Goal: Task Accomplishment & Management: Use online tool/utility

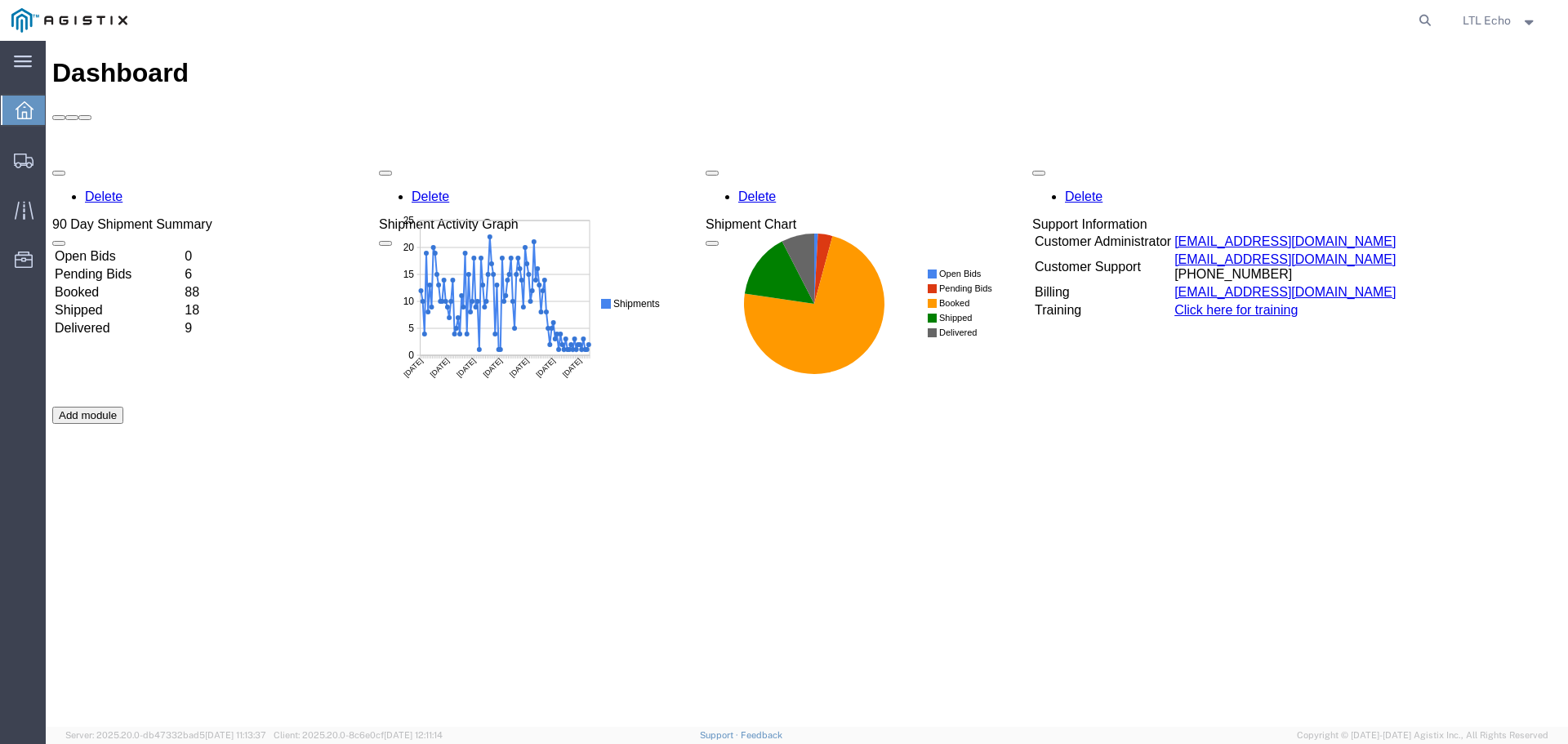
click at [1525, 293] on div "Delete 90 Day Shipment Summary Open Bids 0 Pending Bids 6 Booked 88 Shipped 18 …" at bounding box center [806, 407] width 1509 height 490
click at [1430, 14] on icon at bounding box center [1425, 21] width 23 height 23
click at [1184, 23] on input "search" at bounding box center [1165, 21] width 496 height 39
paste input "57012754"
type input "57012754"
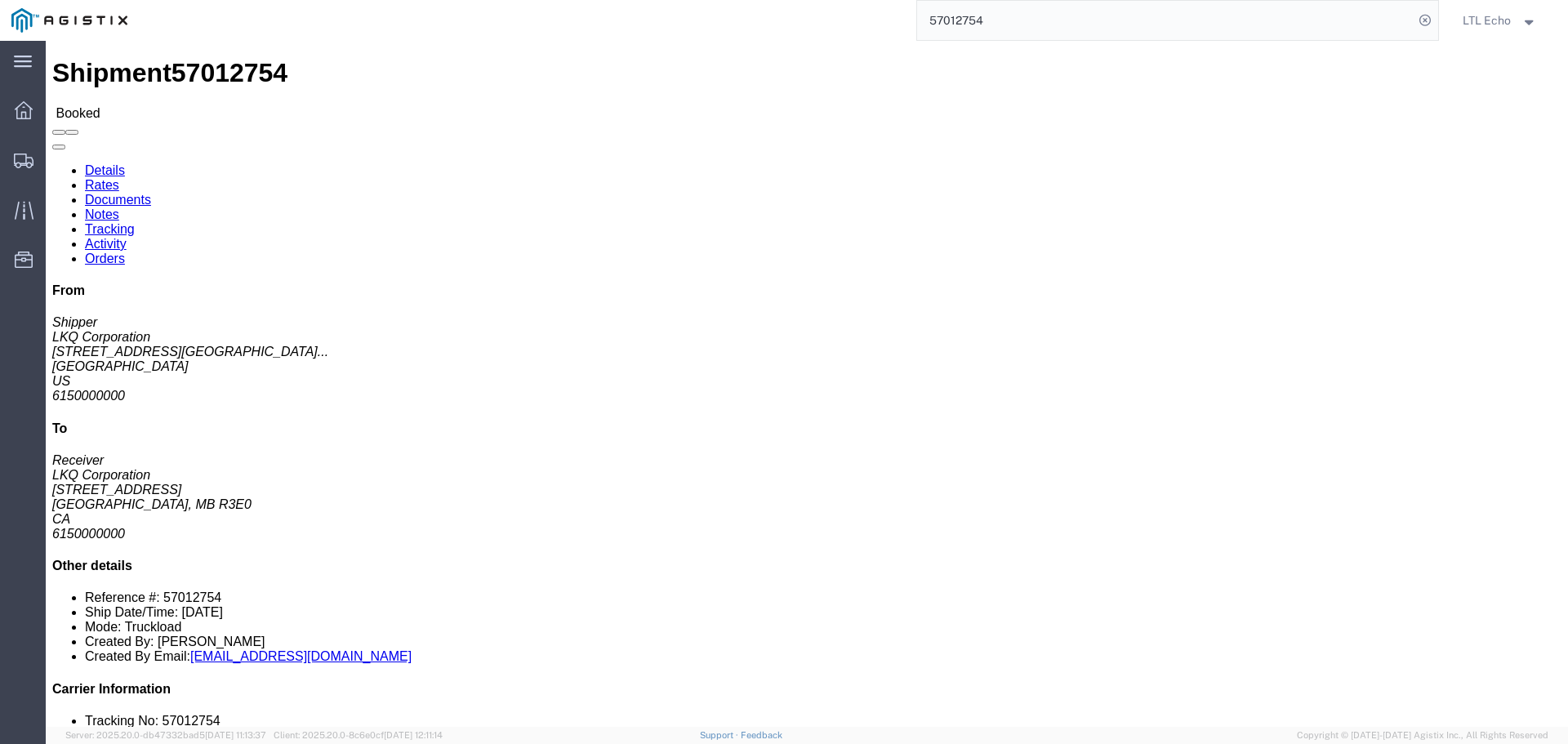
click link "Tracking"
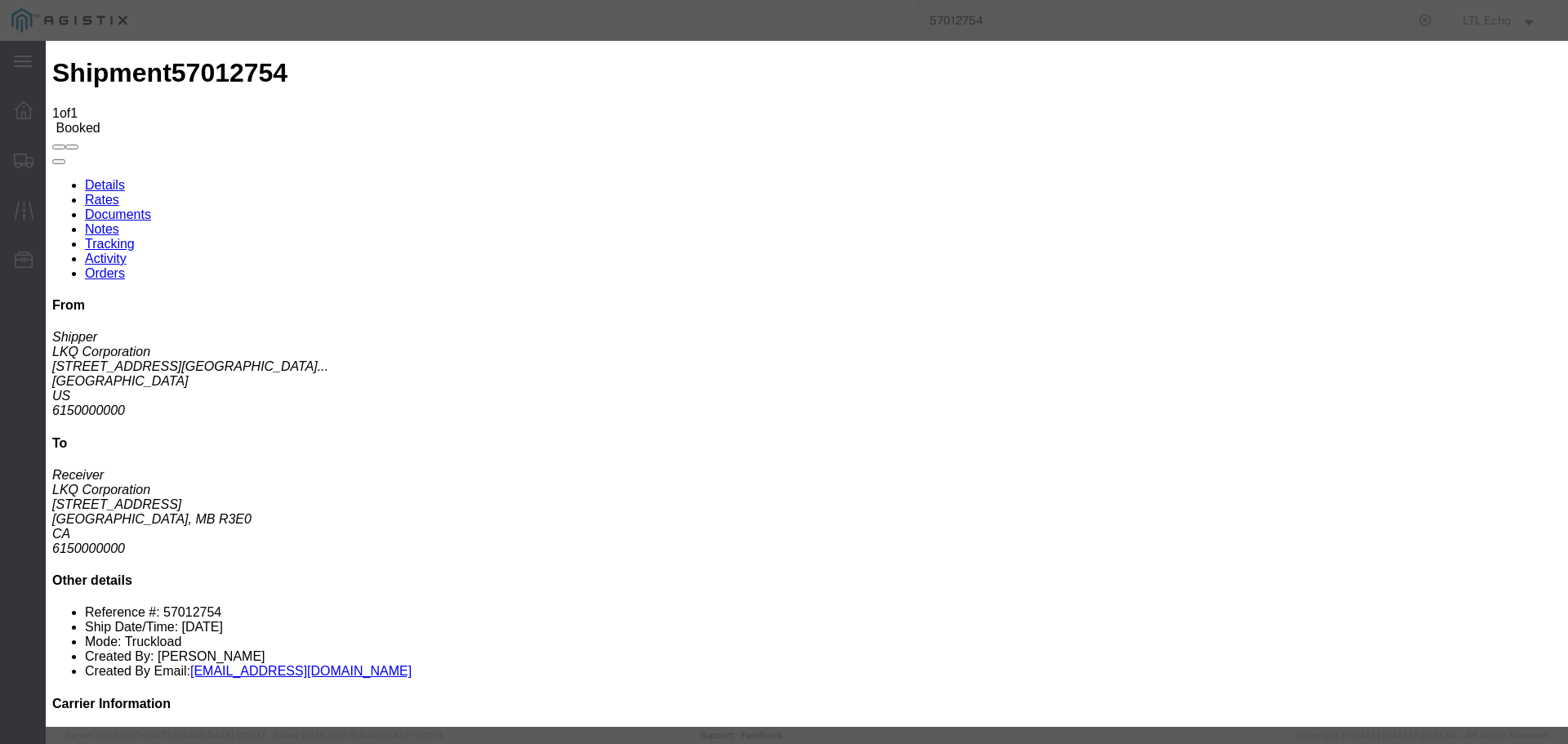
type input "[DATE]"
type input "10:00 AM"
select select "PICKEDUP"
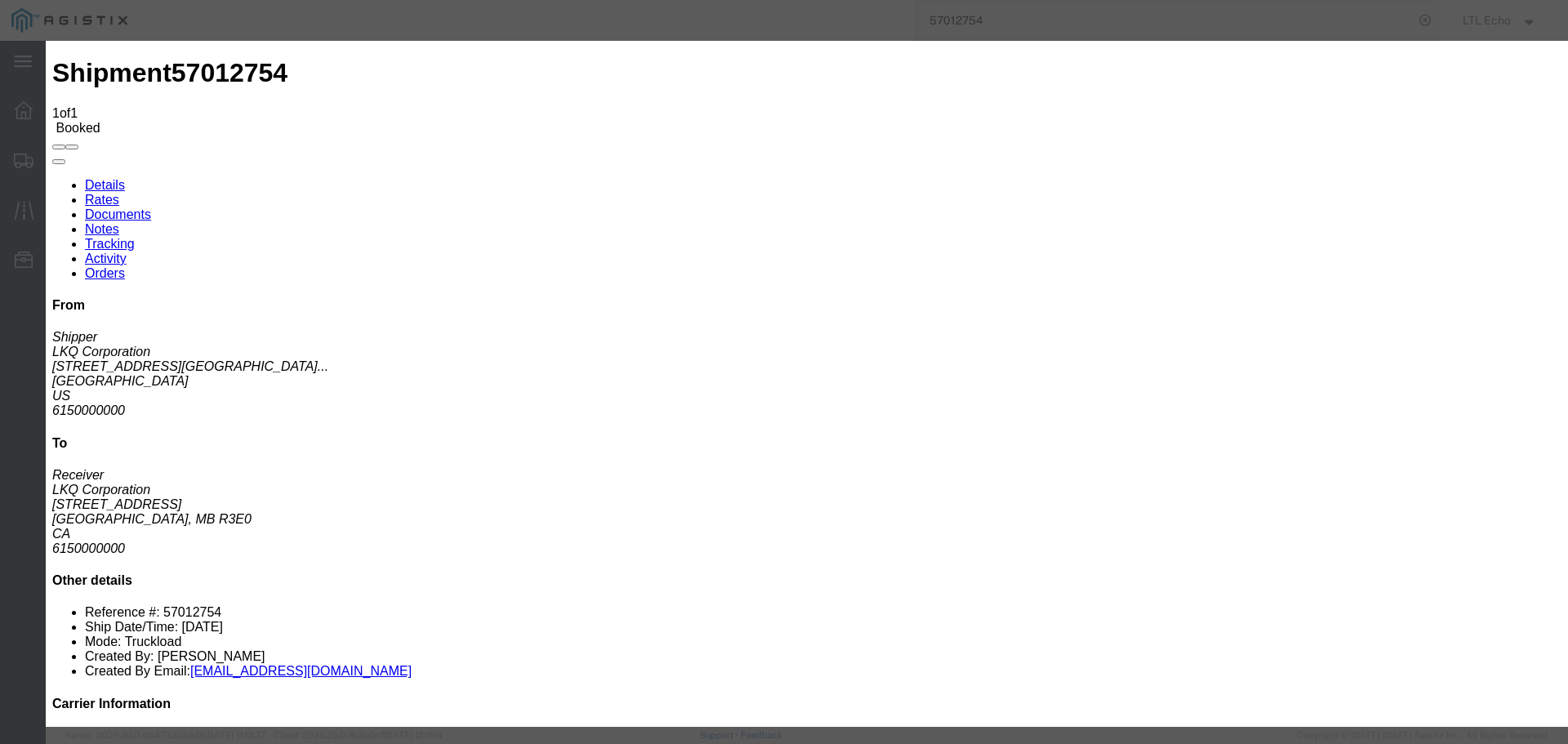
type input "[DATE]"
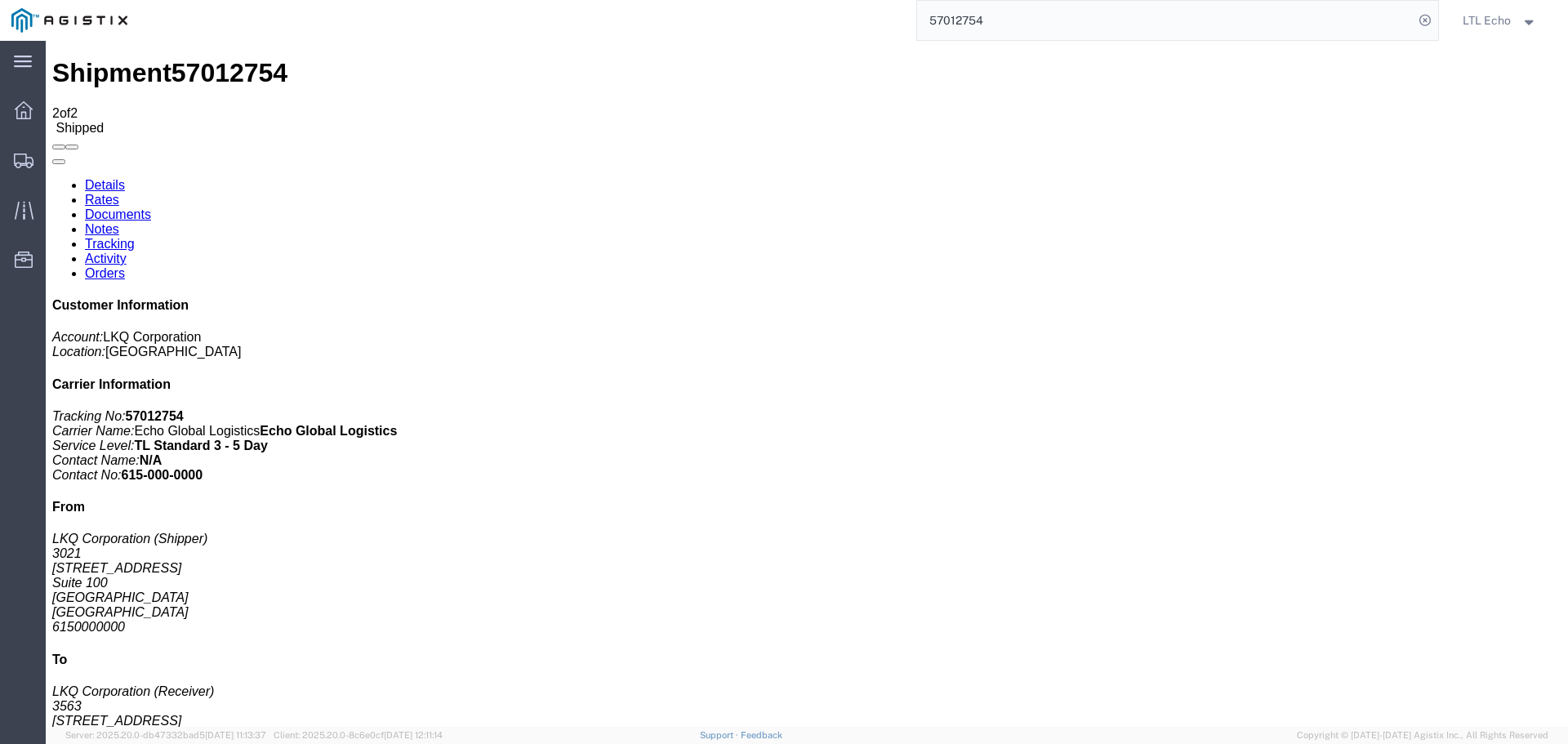
click at [968, 23] on input "57012754" at bounding box center [1165, 21] width 496 height 39
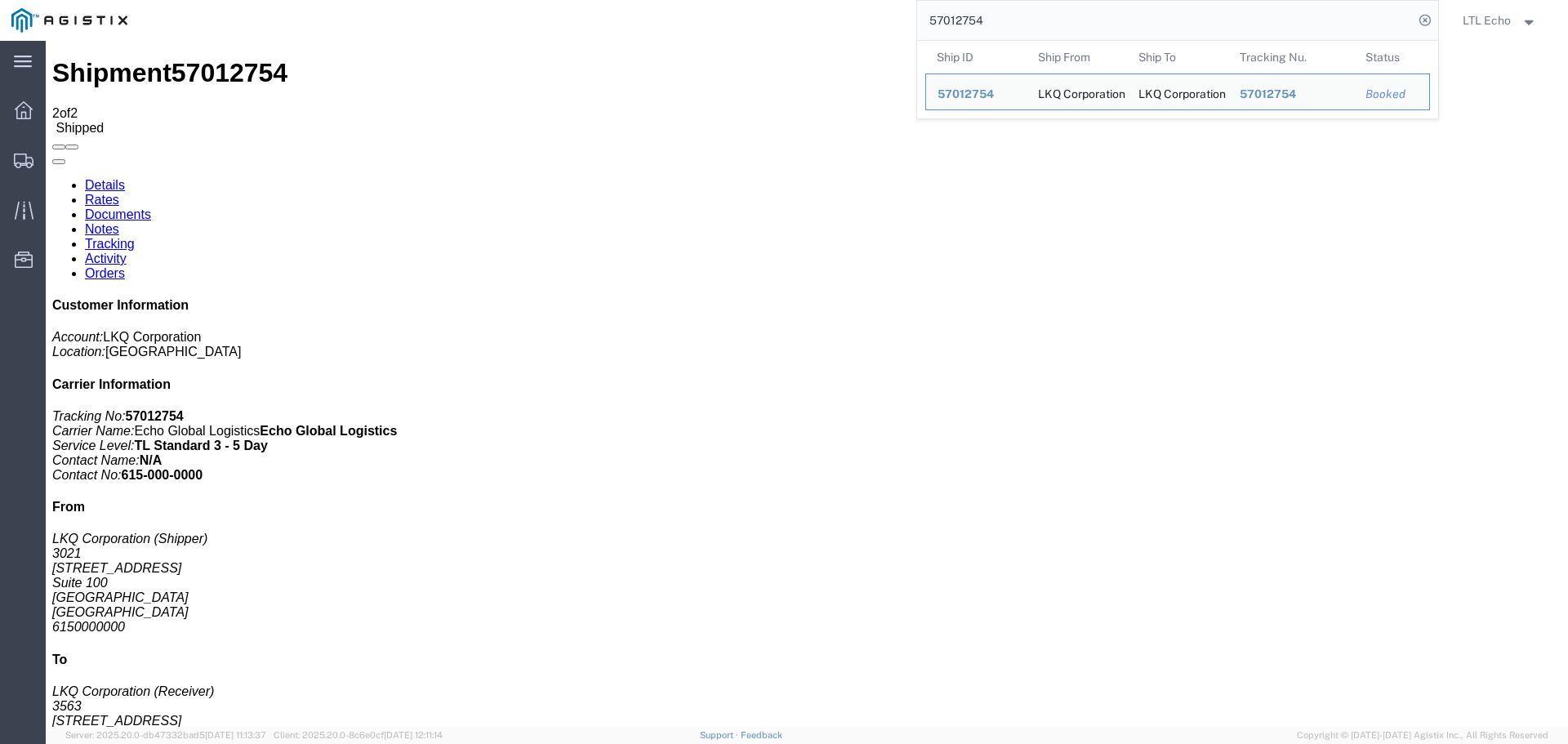
click at [968, 23] on input "57012754" at bounding box center [1165, 21] width 496 height 39
paste input "666161"
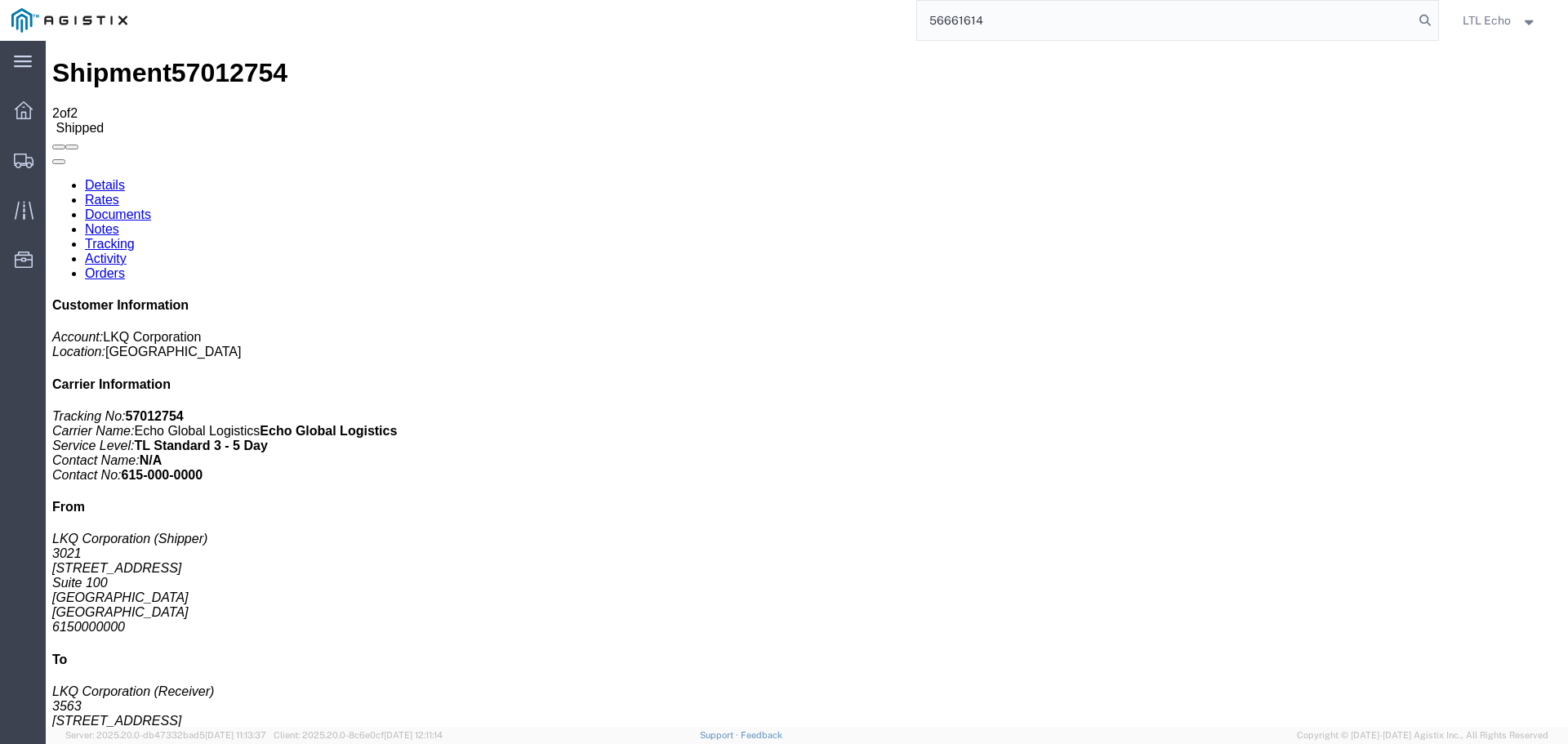
type input "56661614"
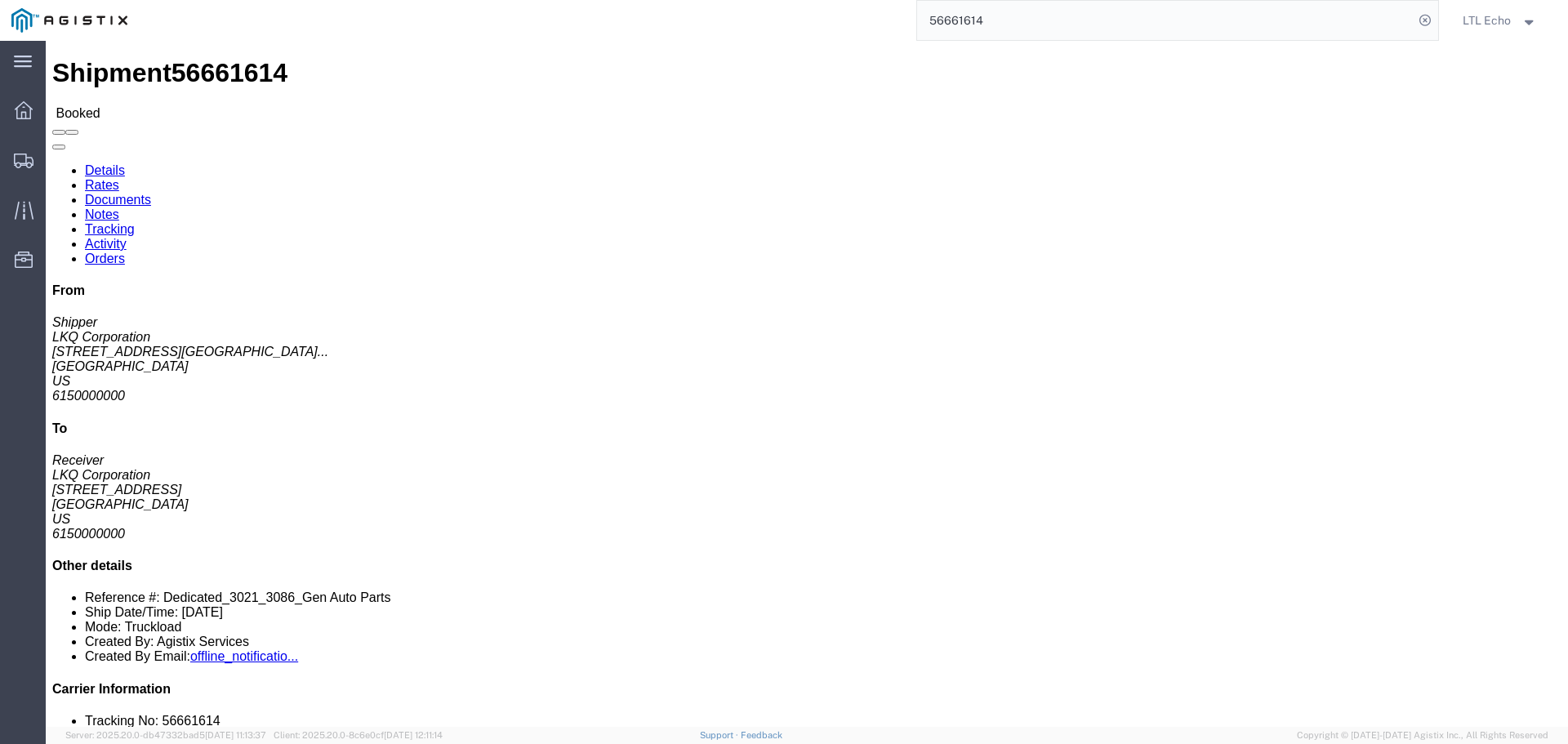
click link "Tracking"
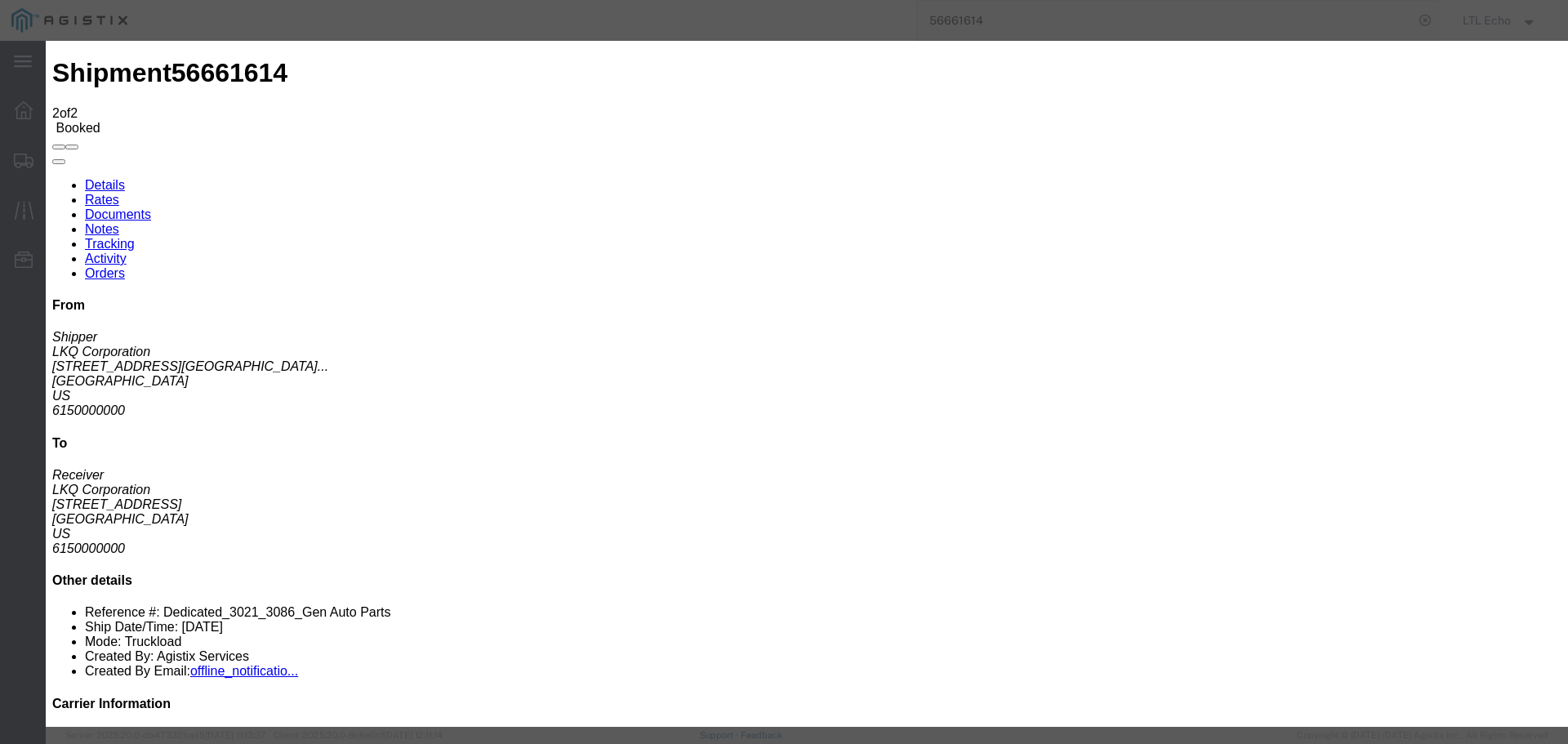
type input "[DATE]"
type input "10:00 AM"
select select "PICKEDUP"
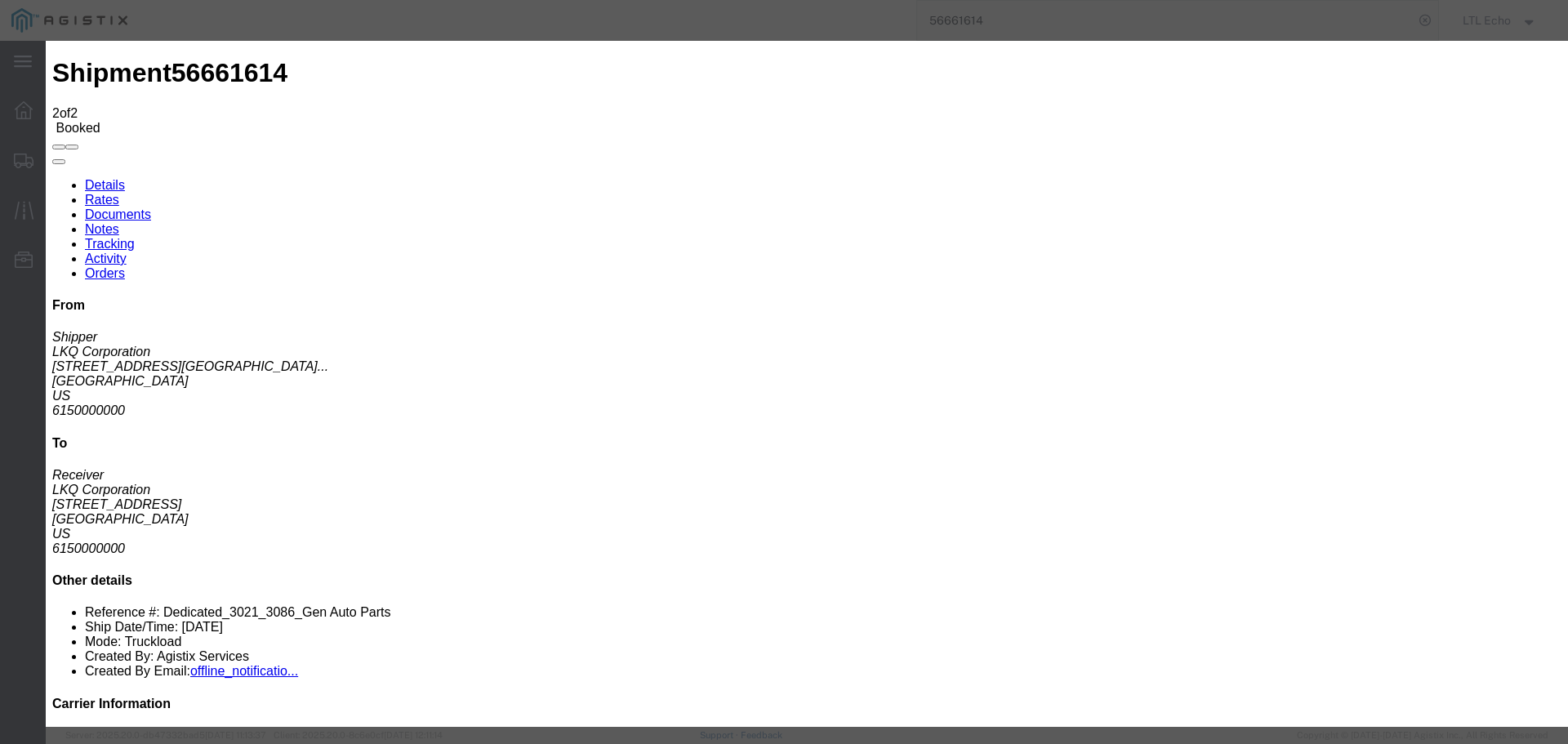
drag, startPoint x: 558, startPoint y: 271, endPoint x: 567, endPoint y: 307, distance: 37.1
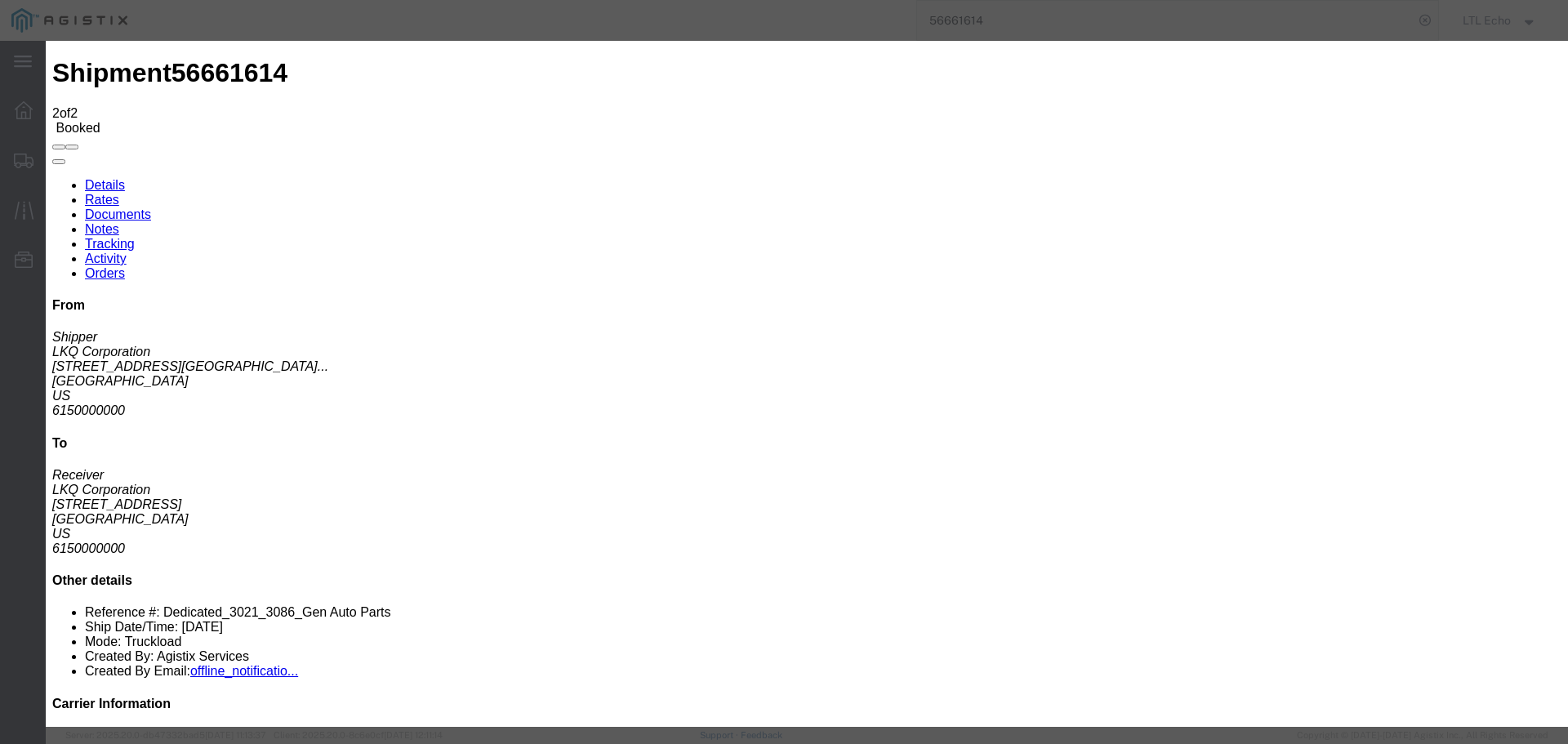
type input "[DATE]"
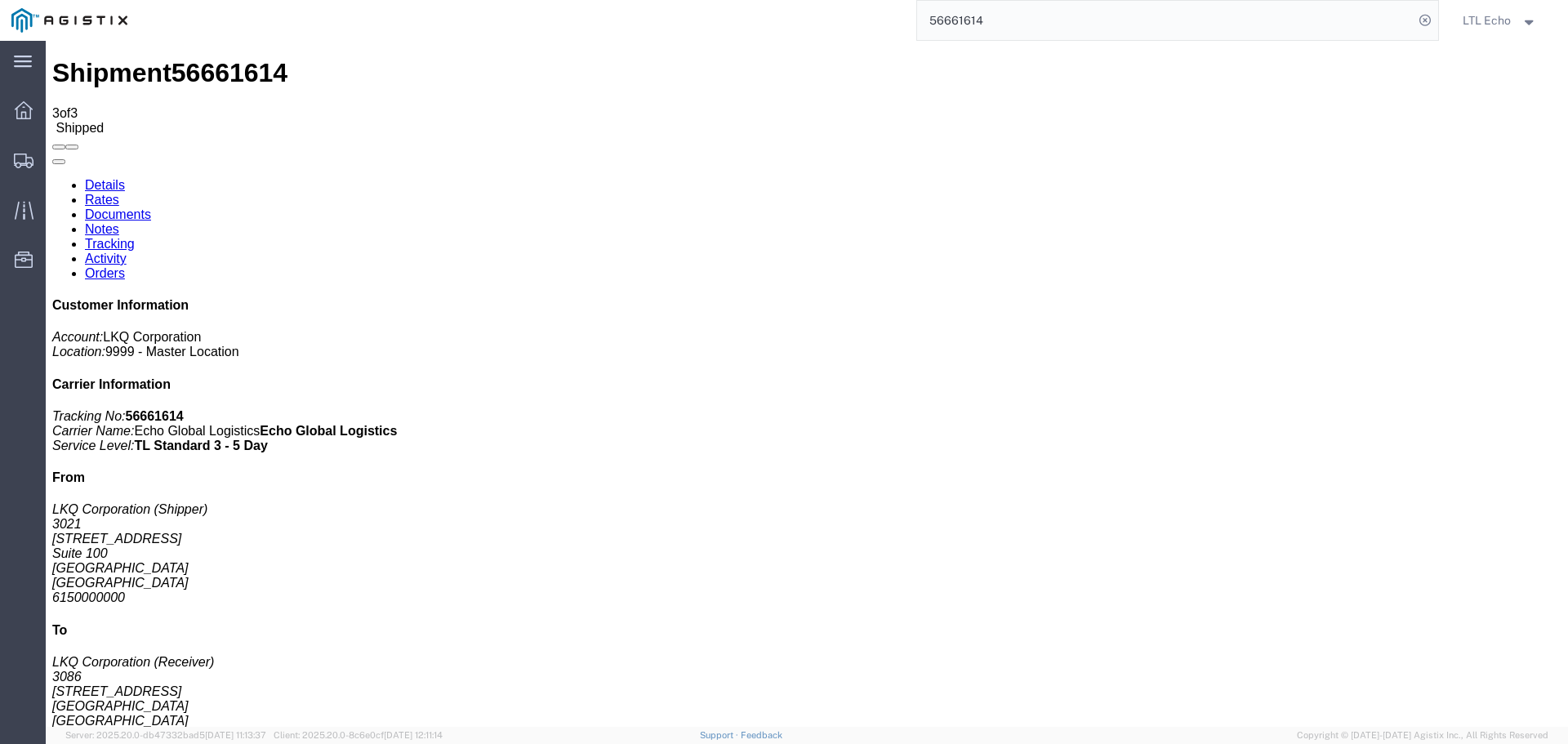
click at [943, 18] on input "56661614" at bounding box center [1165, 21] width 496 height 39
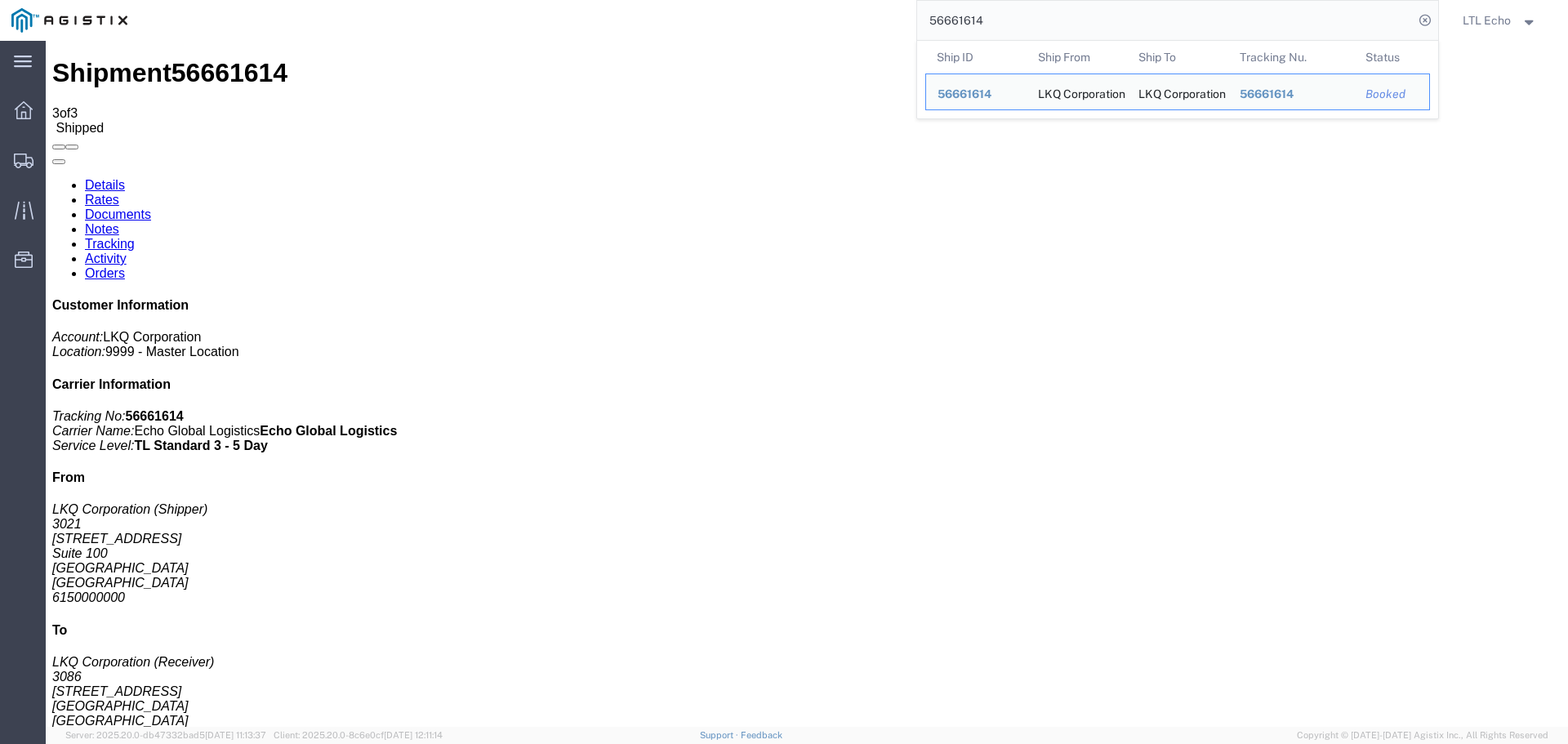
click at [943, 18] on input "56661614" at bounding box center [1165, 21] width 496 height 39
paste input "998709"
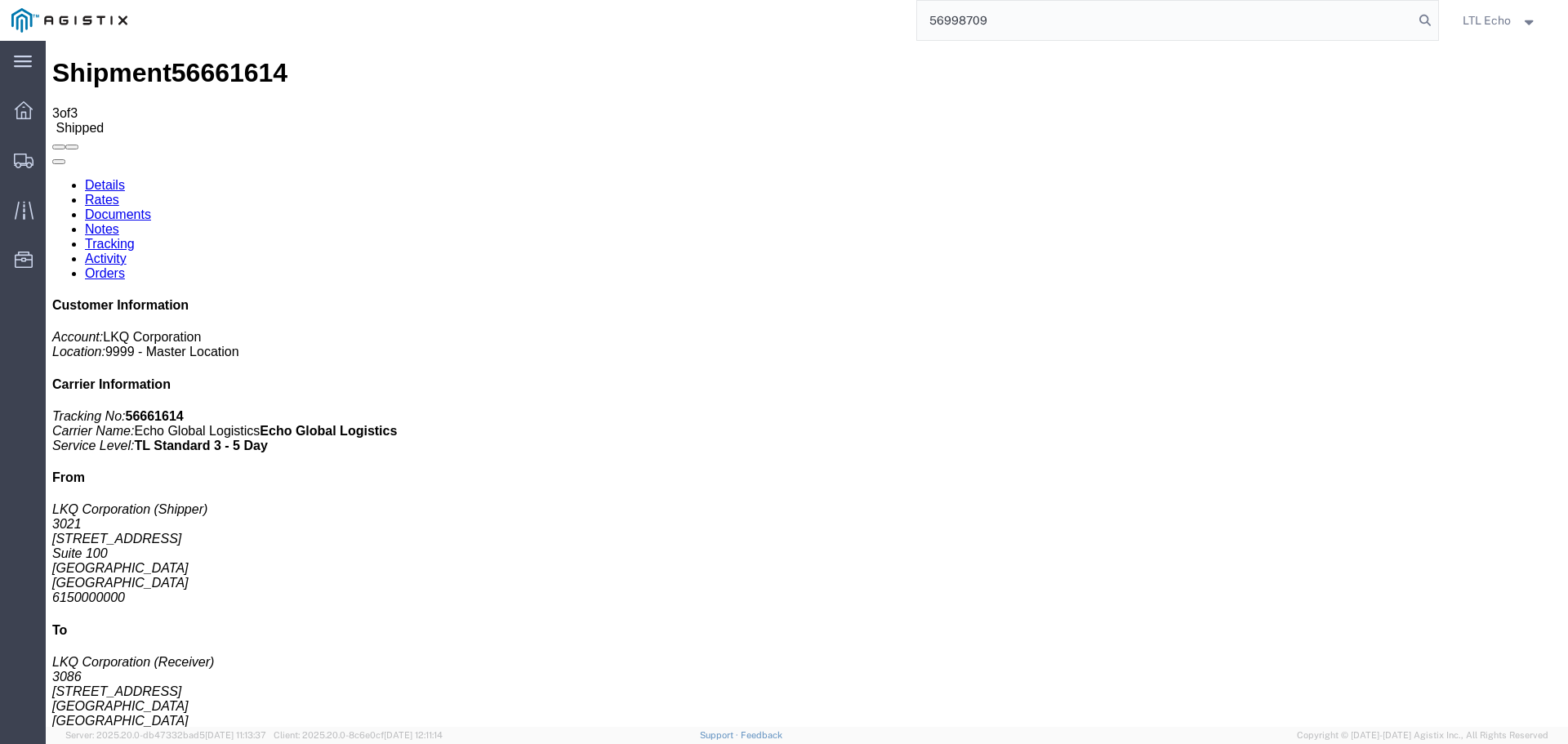
type input "56998709"
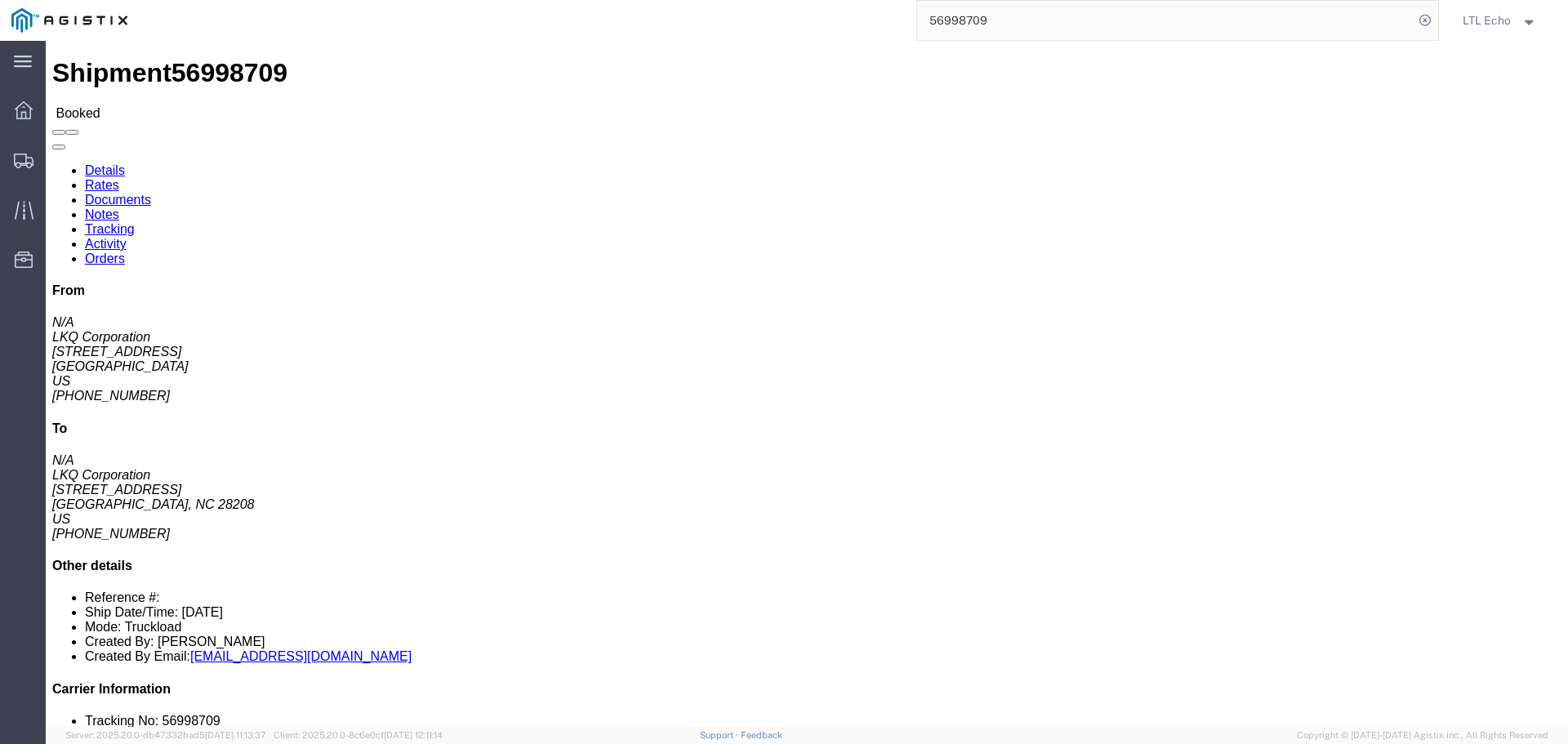
click link "Tracking"
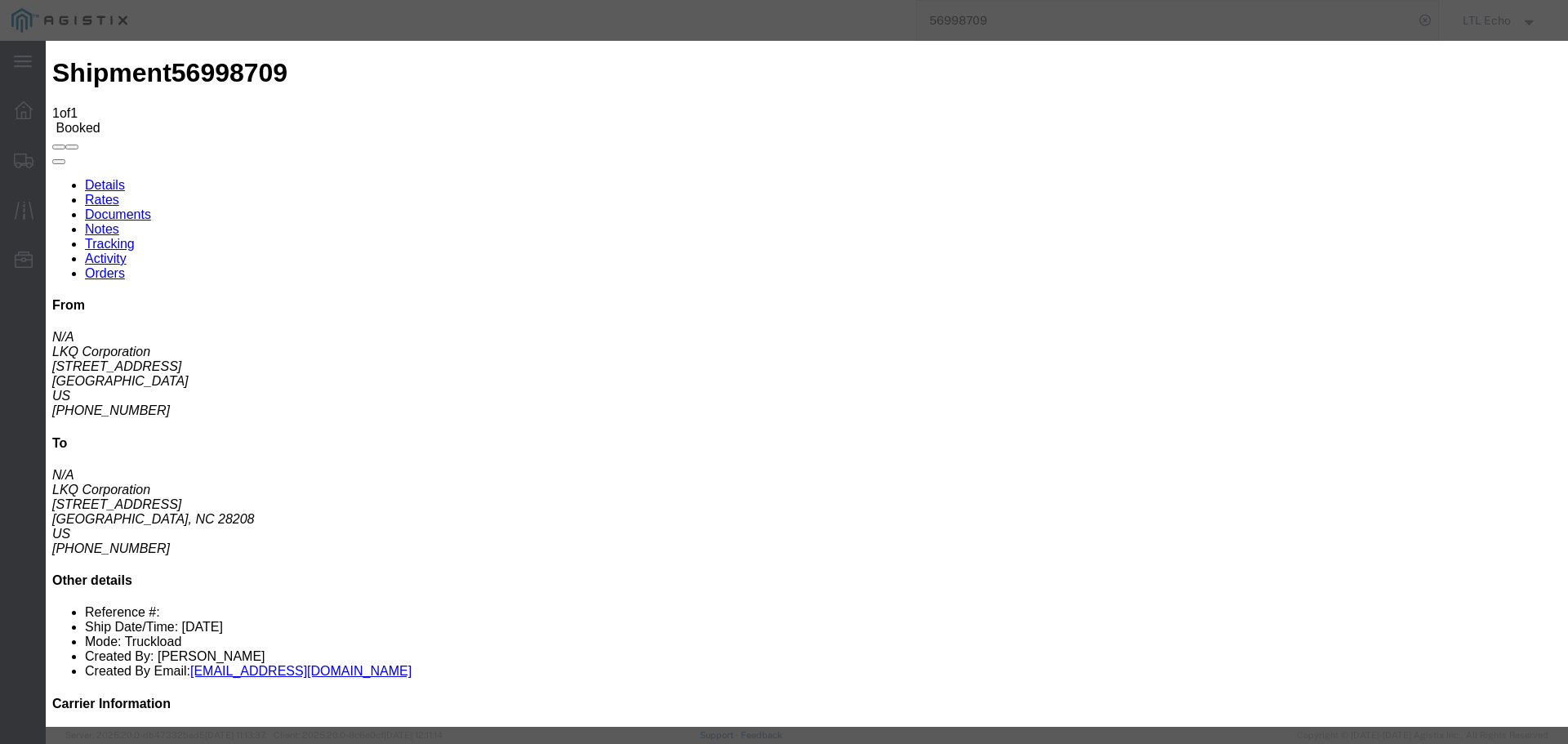
type input "[DATE]"
type input "10:00 AM"
select select "DELIVRED"
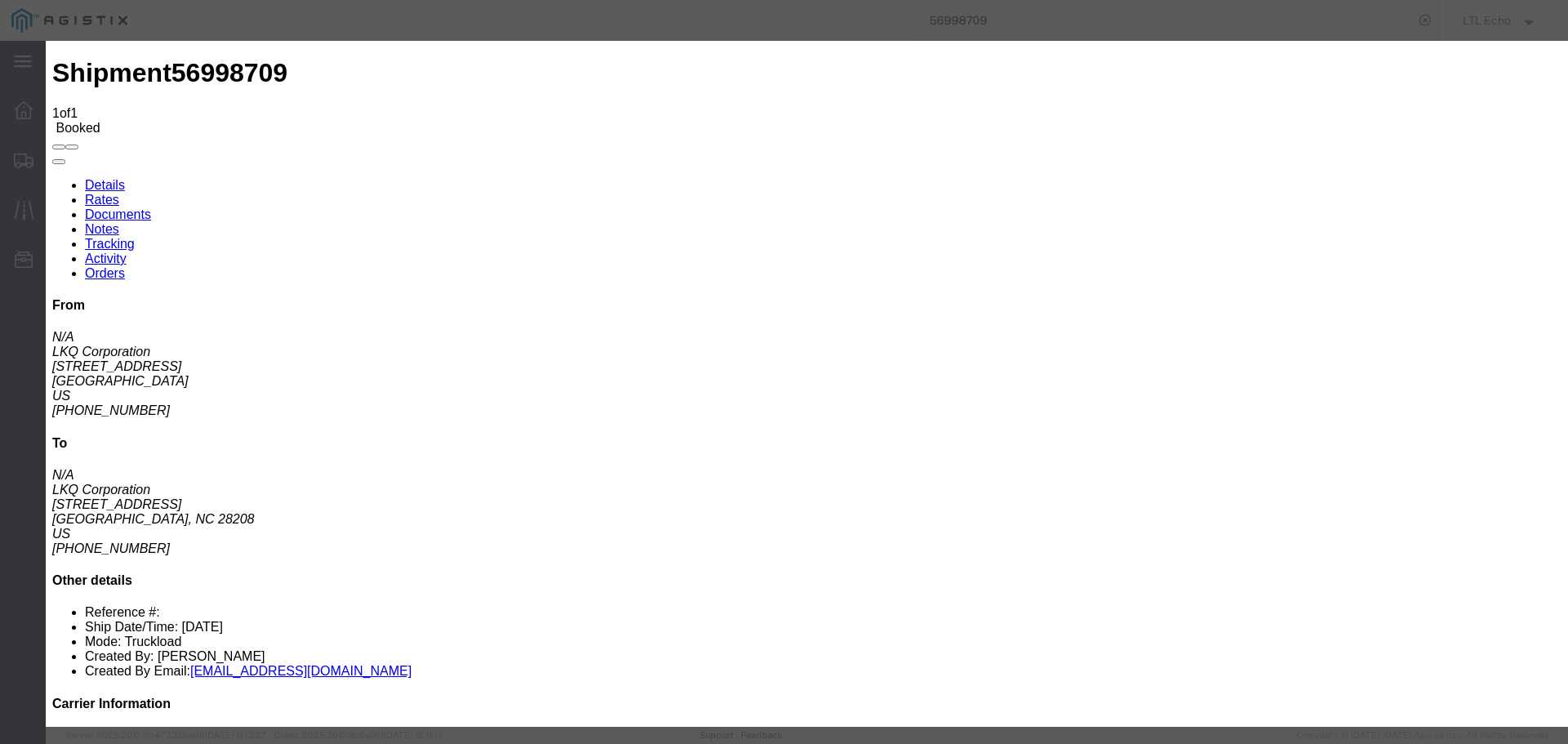
type input "[DATE]"
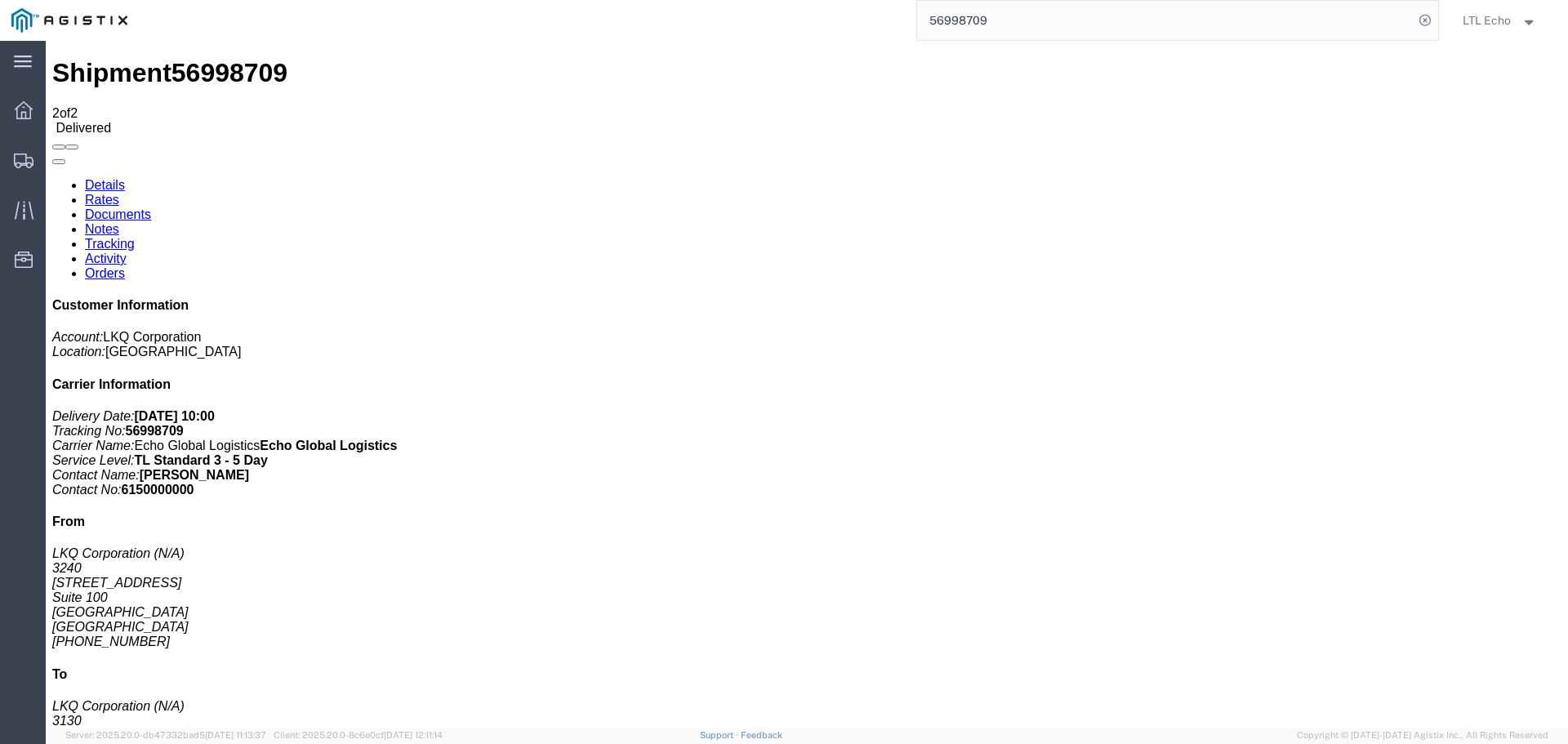
click at [968, 21] on input "56998709" at bounding box center [1165, 21] width 496 height 39
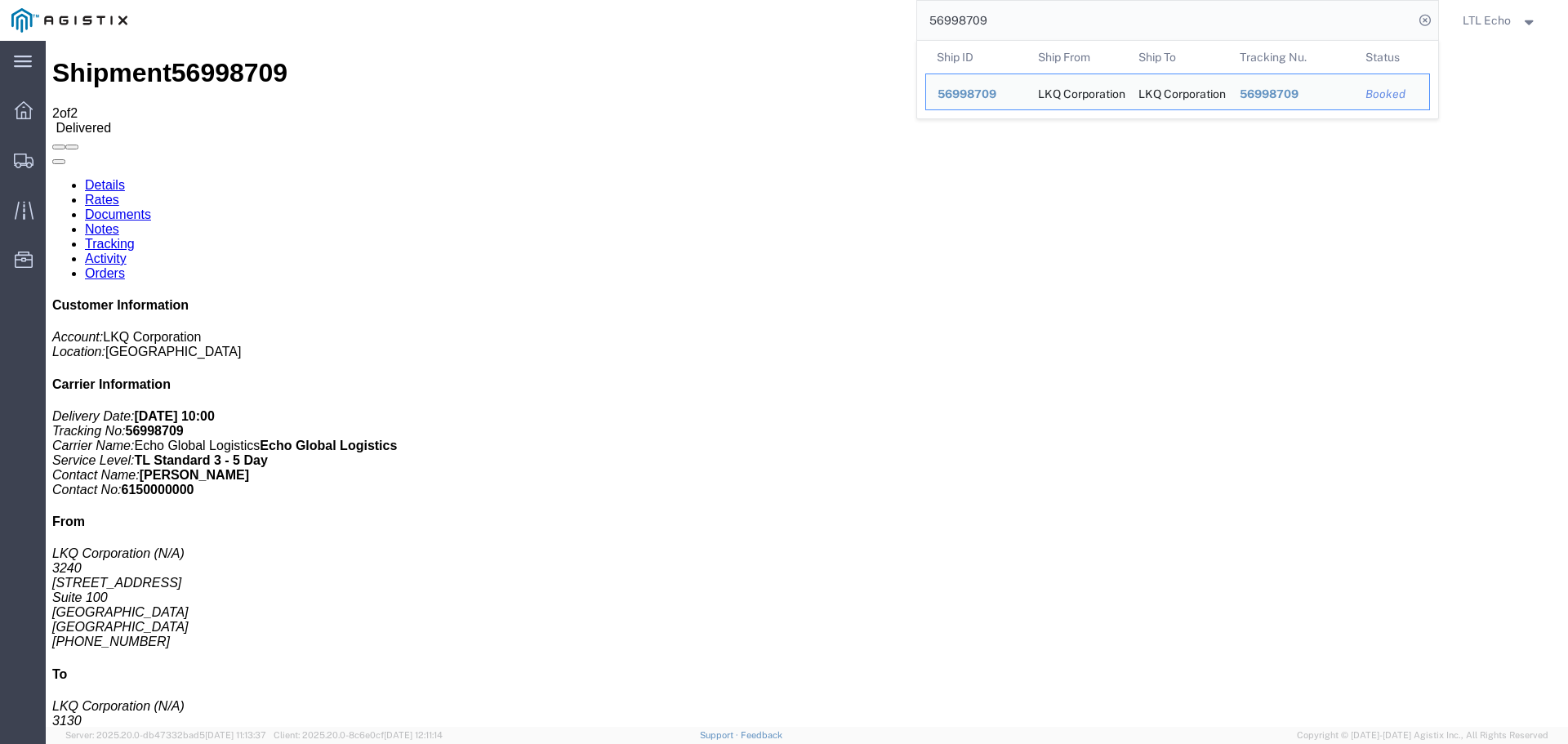
click at [968, 21] on input "56998709" at bounding box center [1165, 21] width 496 height 39
paste input "6068"
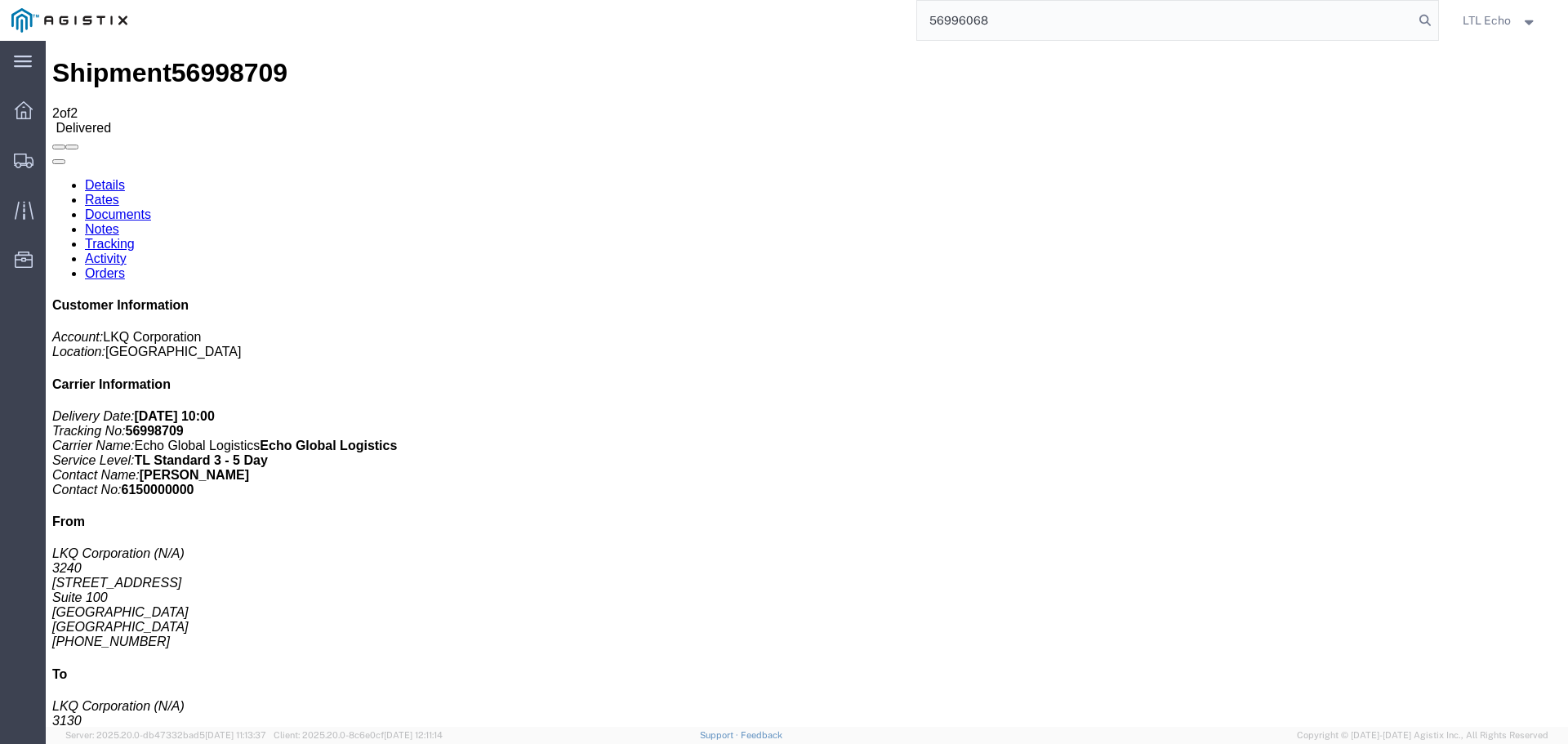
type input "56996068"
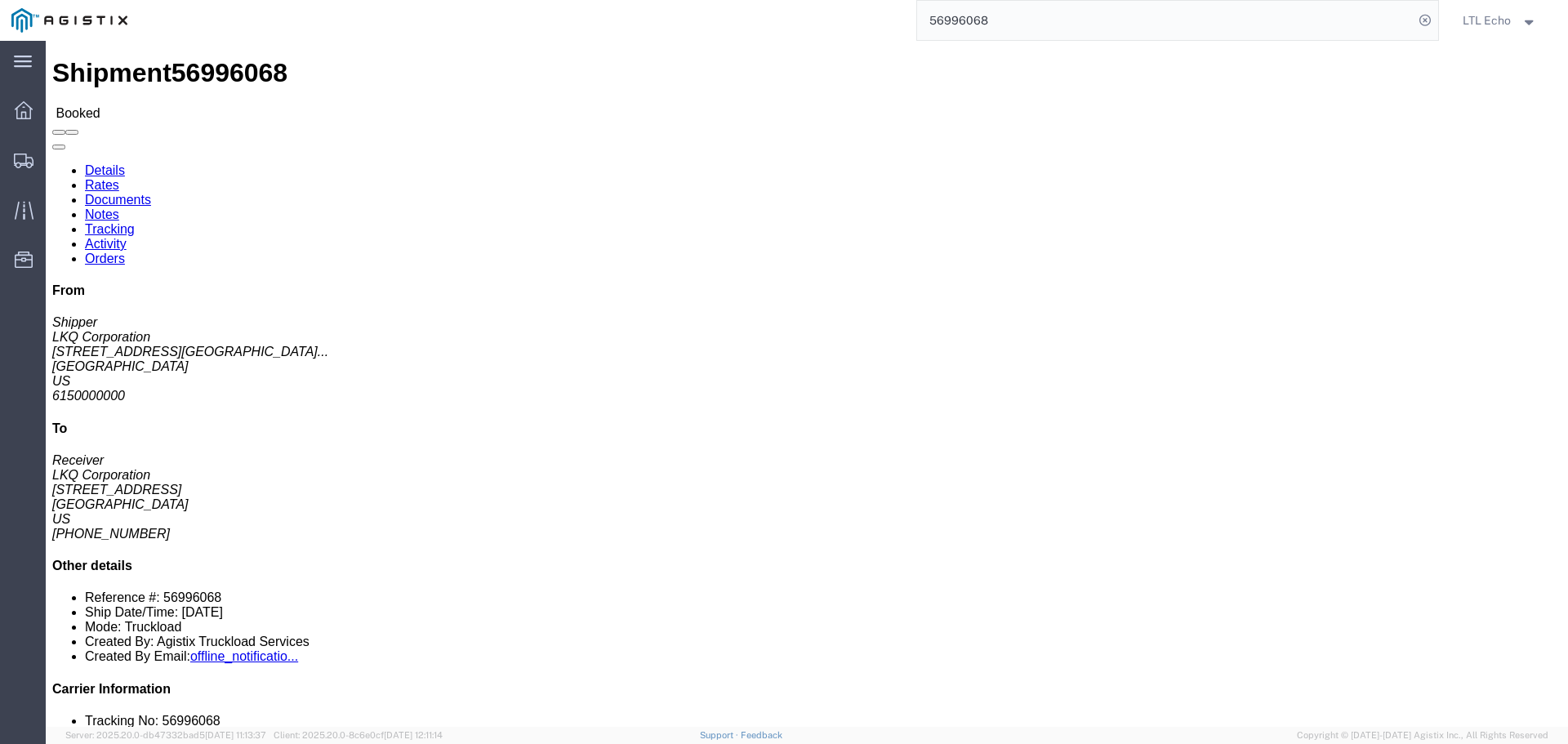
click link "Tracking"
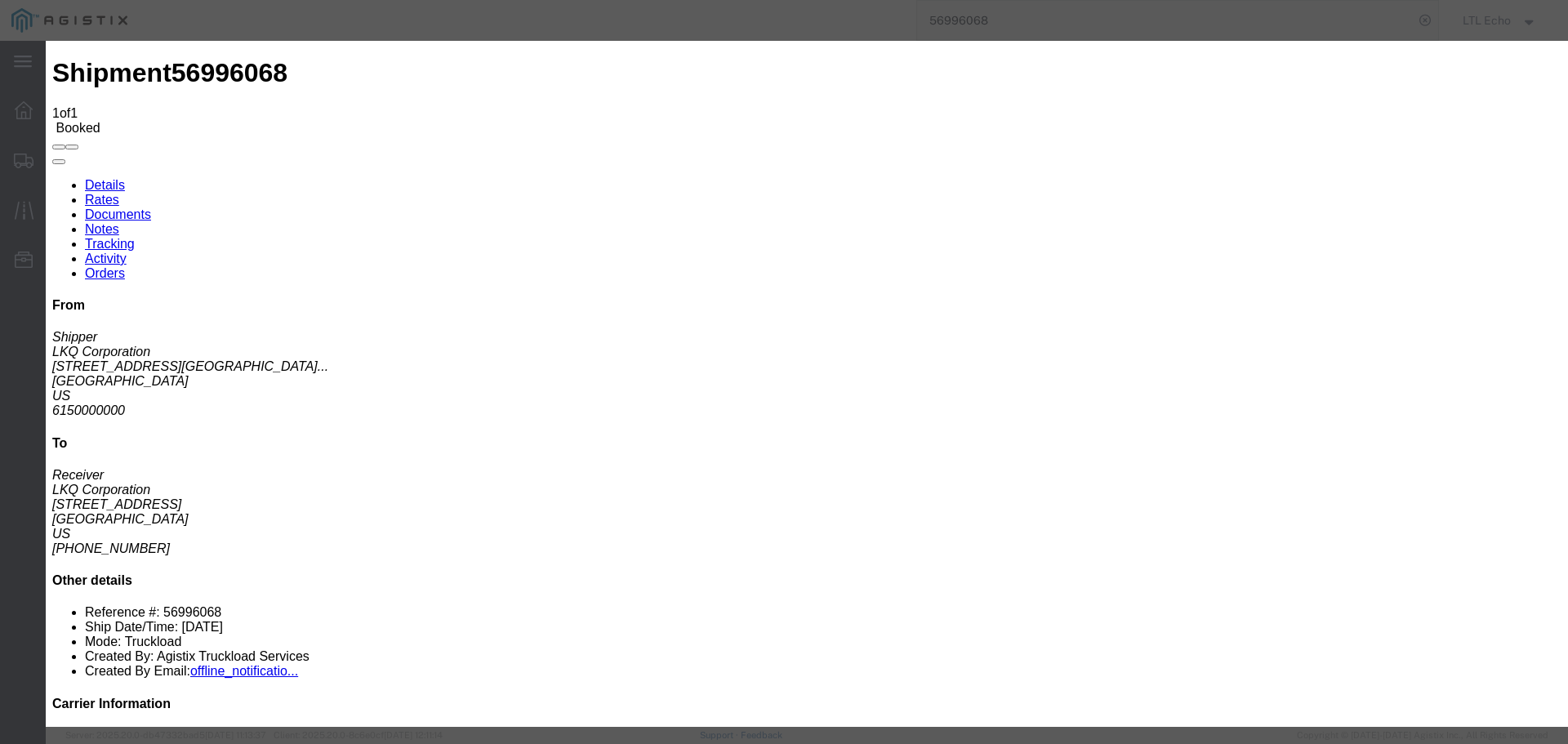
type input "[DATE]"
type input "10:00 AM"
select select "PICKEDUP"
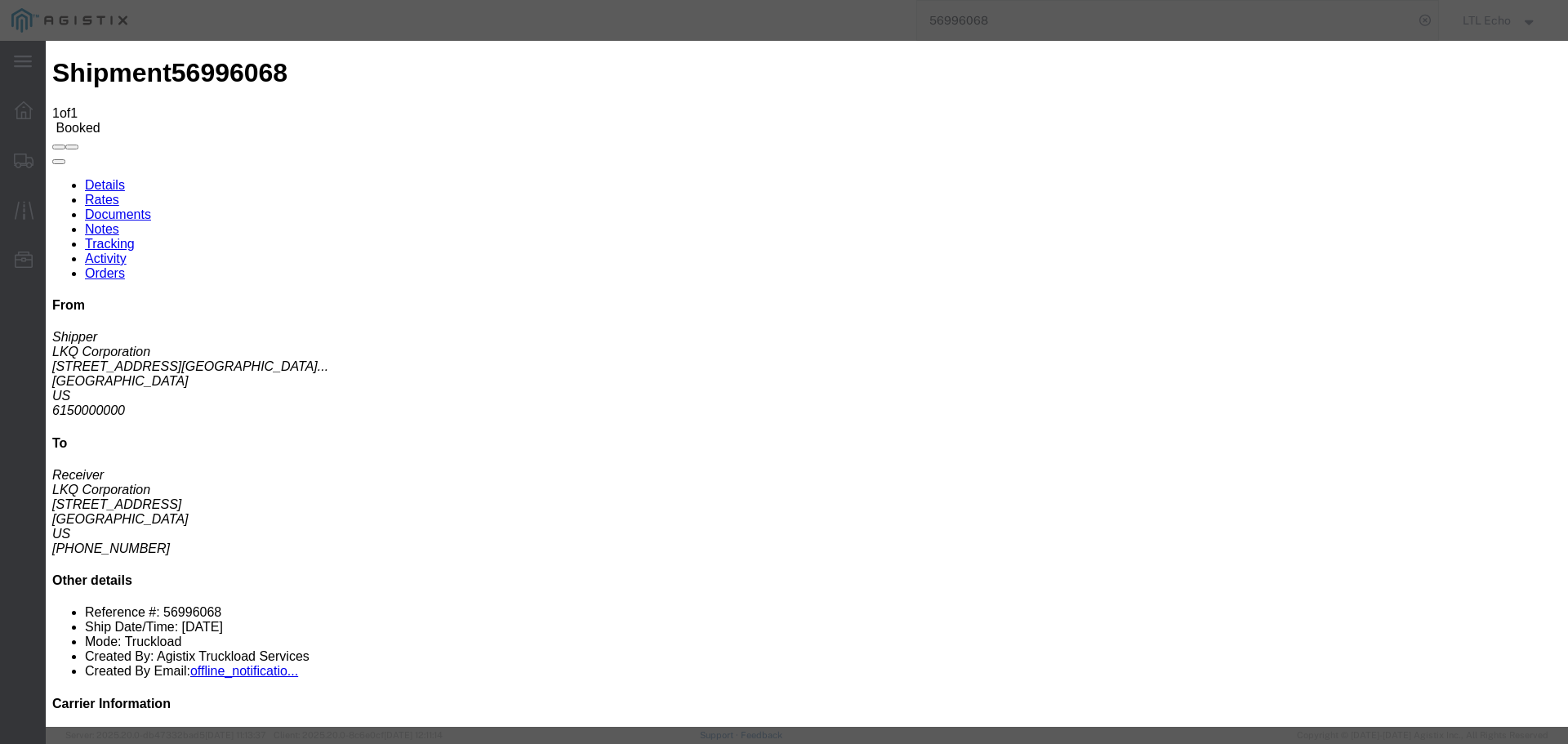
type input "[DATE]"
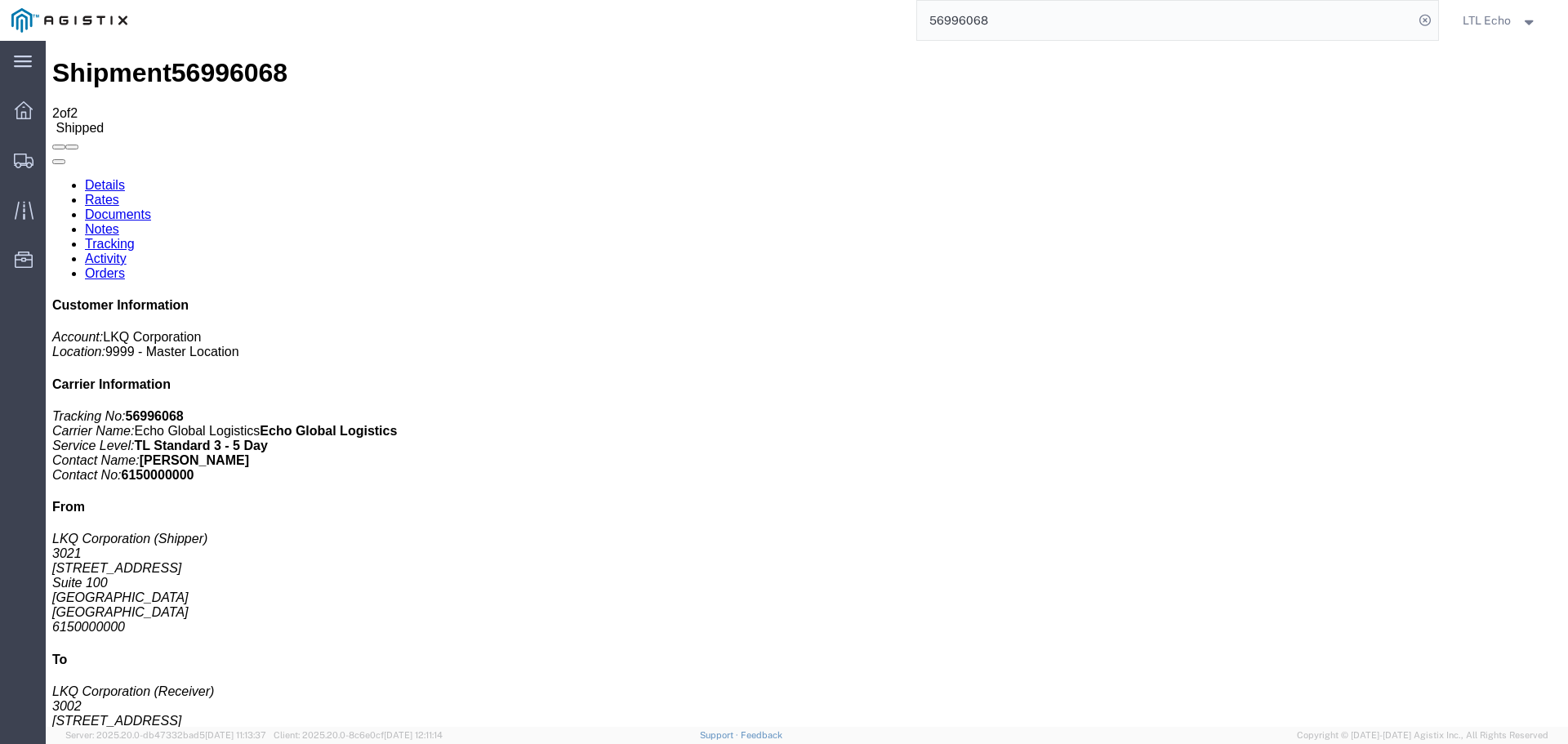
click at [950, 20] on input "56996068" at bounding box center [1165, 21] width 496 height 39
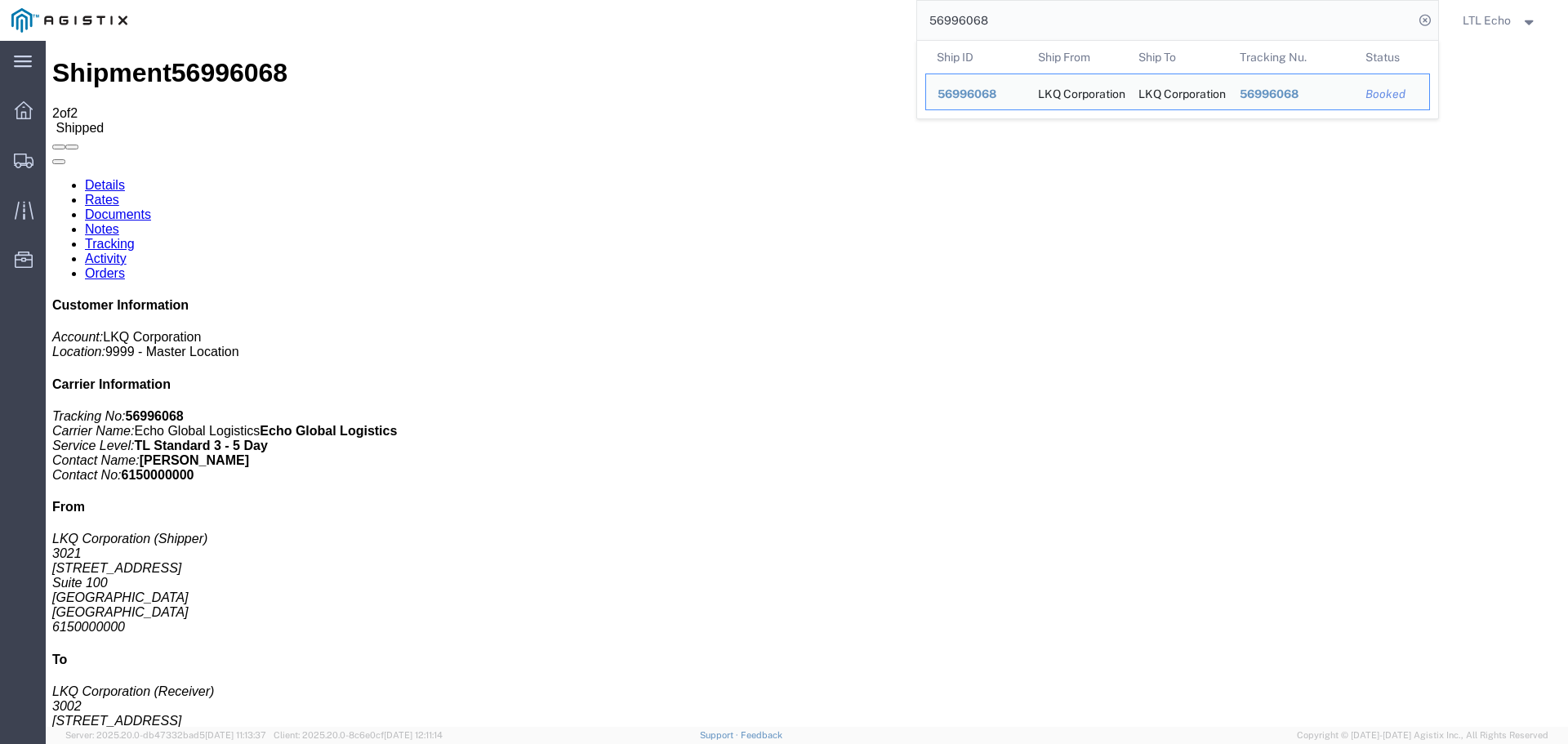
click at [950, 20] on input "56996068" at bounding box center [1165, 21] width 496 height 39
paste input "7007992"
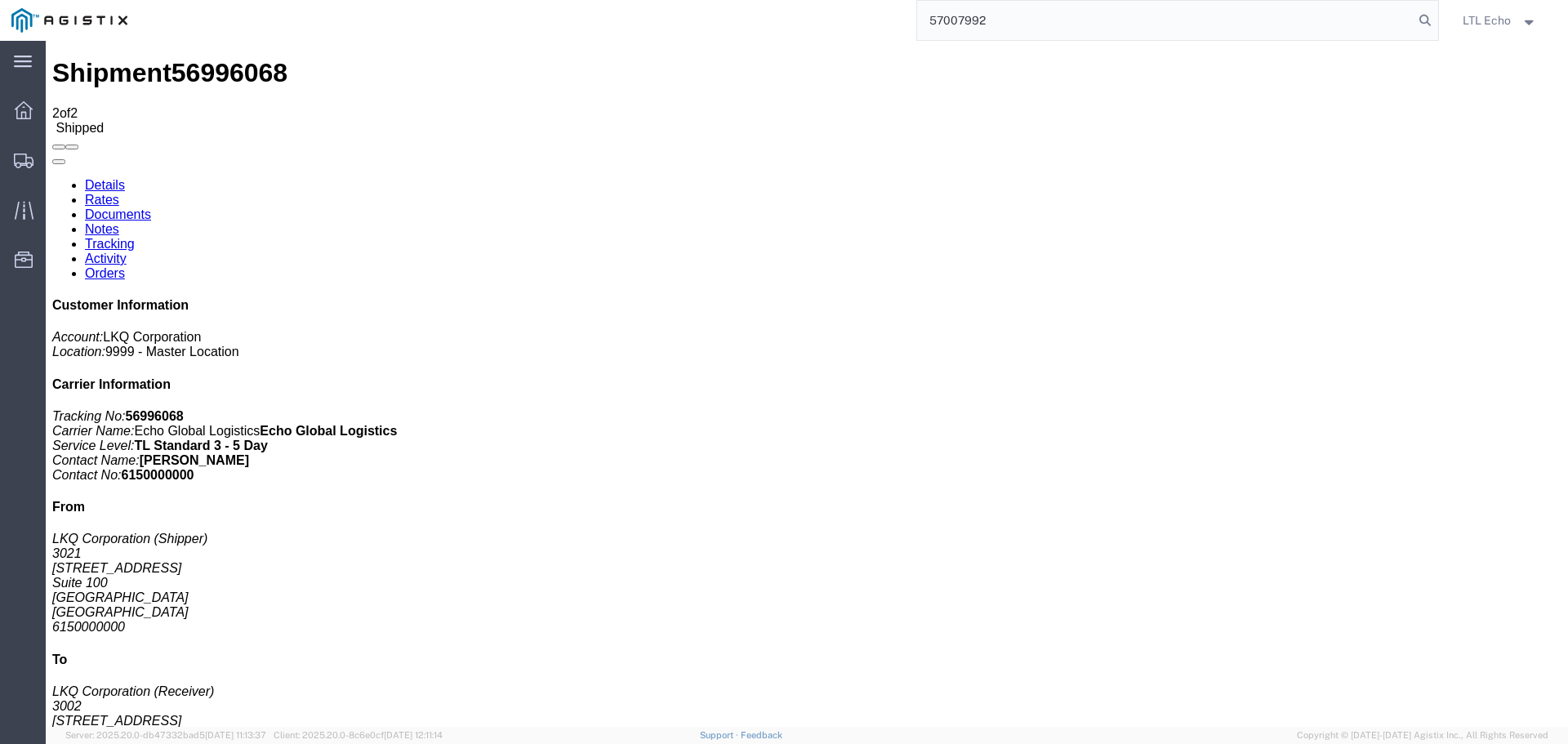
type input "57007992"
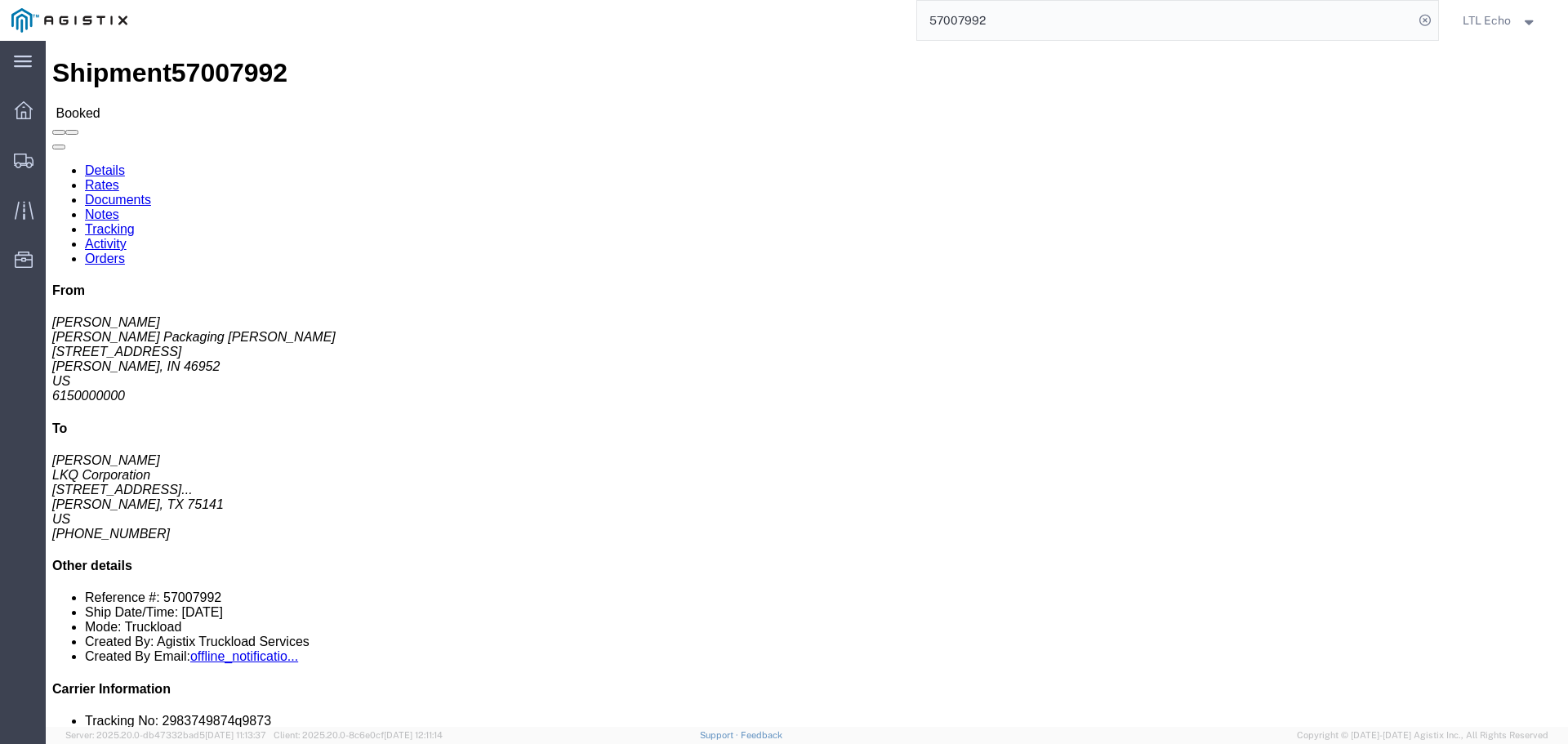
click link "Tracking"
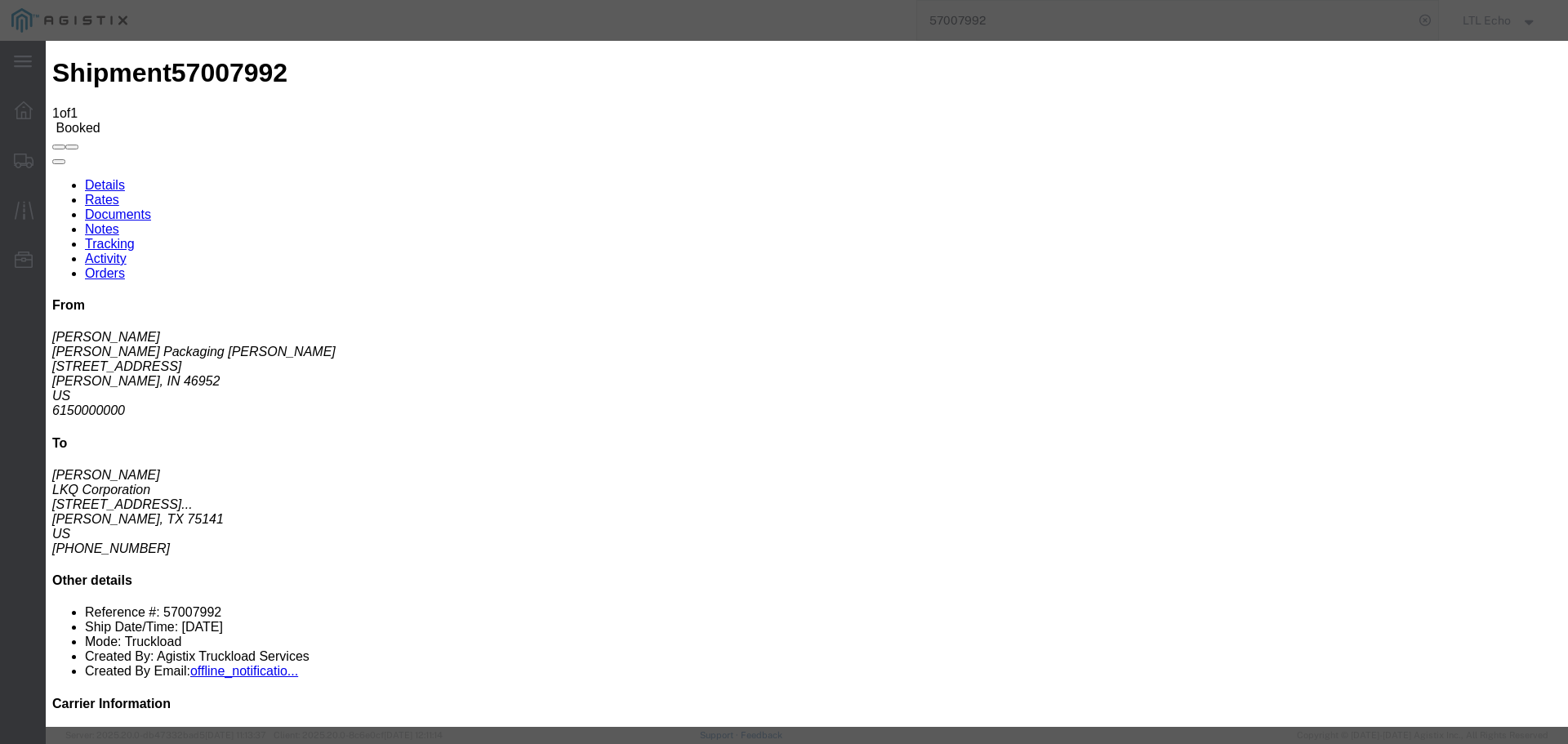
type input "[DATE]"
type input "10:00 AM"
select select "PICKEDUP"
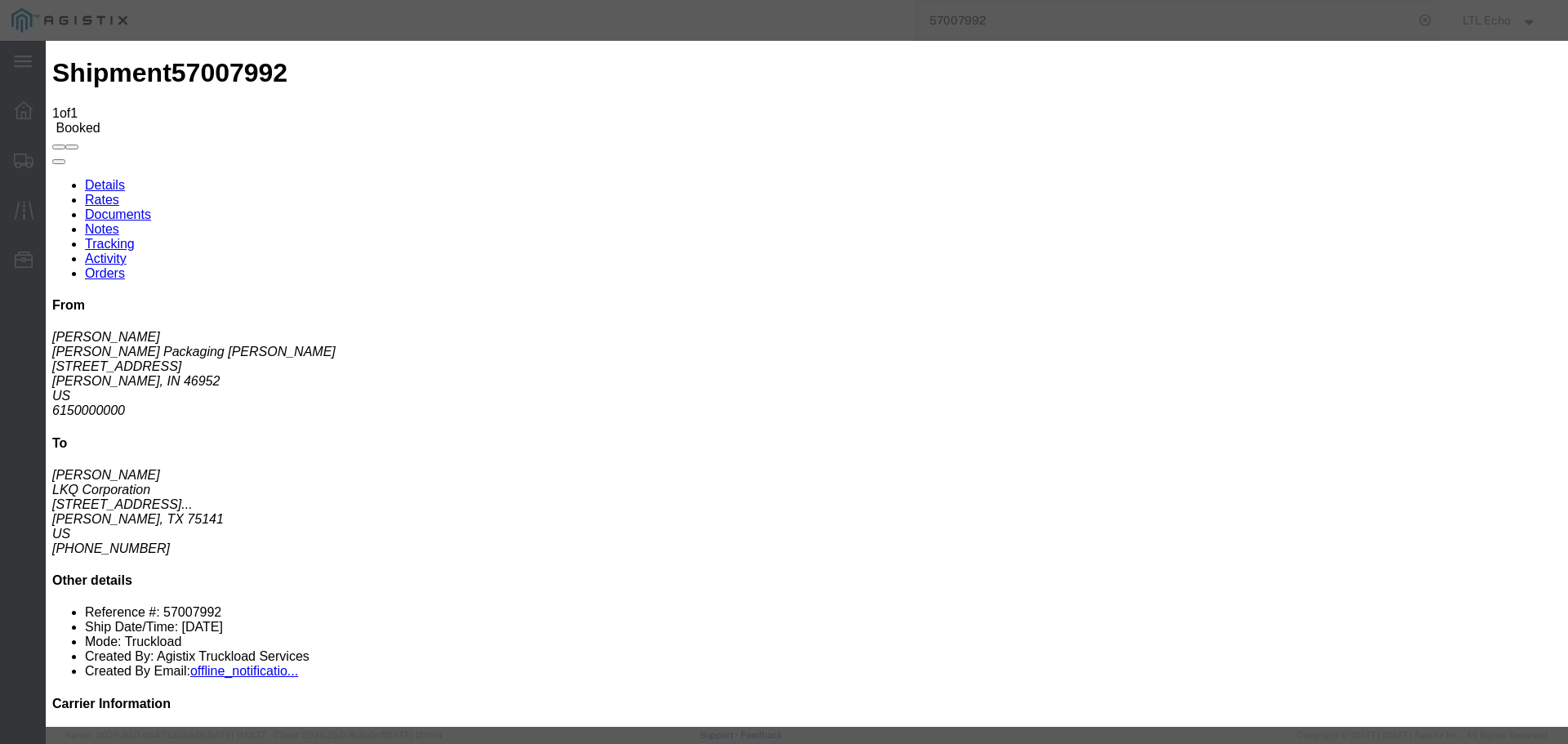
type input "[DATE]"
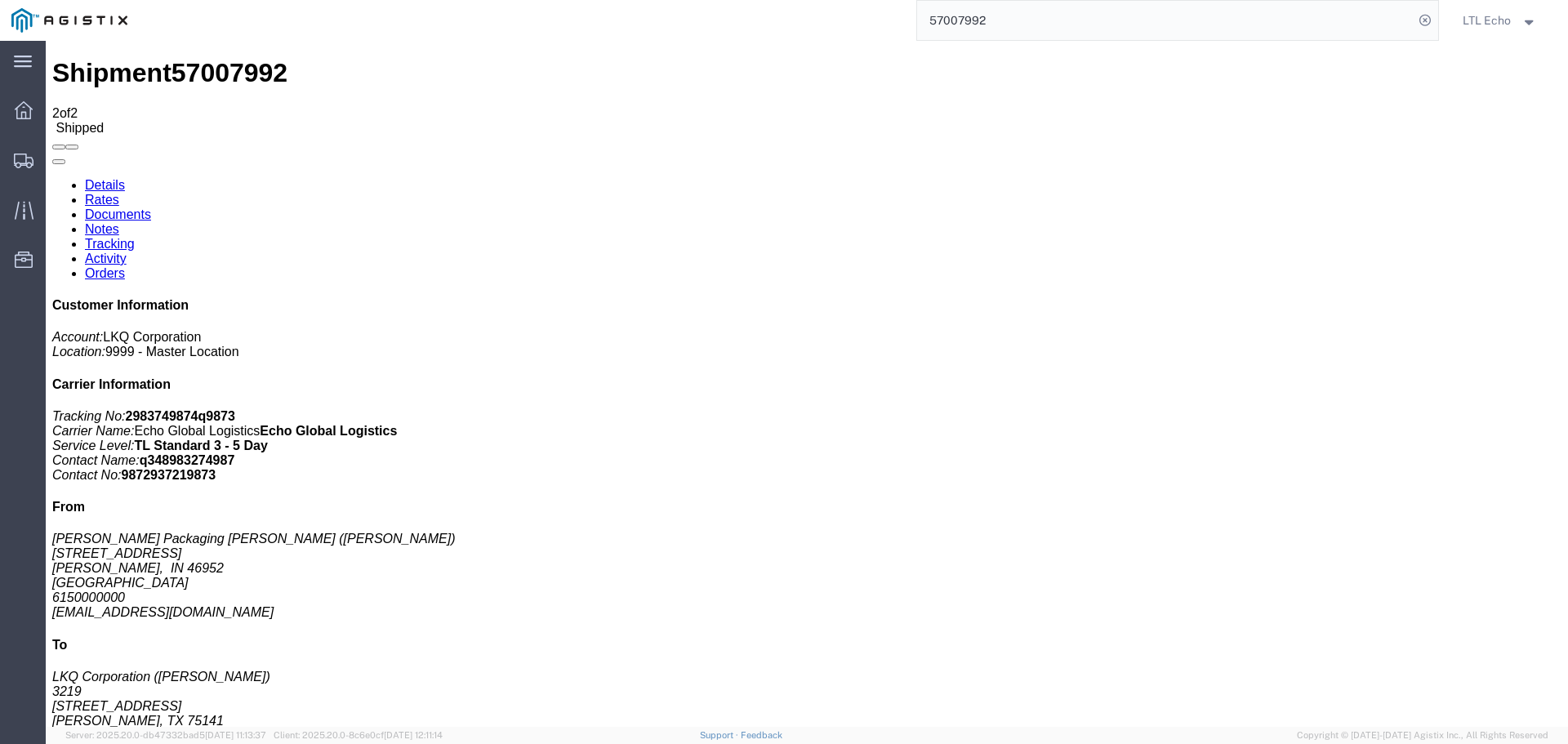
click at [966, 20] on input "57007992" at bounding box center [1165, 21] width 496 height 39
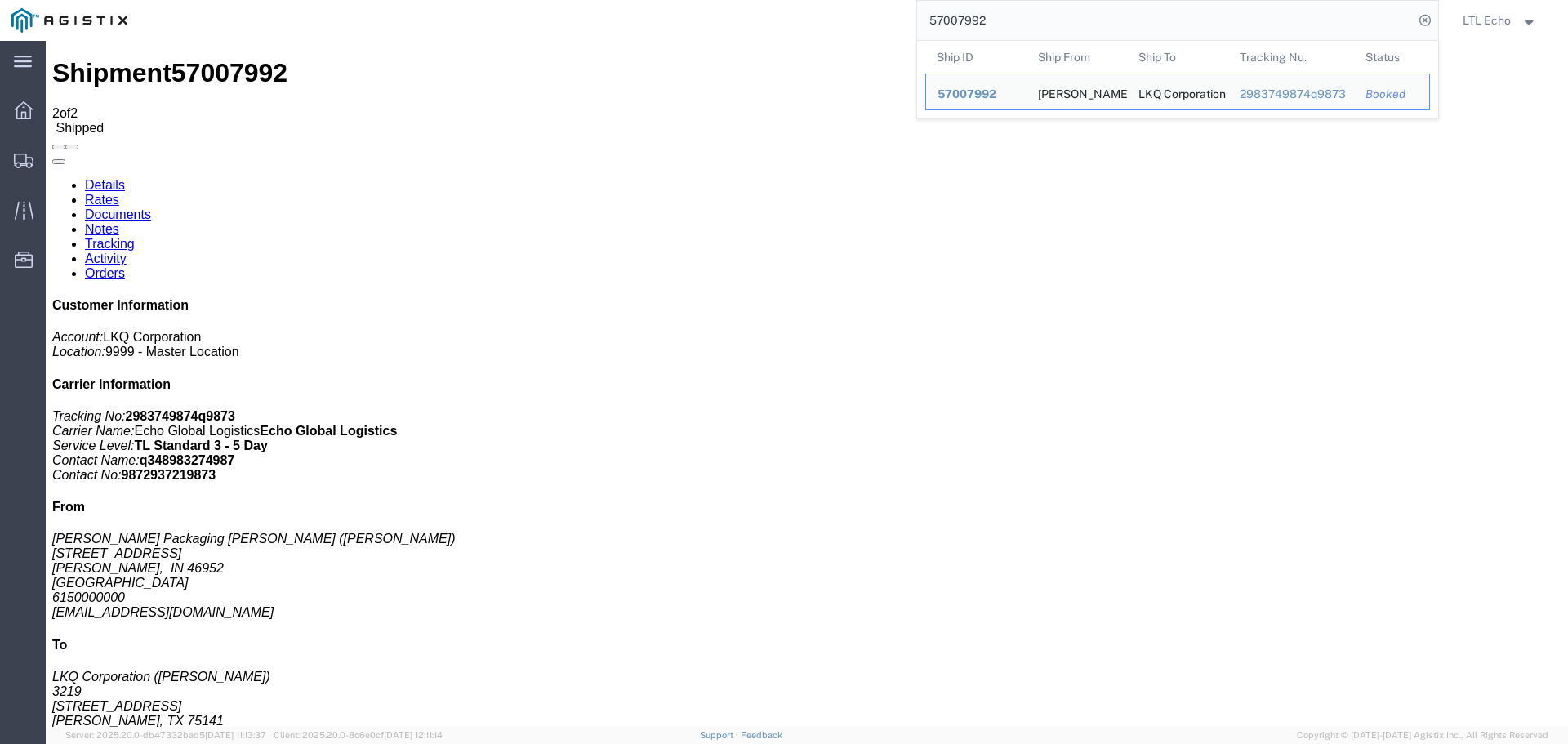
click at [966, 20] on input "57007992" at bounding box center [1165, 21] width 496 height 39
paste input "6968773"
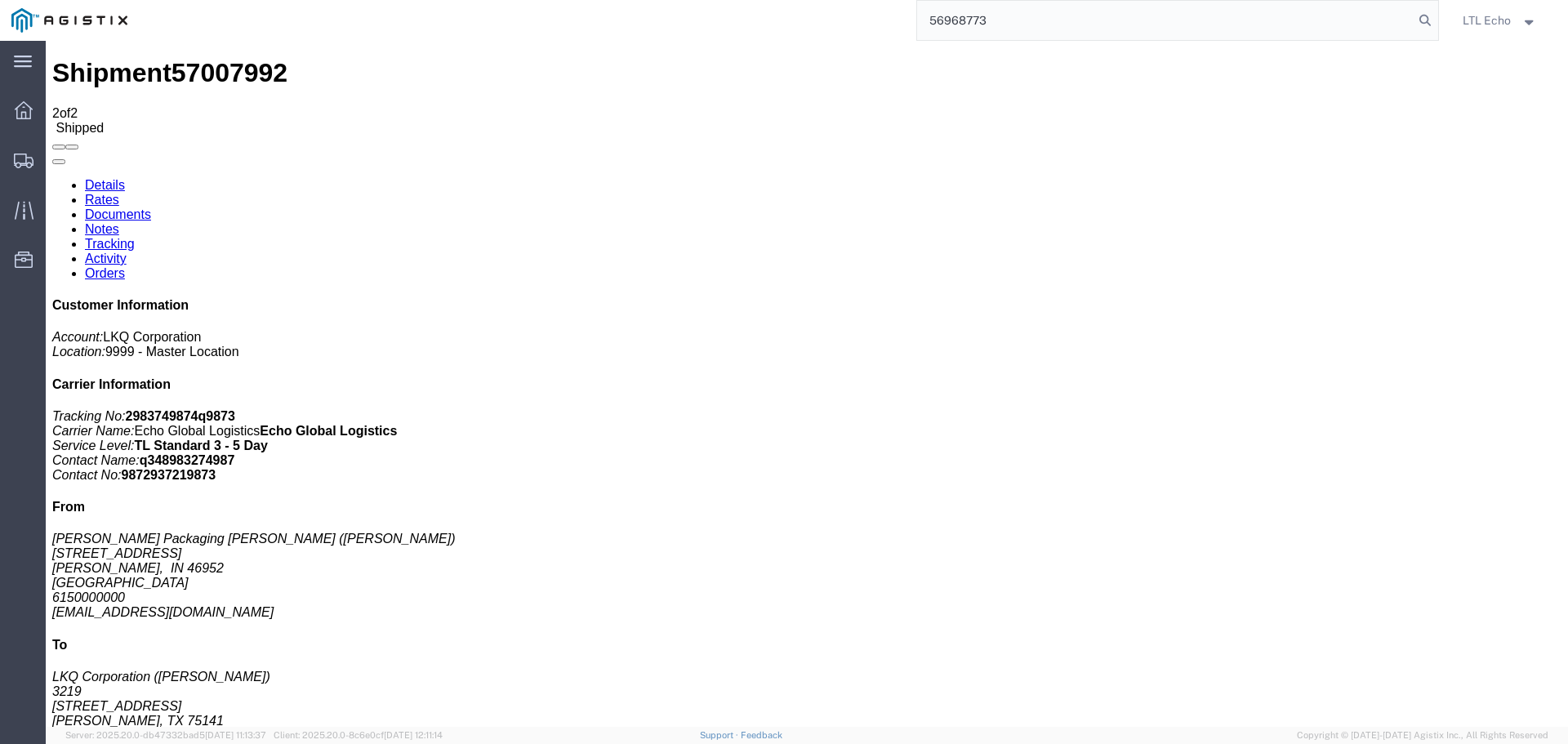
type input "56968773"
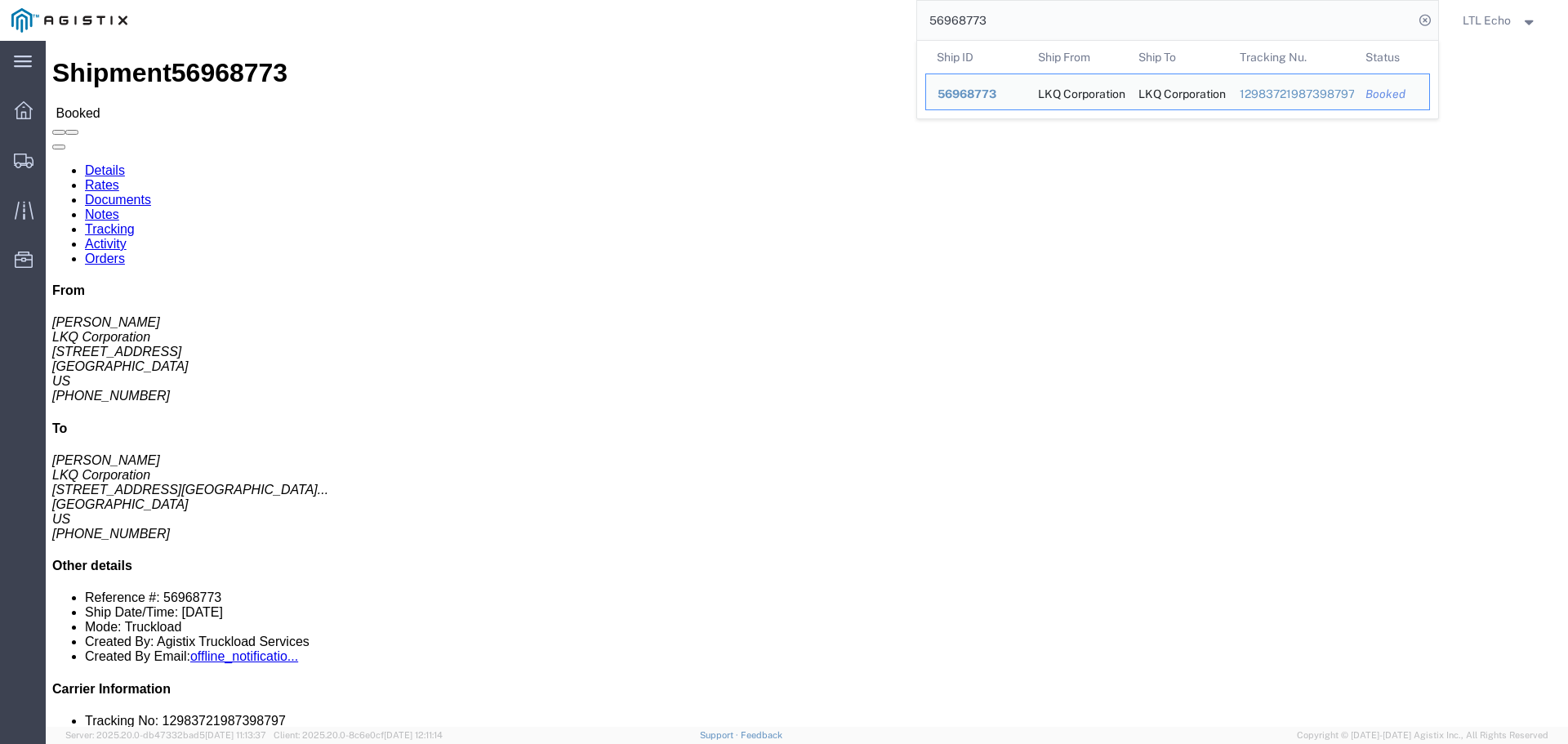
click link "Tracking"
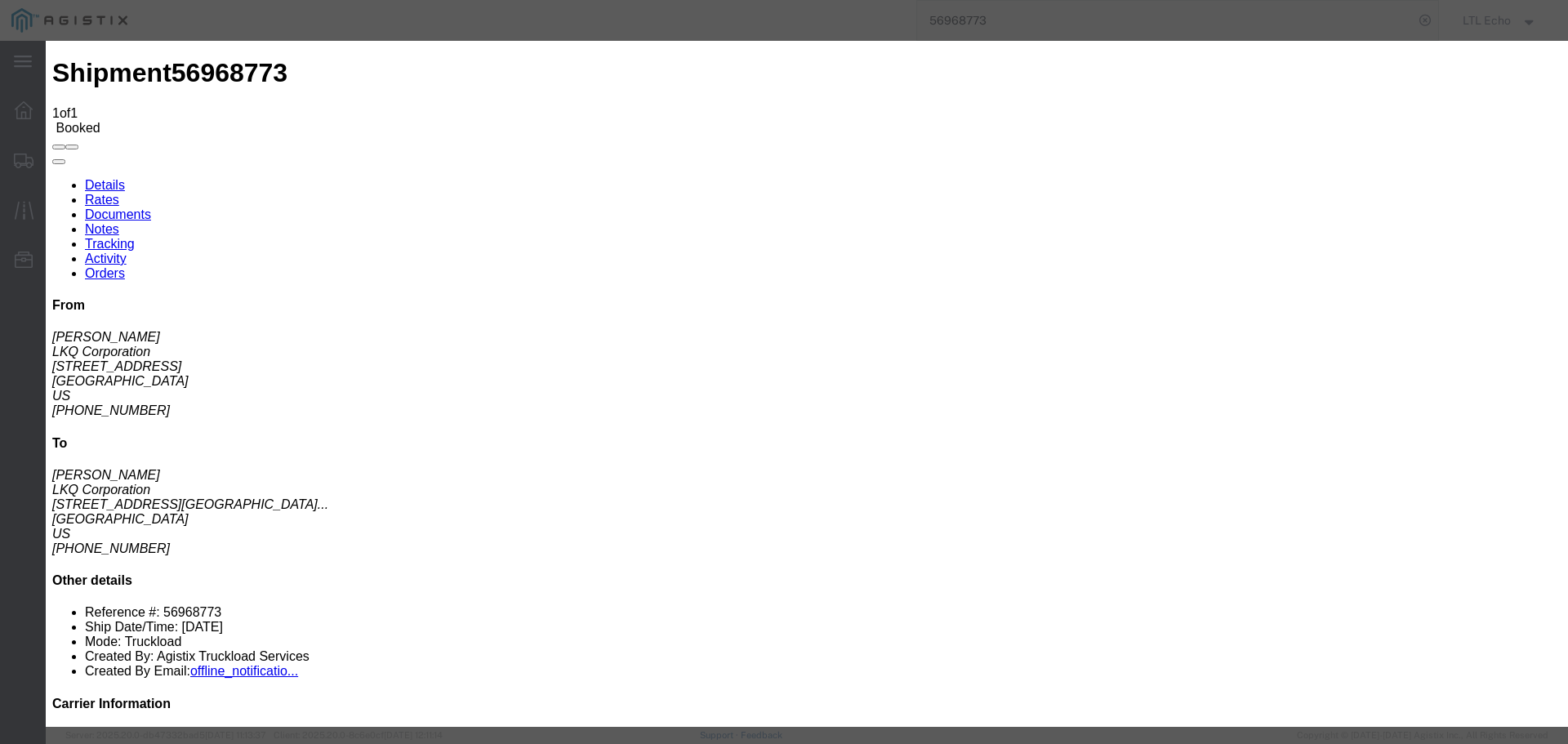
type input "[DATE]"
type input "10:00 AM"
select select "DELIVRED"
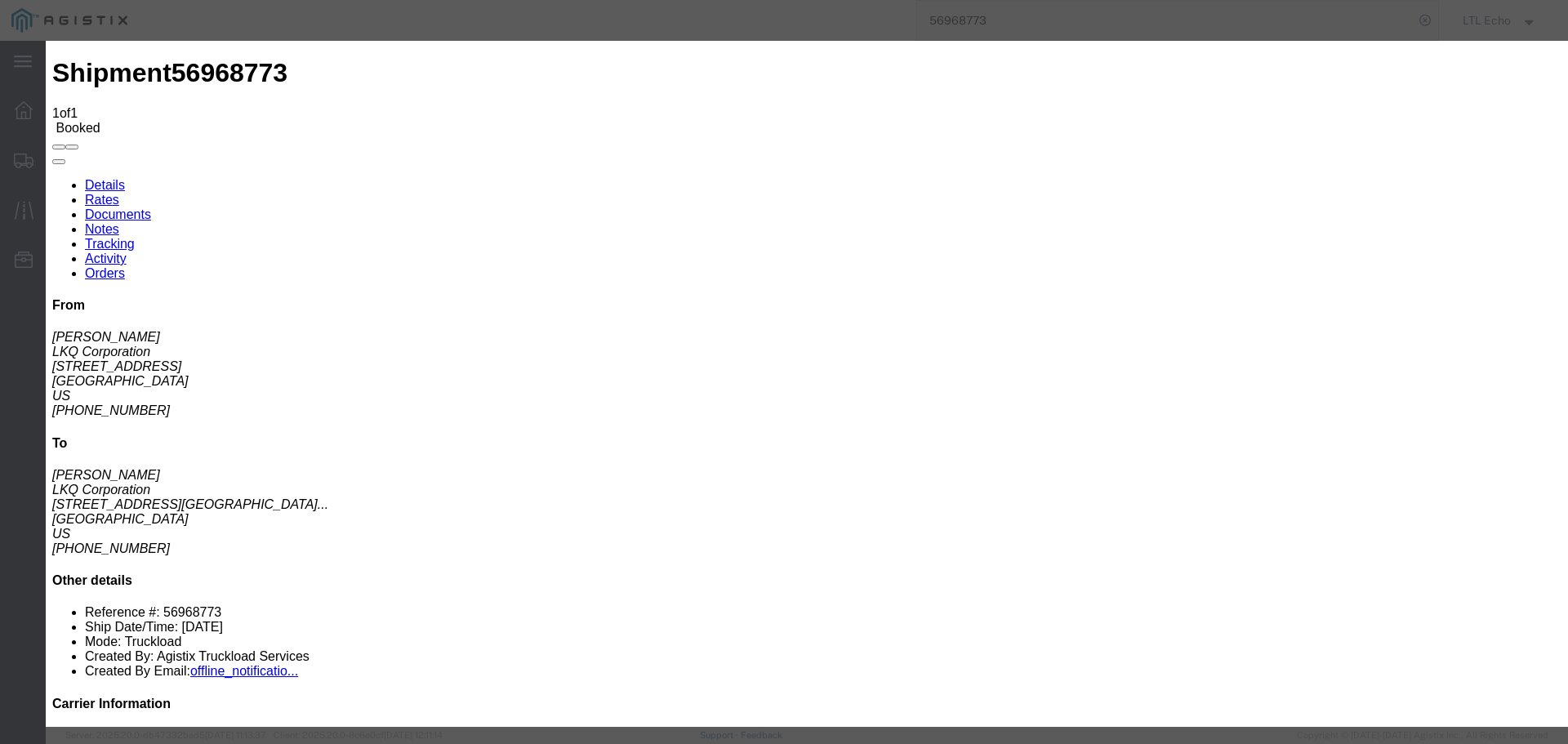
type input "[DATE]"
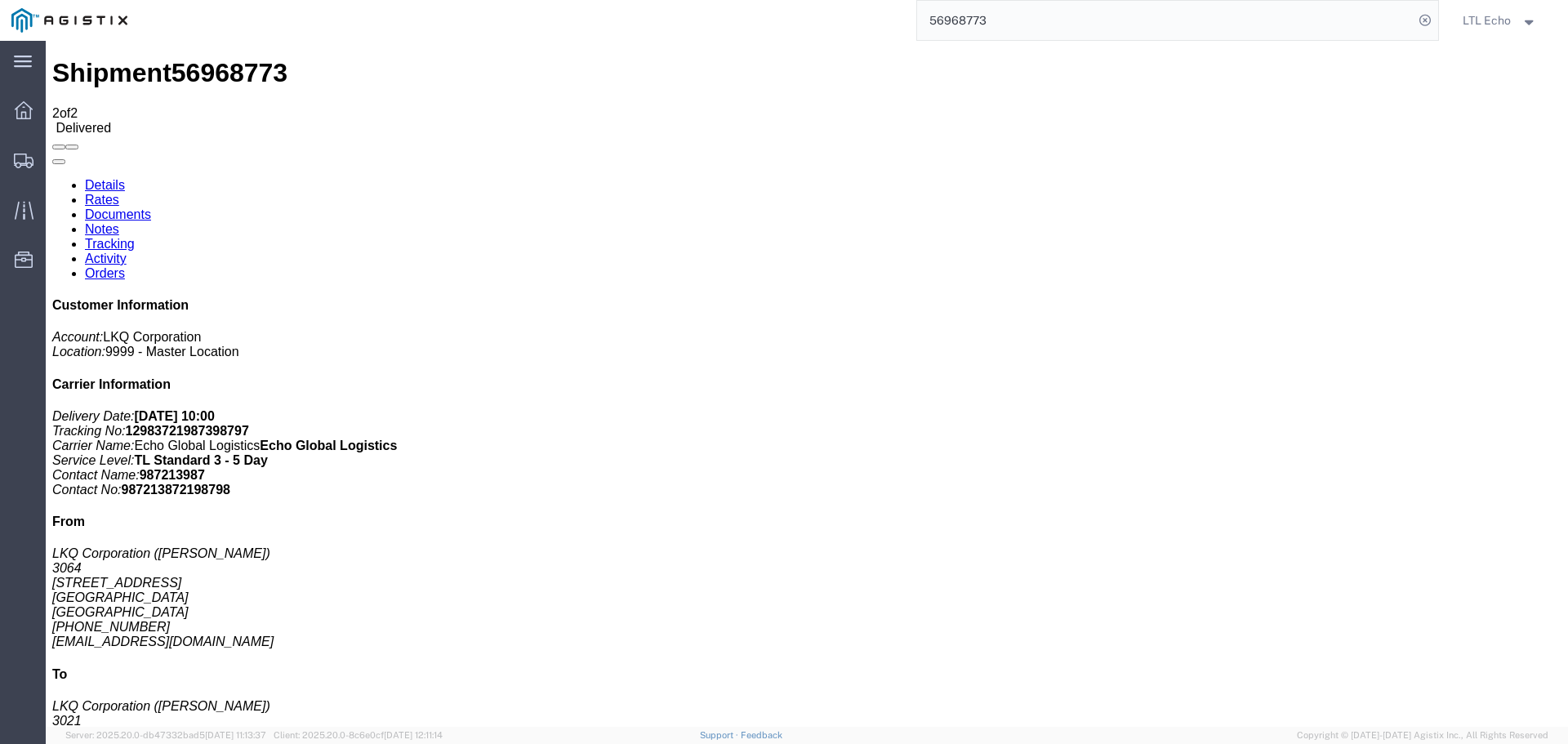
click at [929, 21] on input "56968773" at bounding box center [1165, 21] width 496 height 39
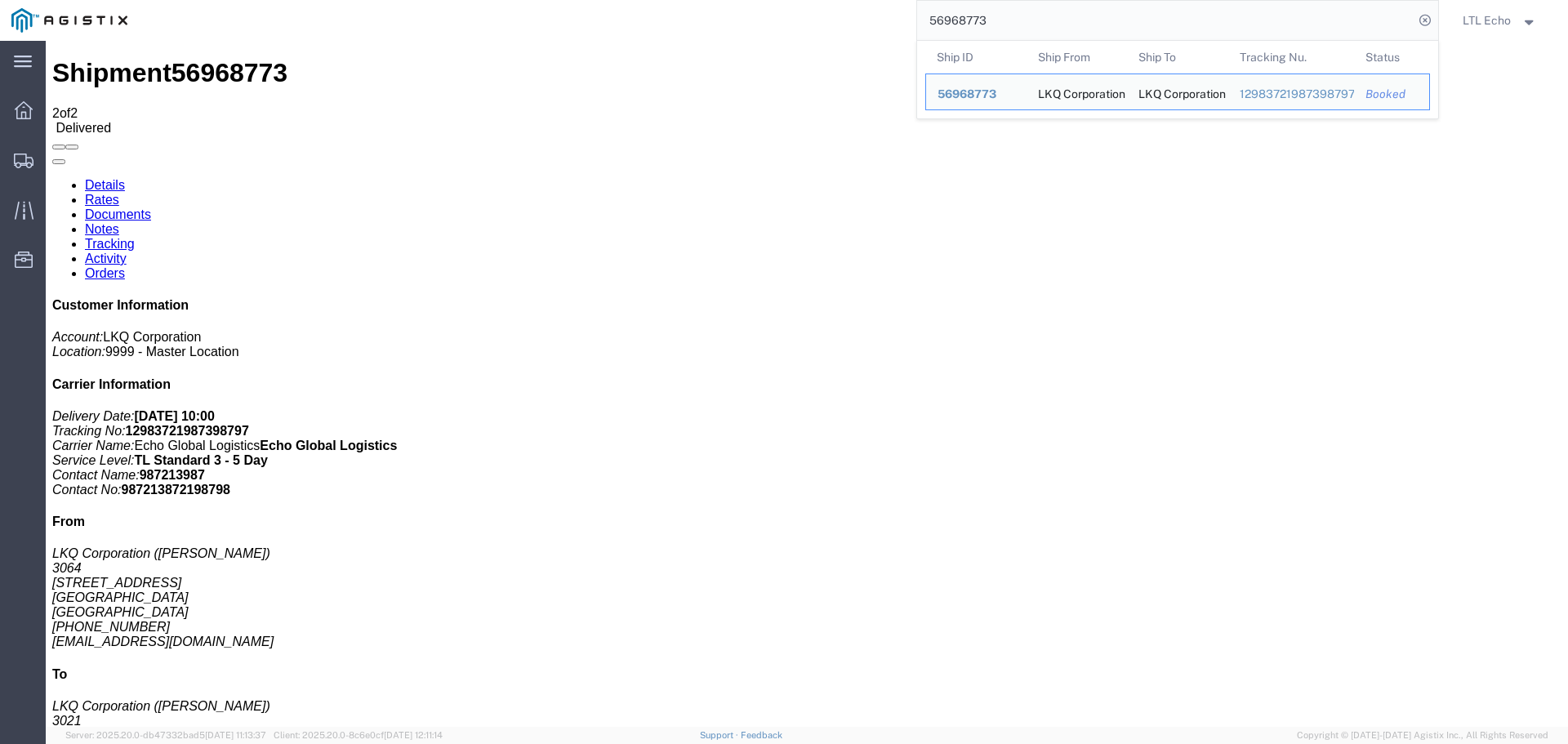
click at [929, 21] on input "56968773" at bounding box center [1165, 21] width 496 height 39
paste input "78806"
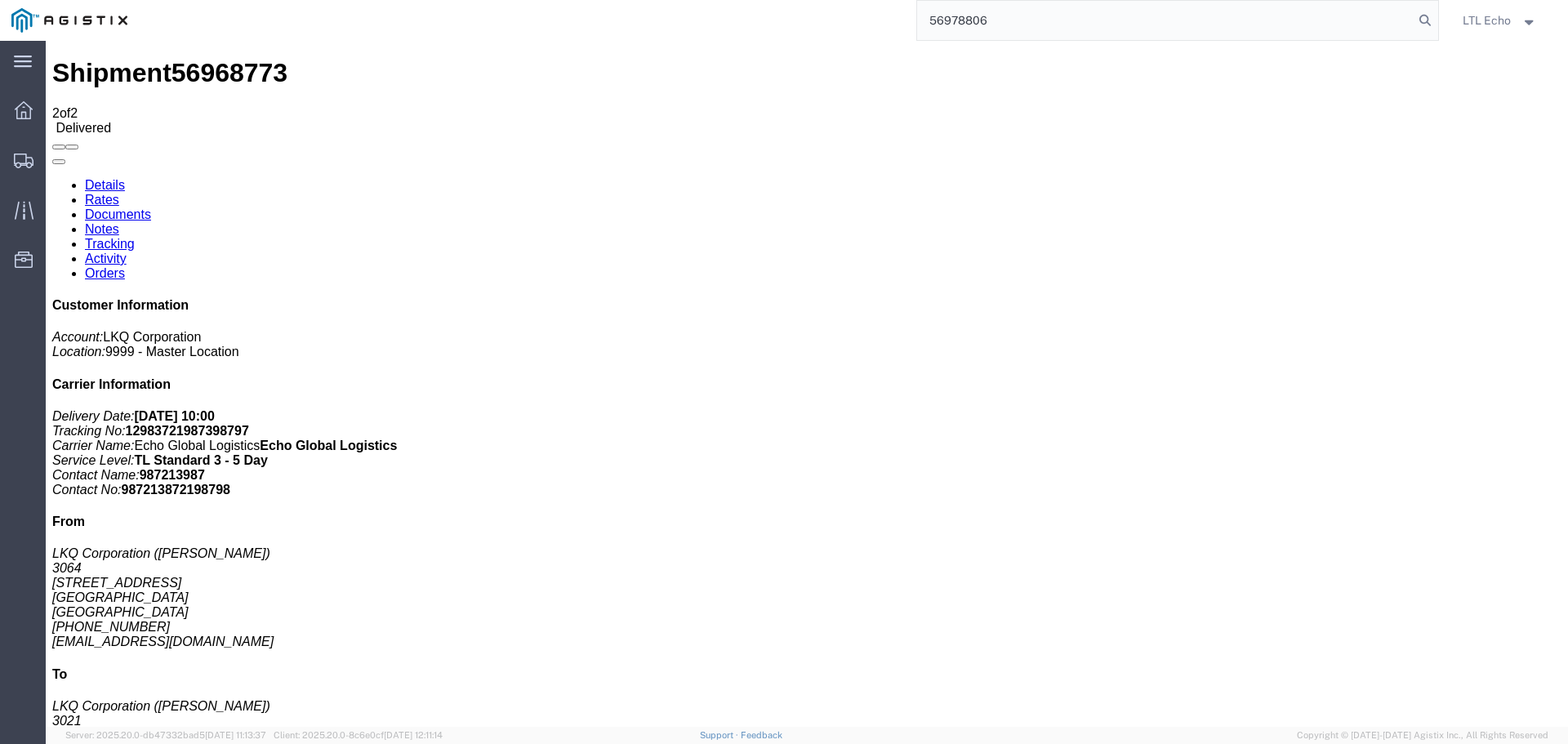
type input "56978806"
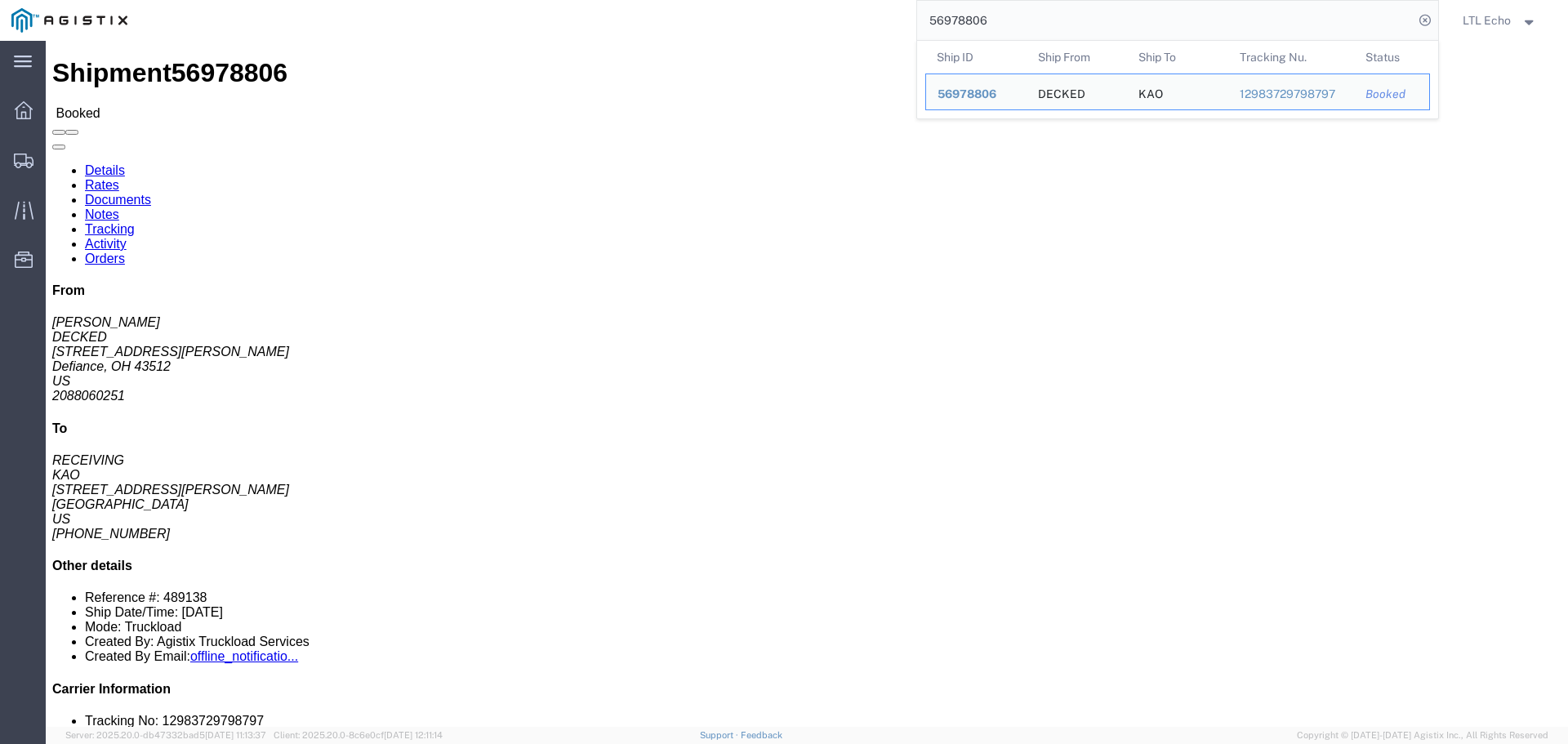
click div "Ship From DECKED ([PERSON_NAME]) [STREET_ADDRESS][PERSON_NAME] 2088060251 [EMAI…"
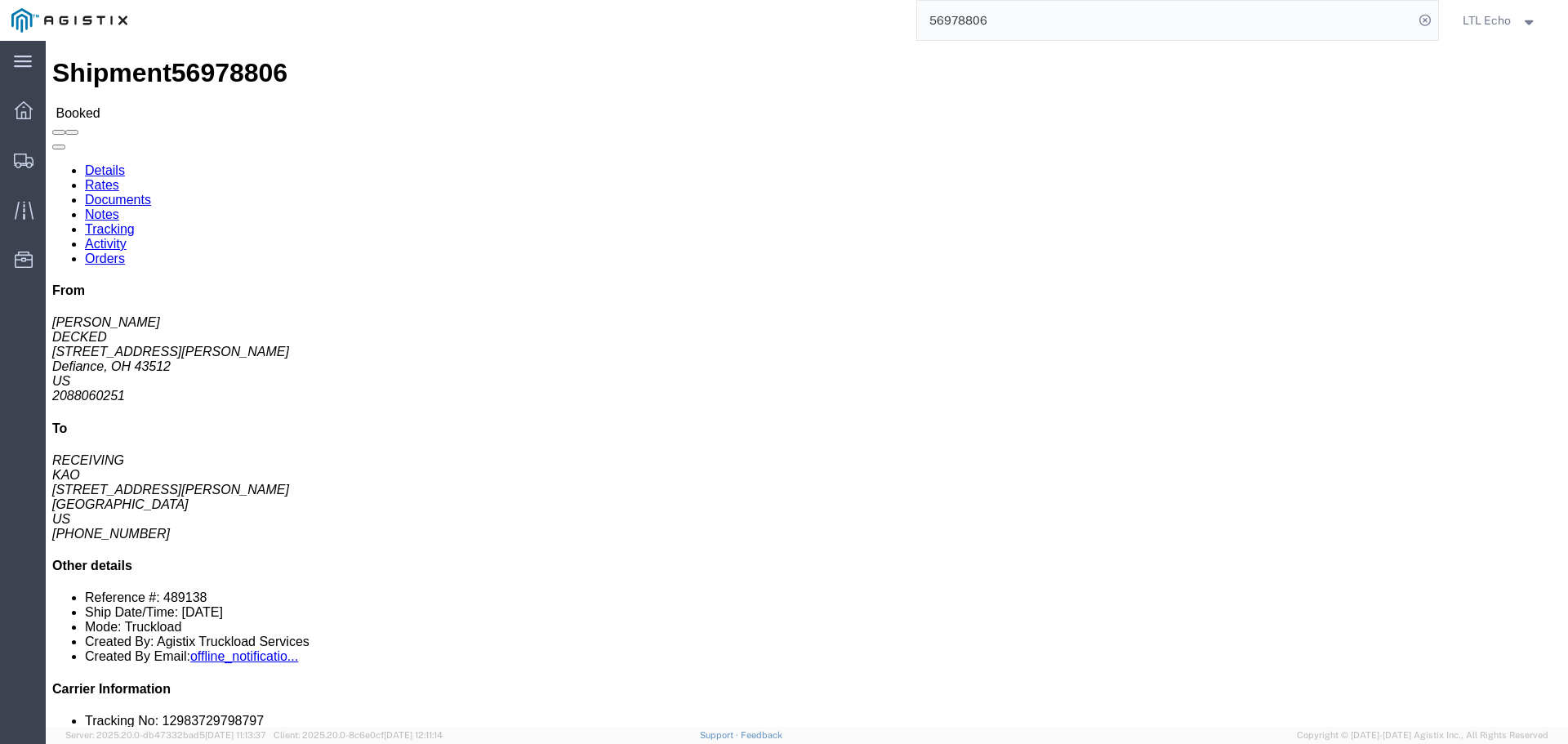
click link "Tracking"
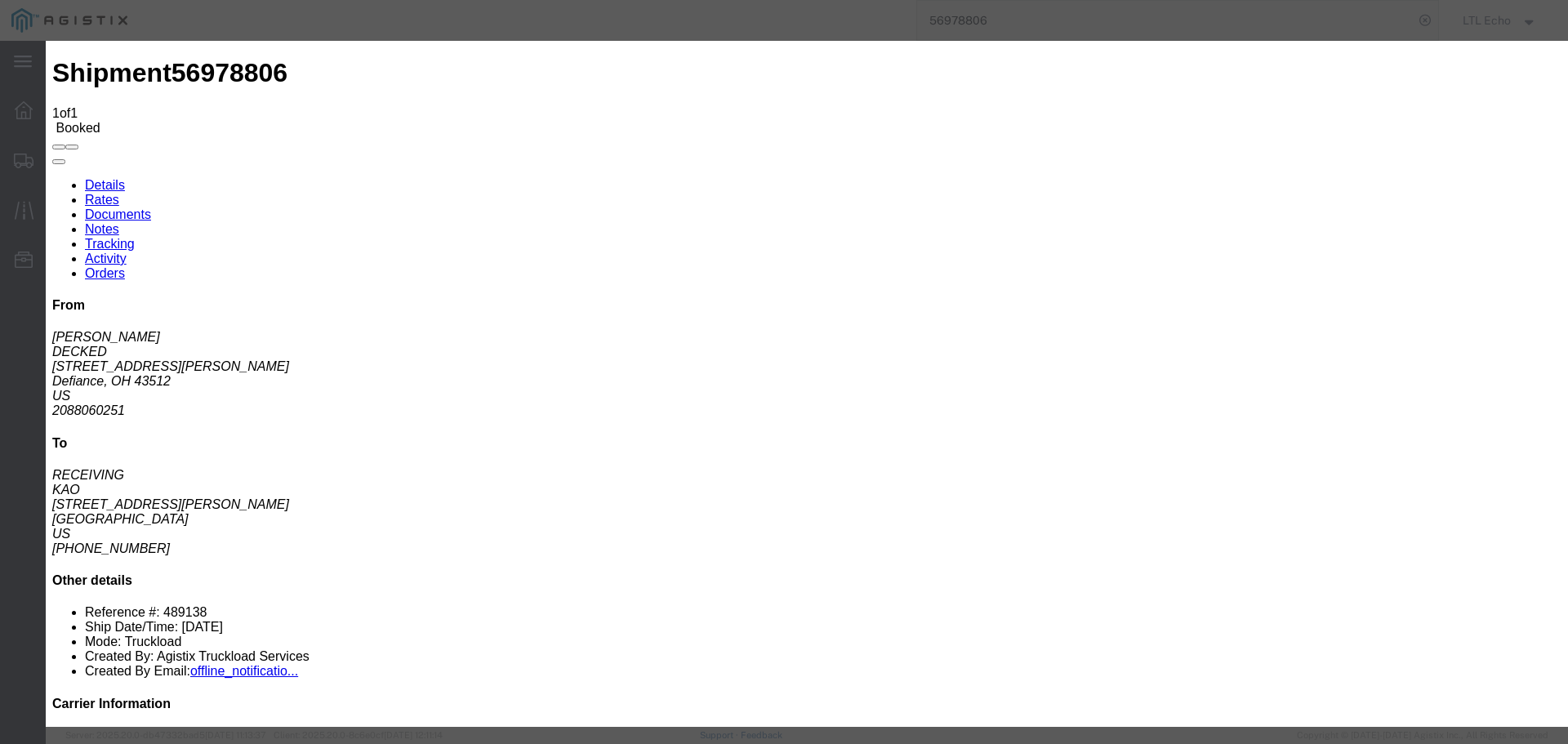
type input "[DATE]"
type input "10:00 AM"
select select "PICKEDUP"
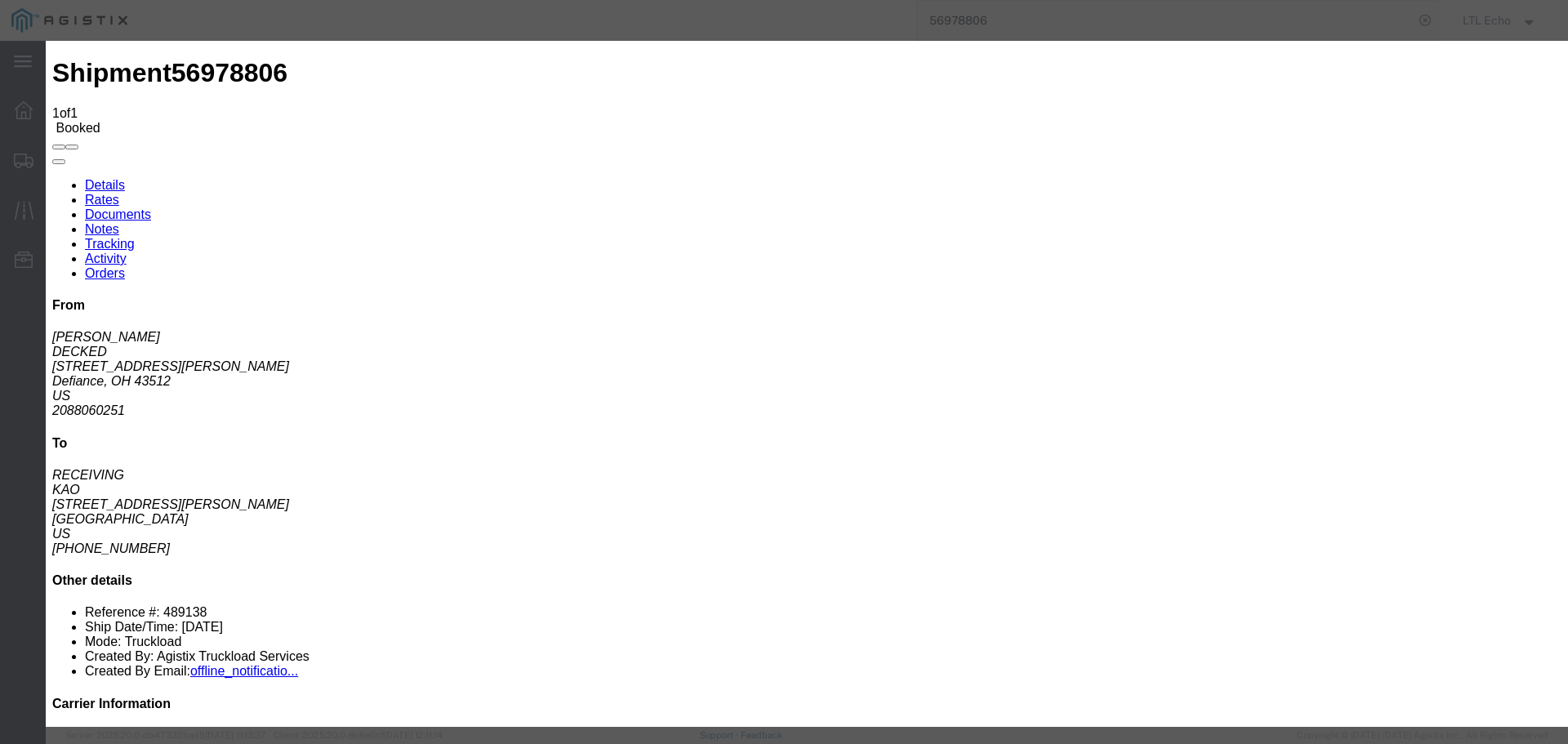
type input "[DATE]"
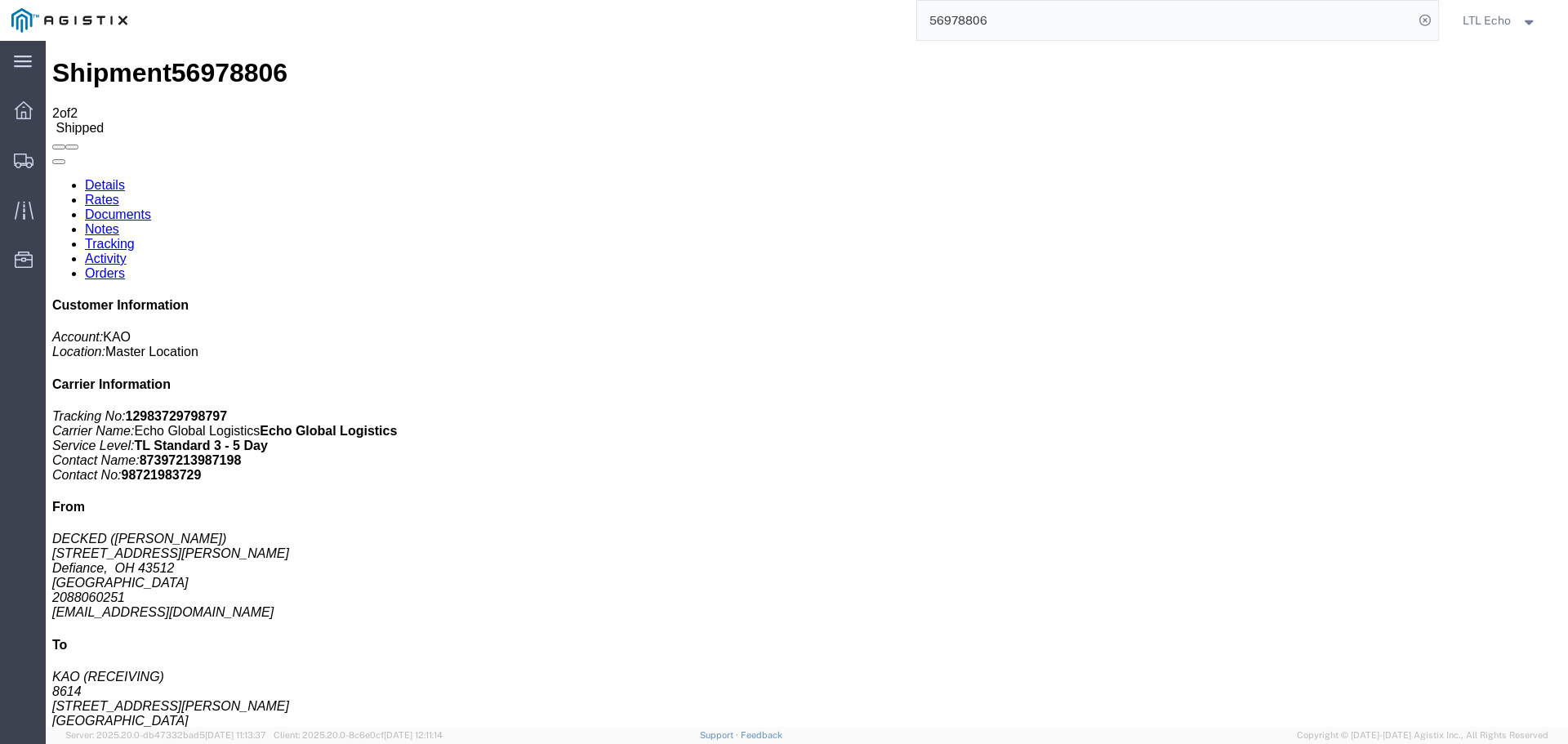
click at [943, 15] on input "56978806" at bounding box center [1165, 21] width 496 height 39
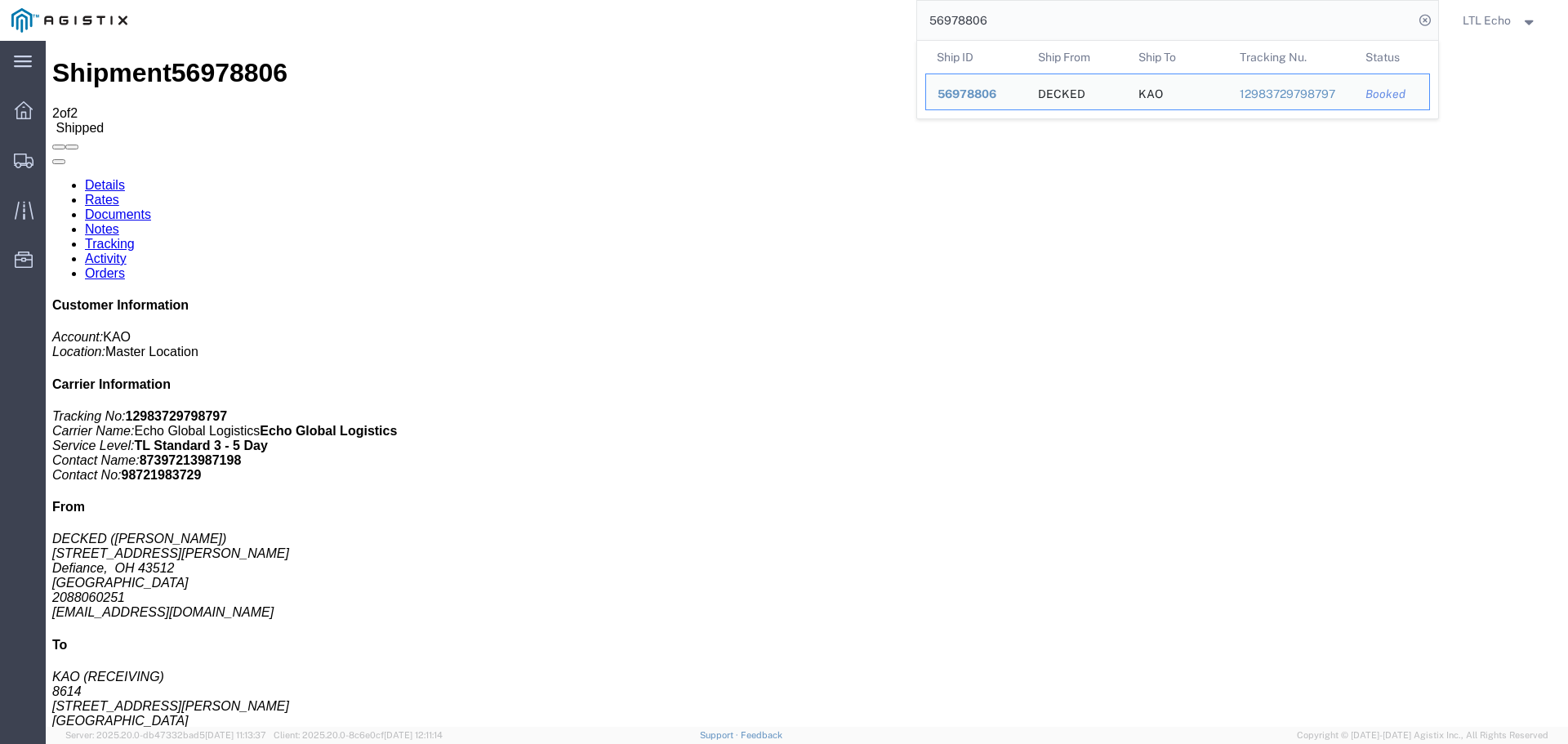
click at [943, 15] on input "56978806" at bounding box center [1165, 21] width 496 height 39
paste input "06567"
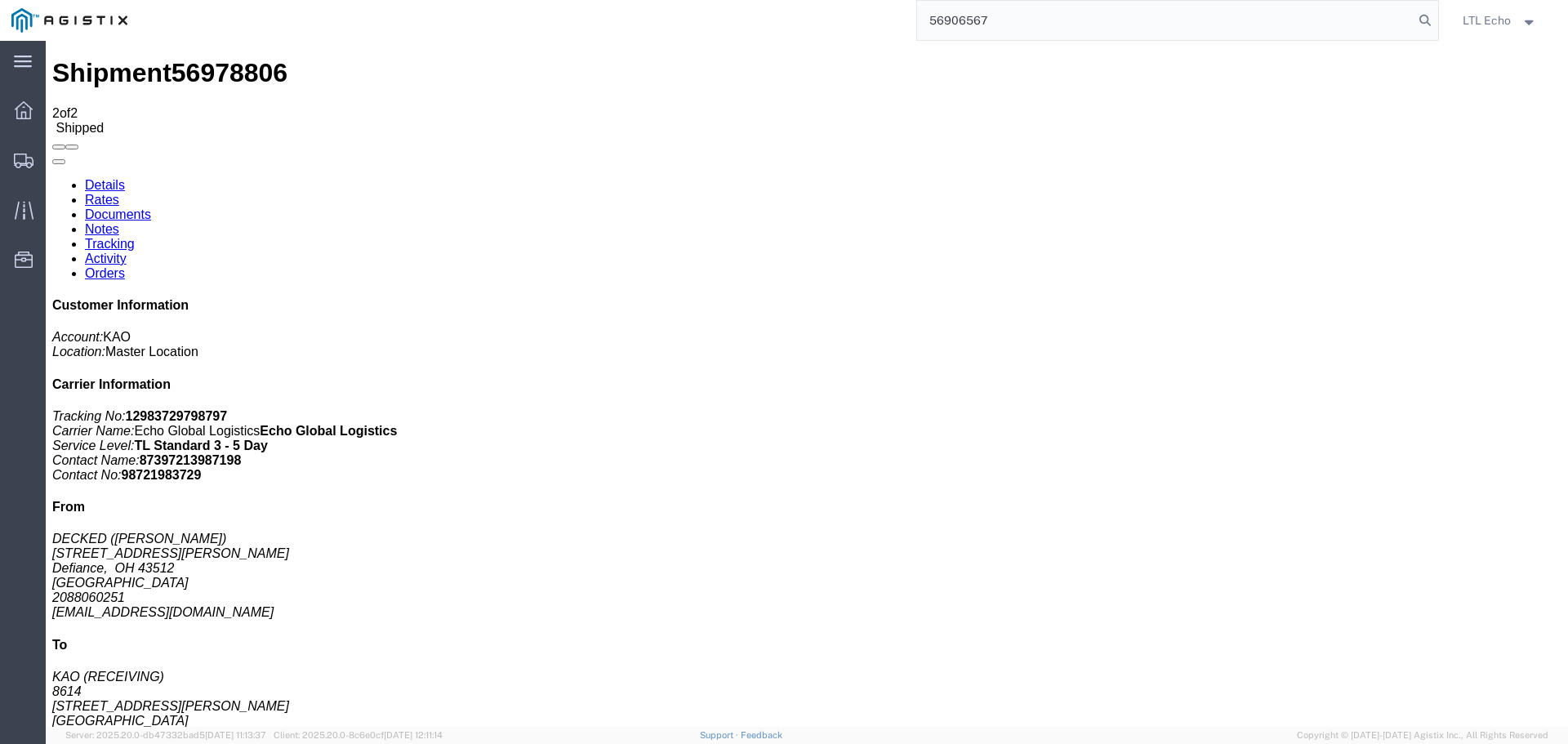
type input "56906567"
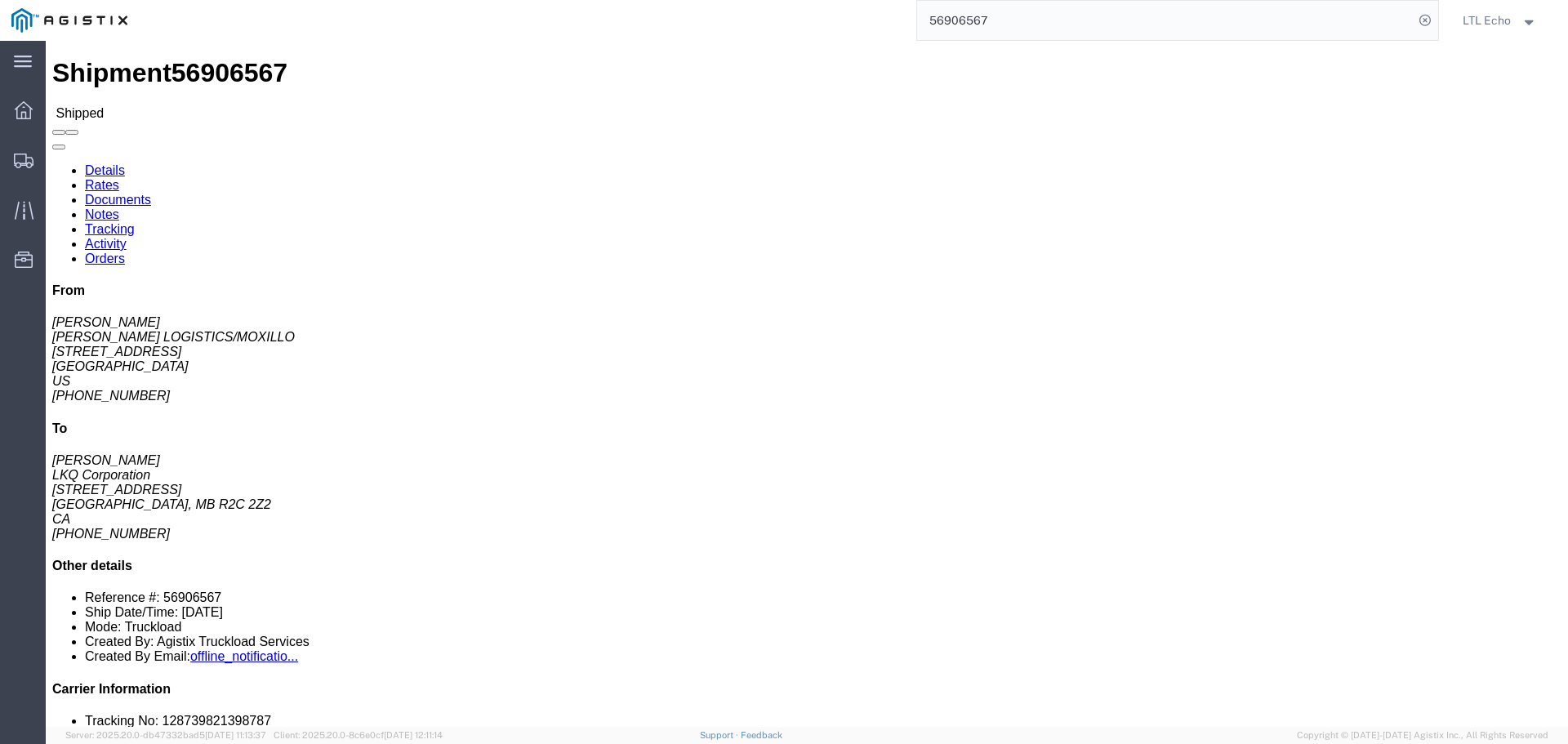
click link "Tracking"
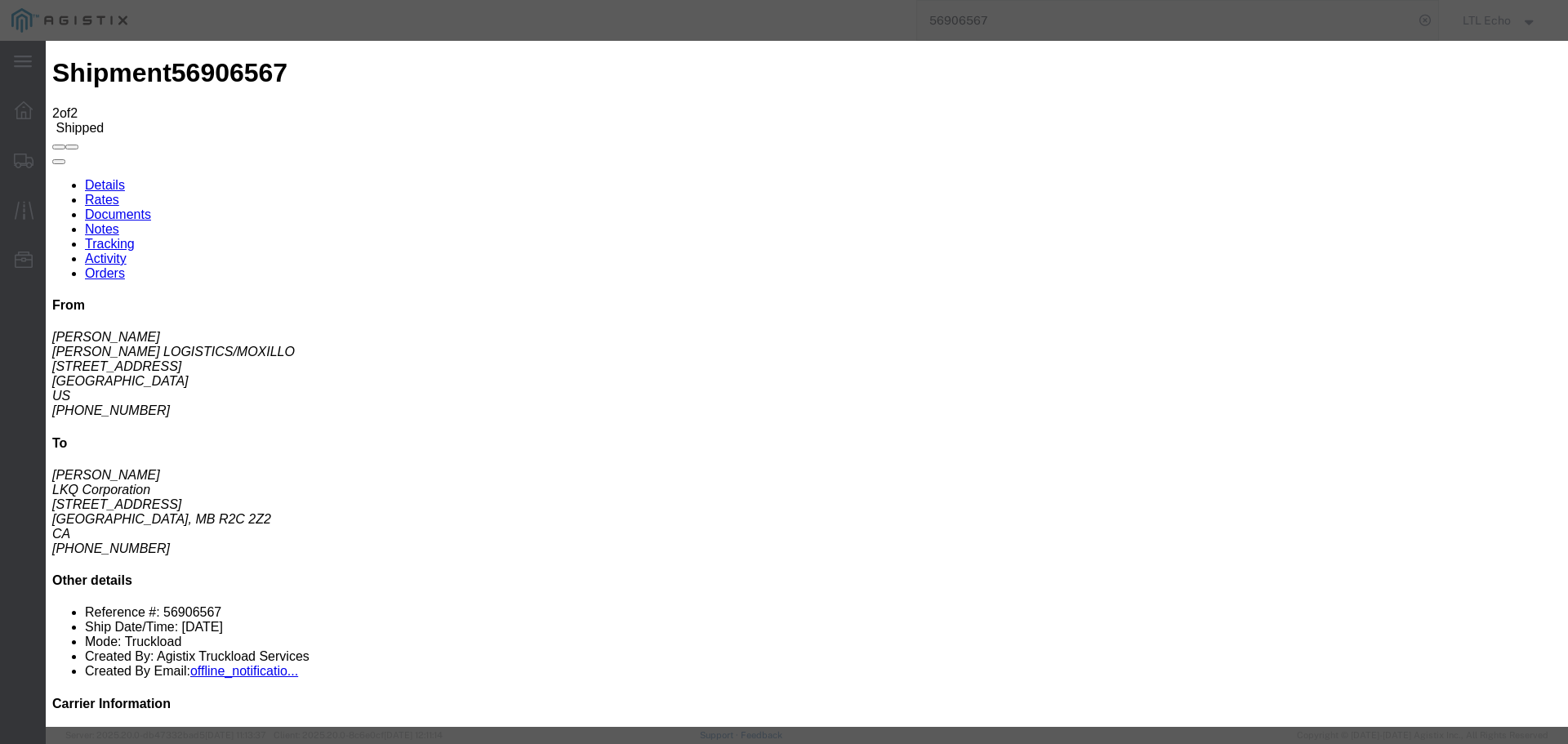
type input "[DATE]"
type input "11:00 AM"
select select "DELIVRED"
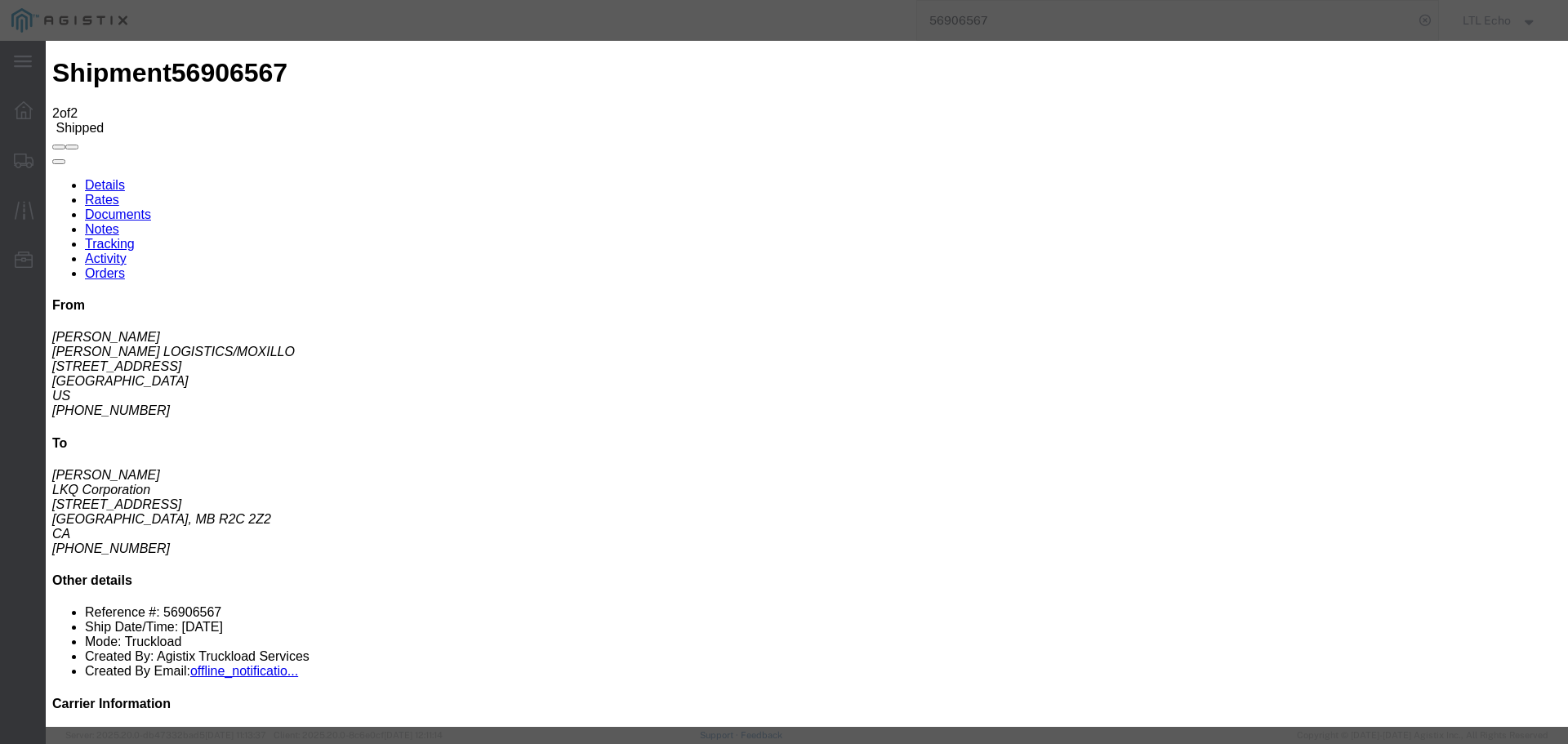
type input "[DATE]"
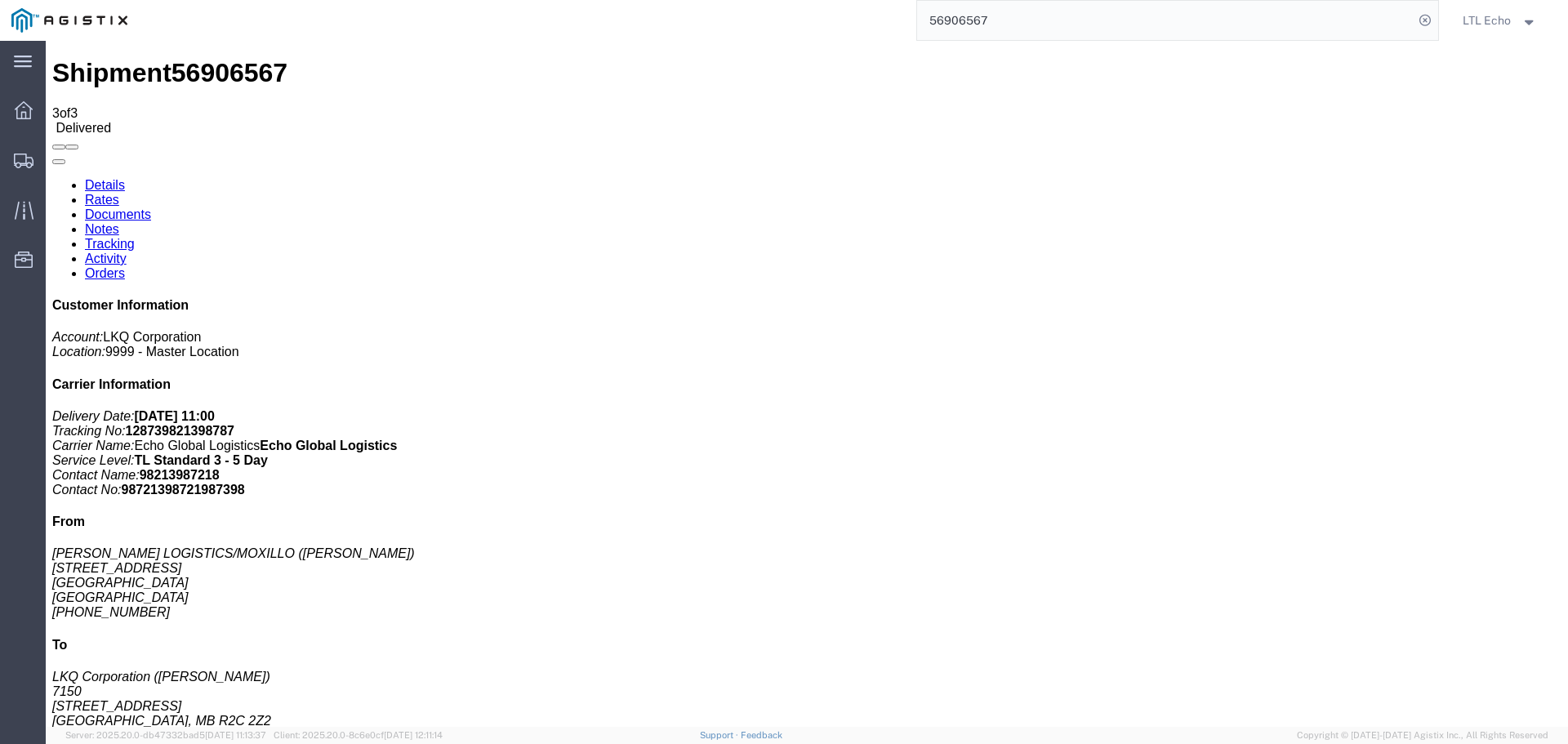
click at [949, 17] on input "56906567" at bounding box center [1165, 21] width 496 height 39
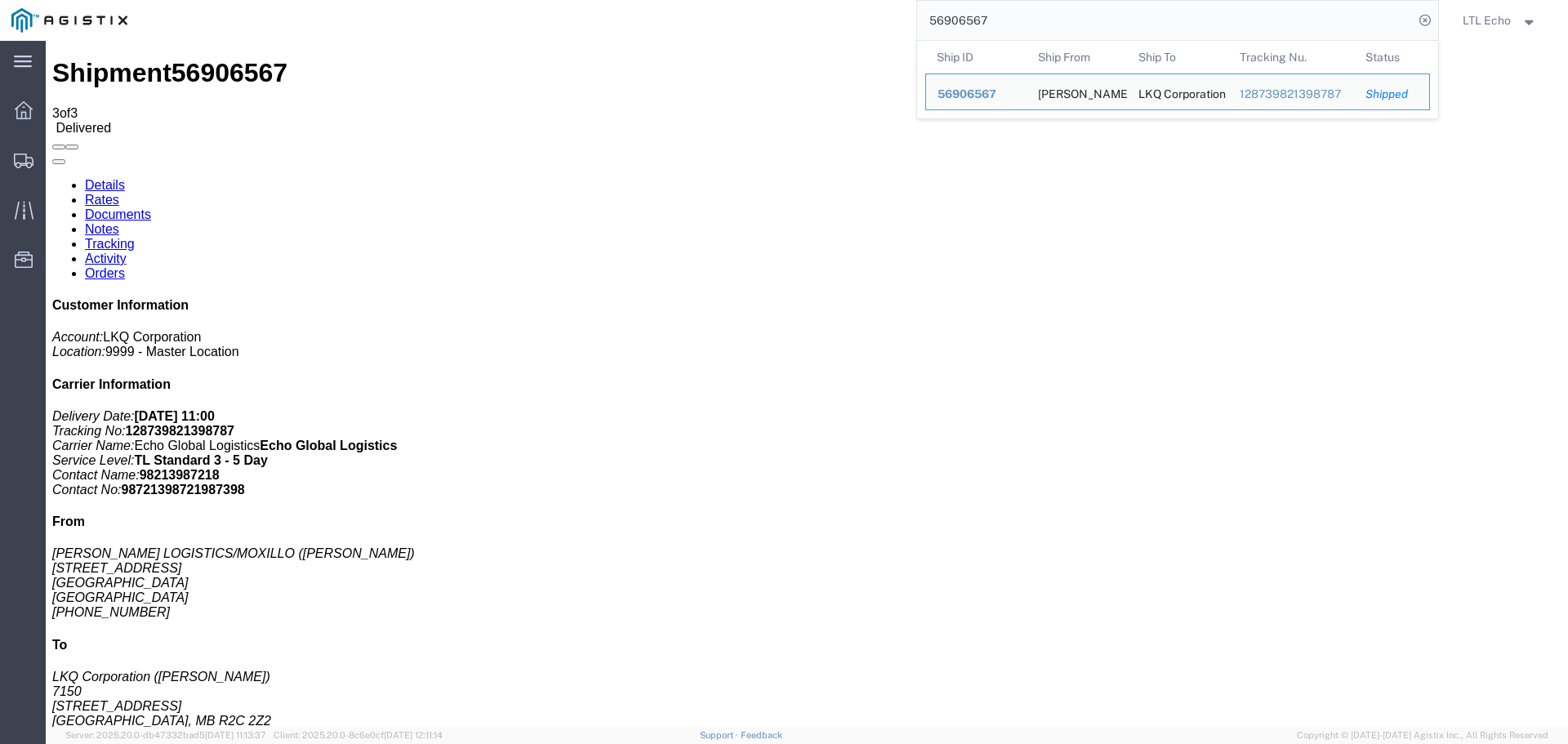
click at [949, 17] on input "56906567" at bounding box center [1165, 21] width 496 height 39
paste input "49572"
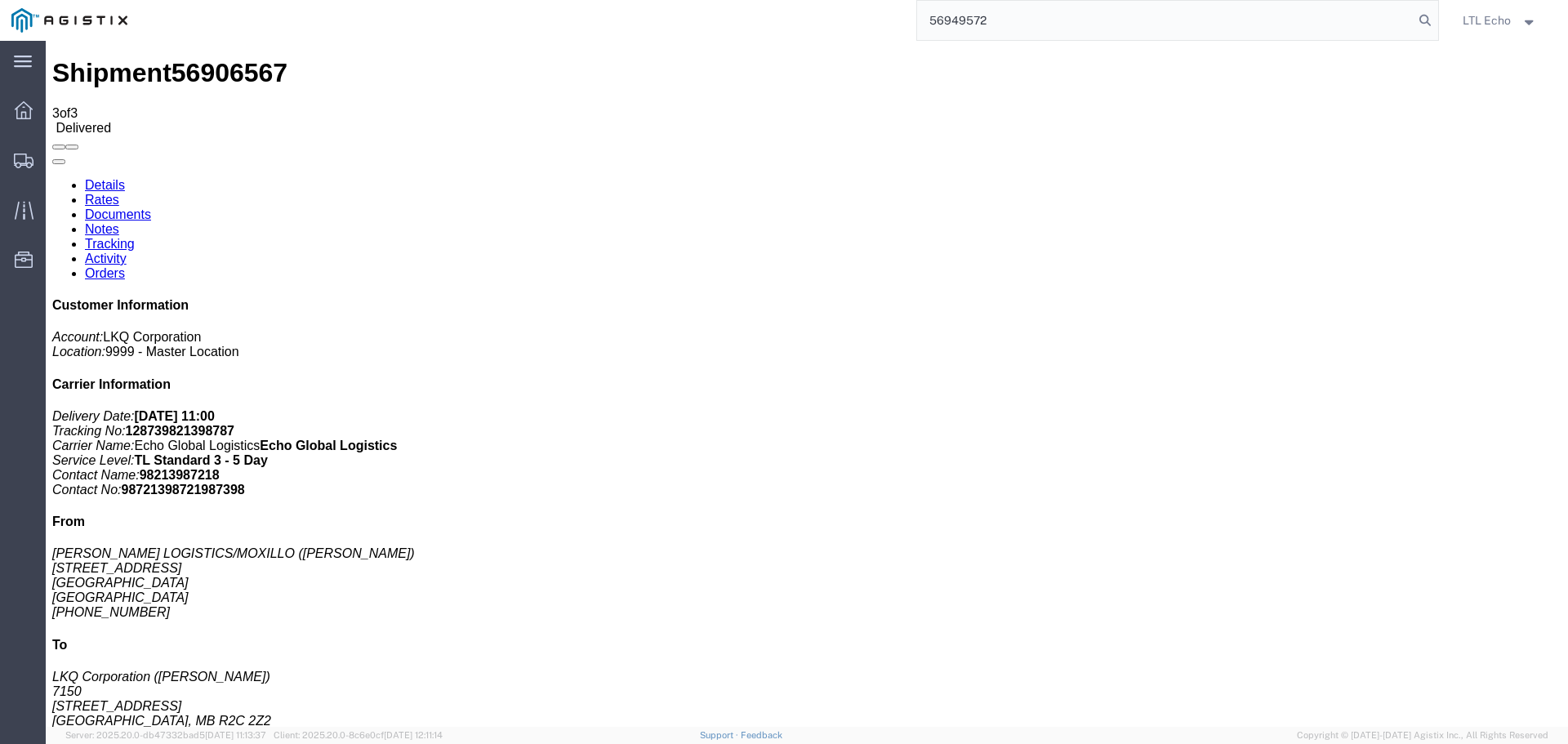
type input "56949572"
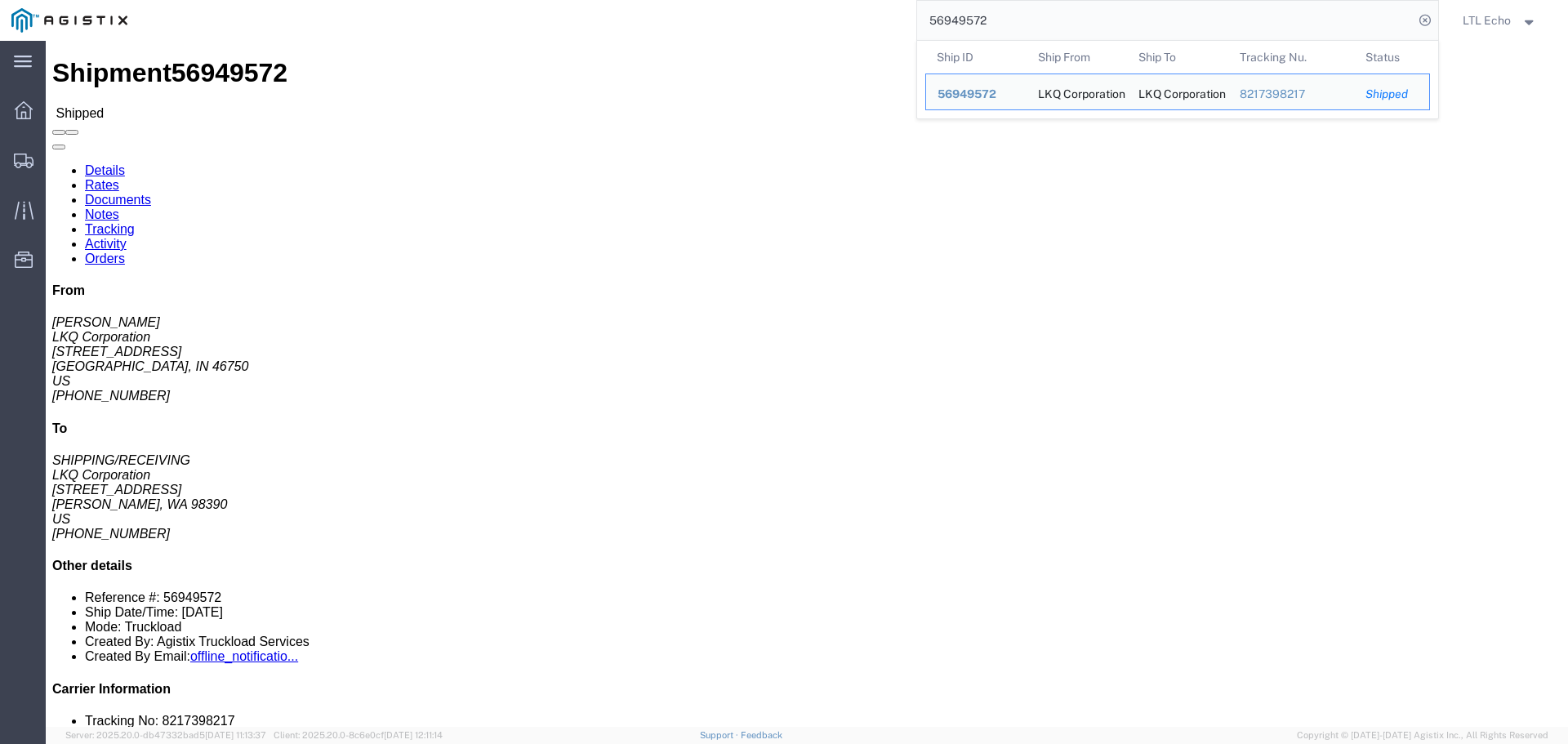
click link "Tracking"
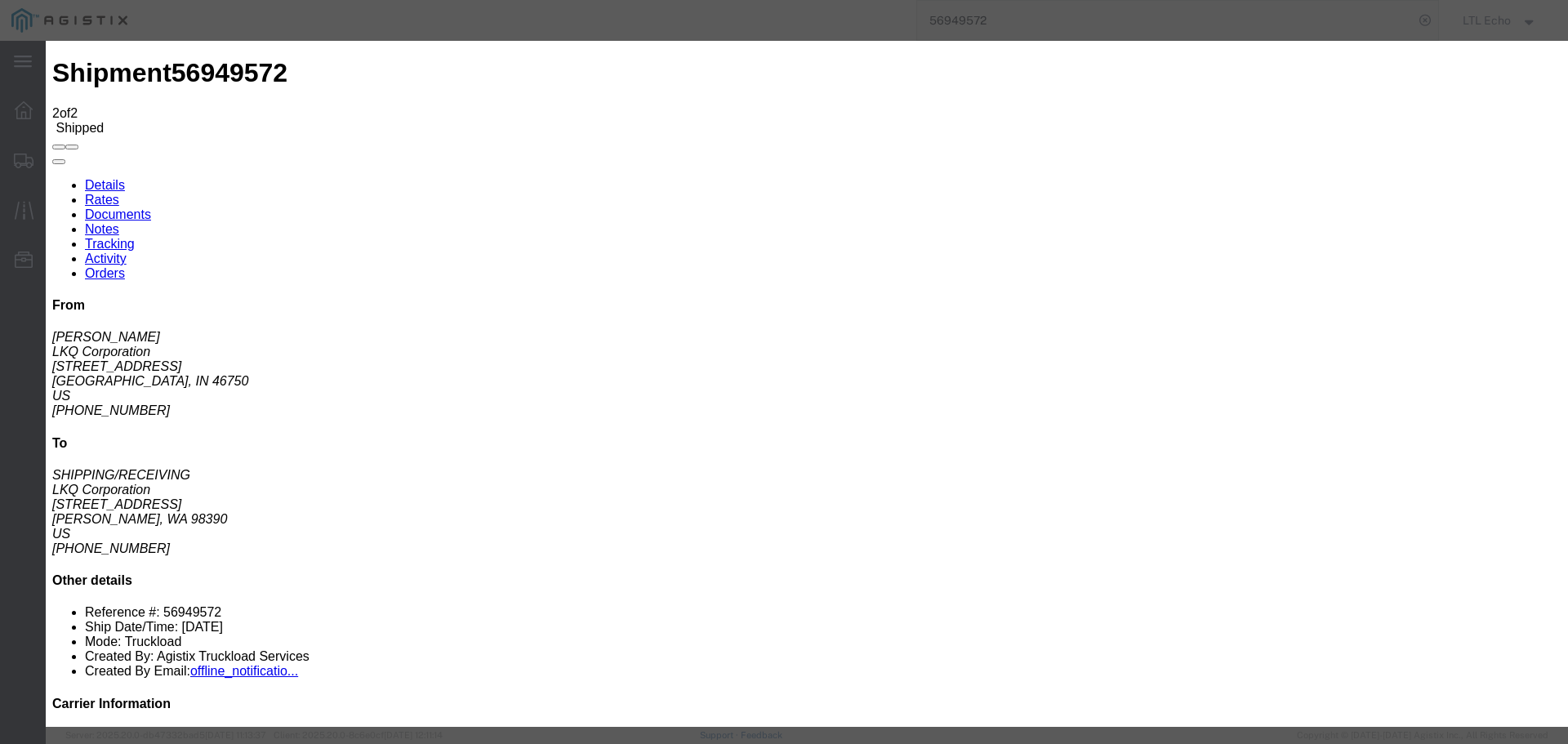
type input "[DATE]"
type input "11:00 AM"
select select "DELIVRED"
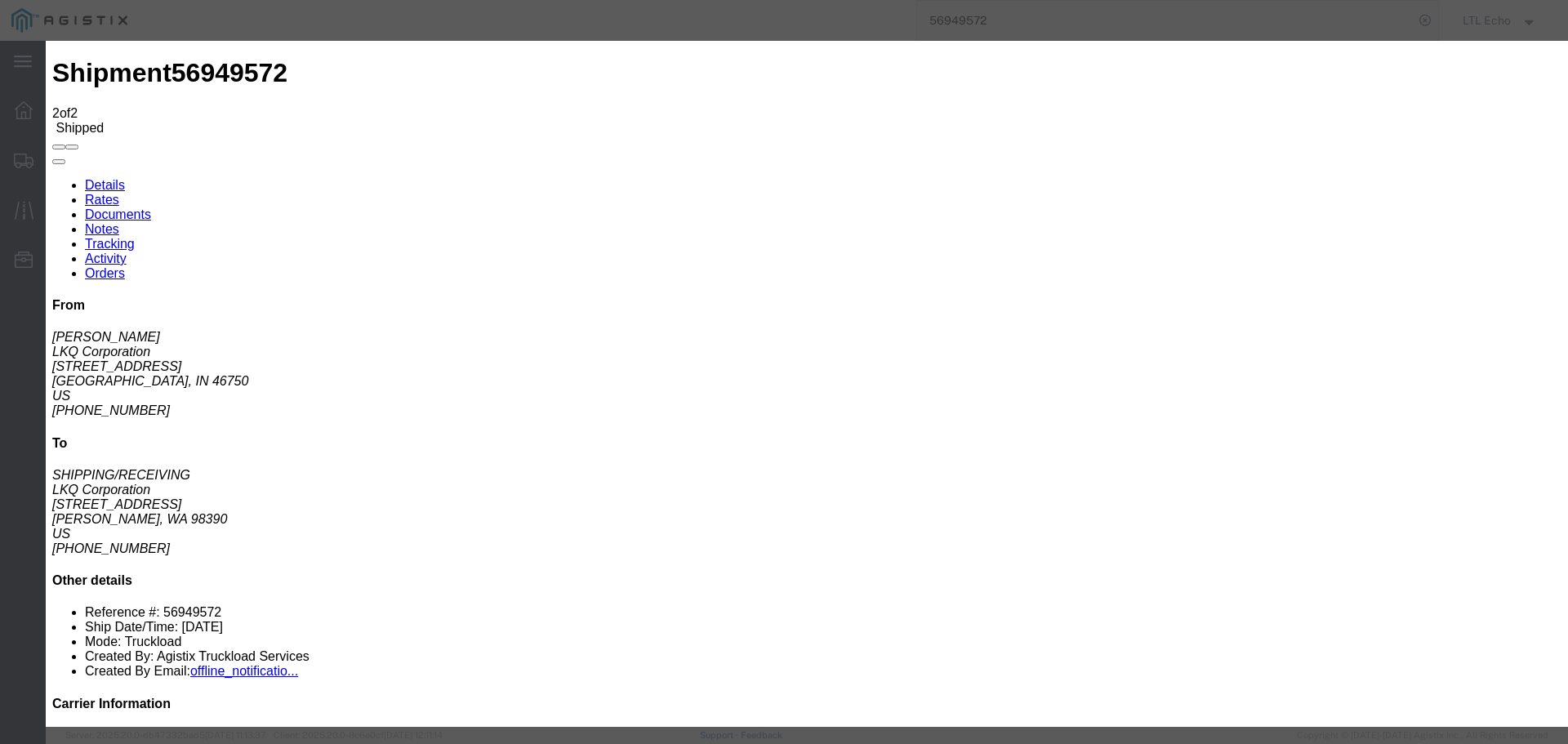
type input "[DATE]"
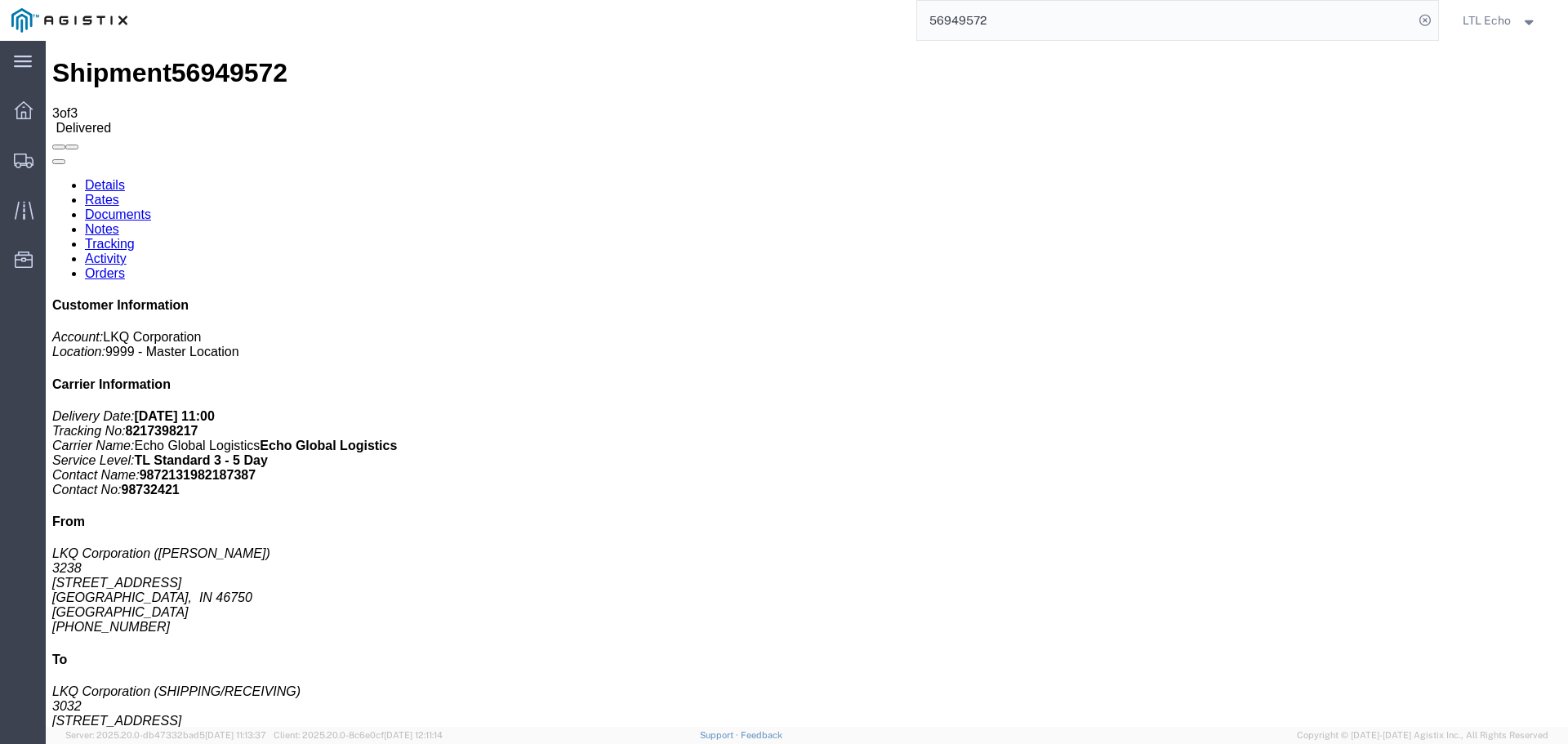
click at [952, 23] on input "56949572" at bounding box center [1165, 21] width 496 height 39
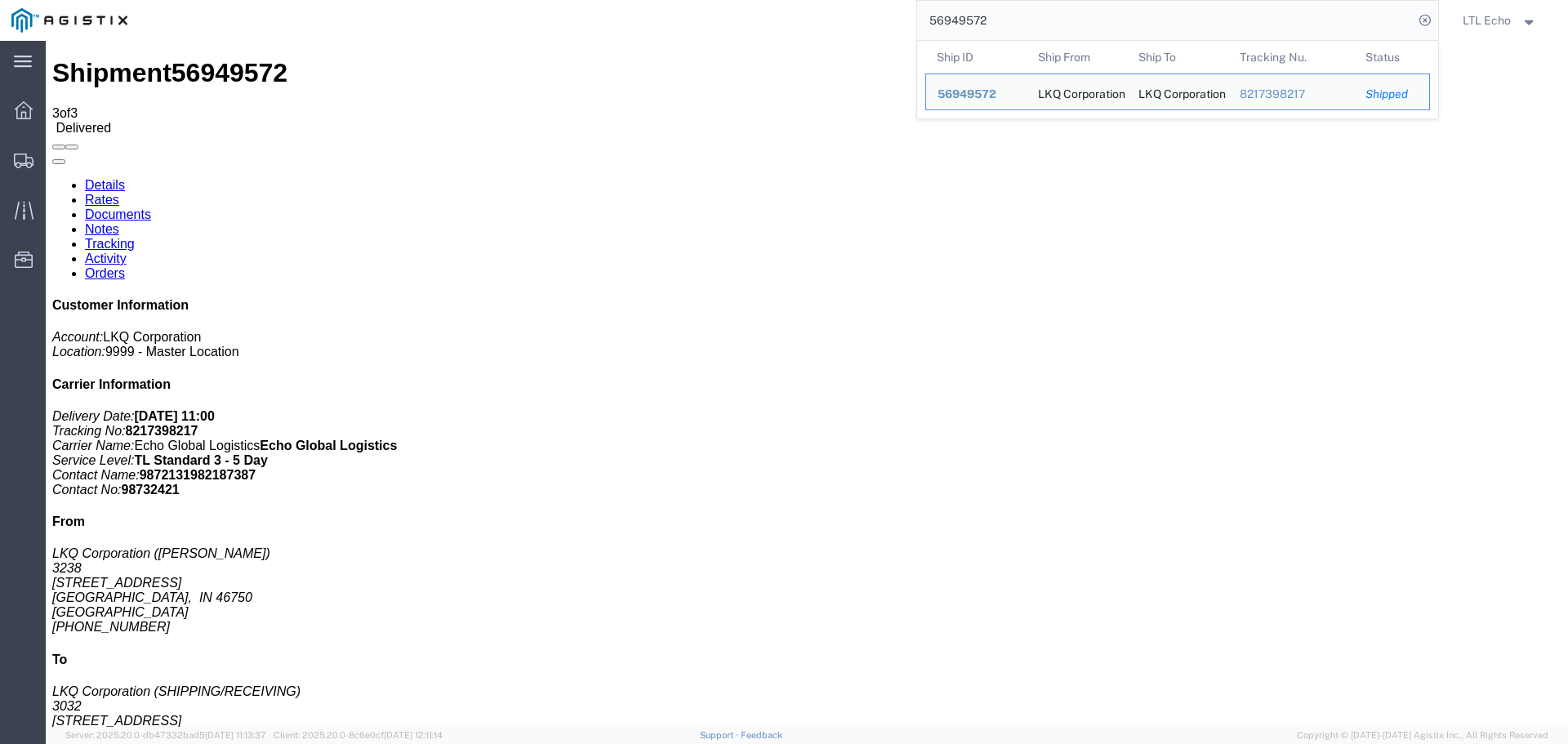
click at [952, 23] on input "56949572" at bounding box center [1165, 21] width 496 height 39
paste input "415"
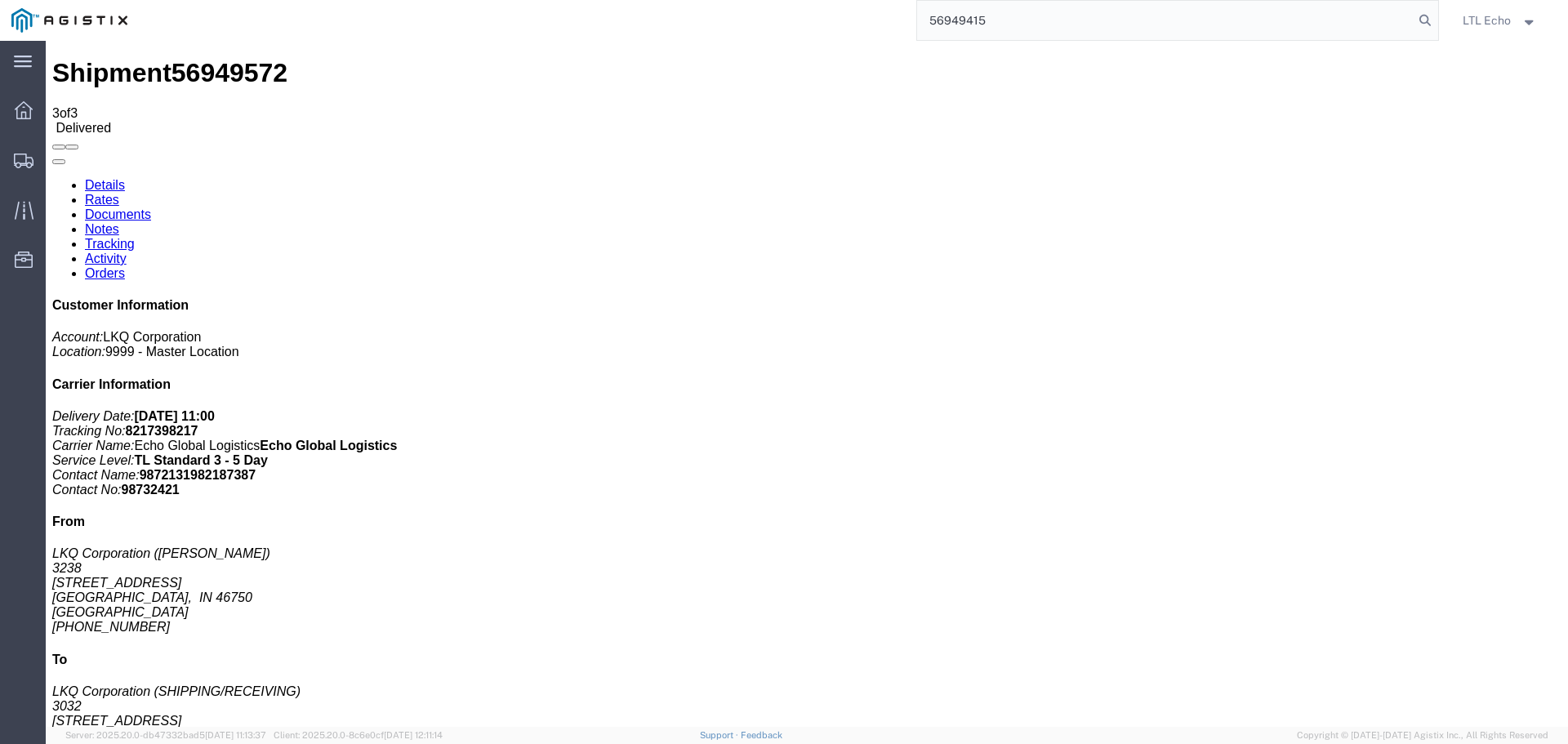
type input "56949415"
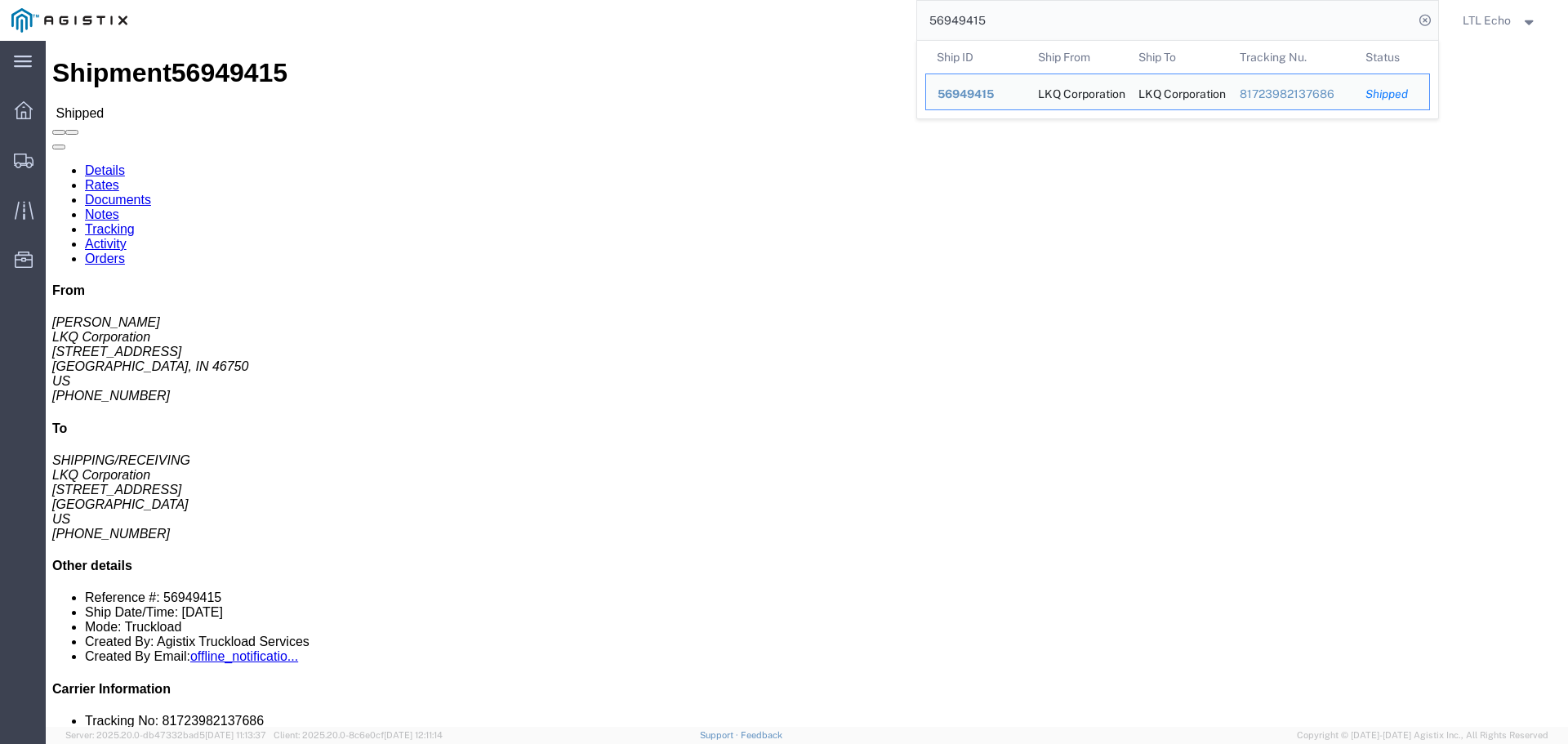
click link "Tracking"
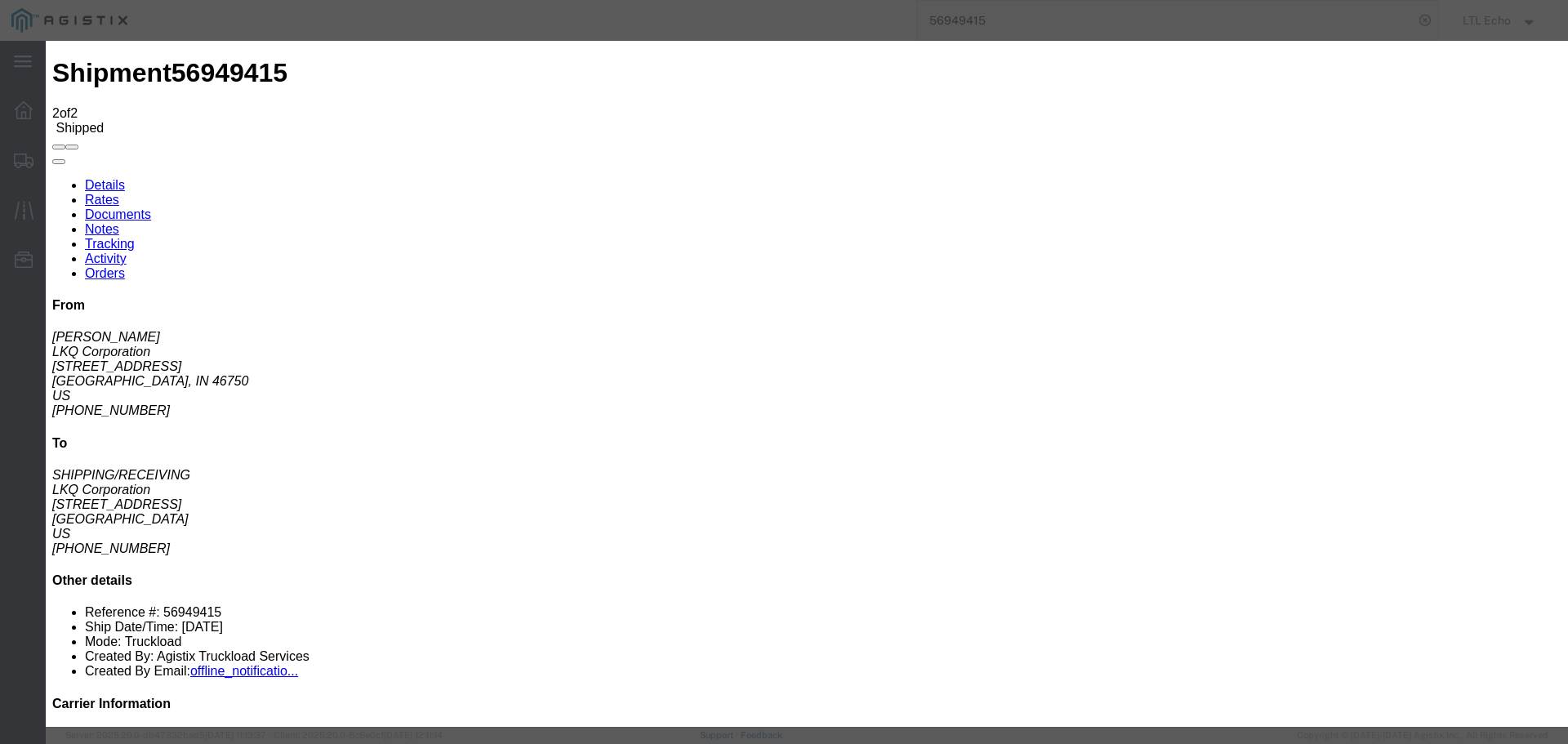
type input "[DATE]"
type input "11:00 AM"
select select "DELIVRED"
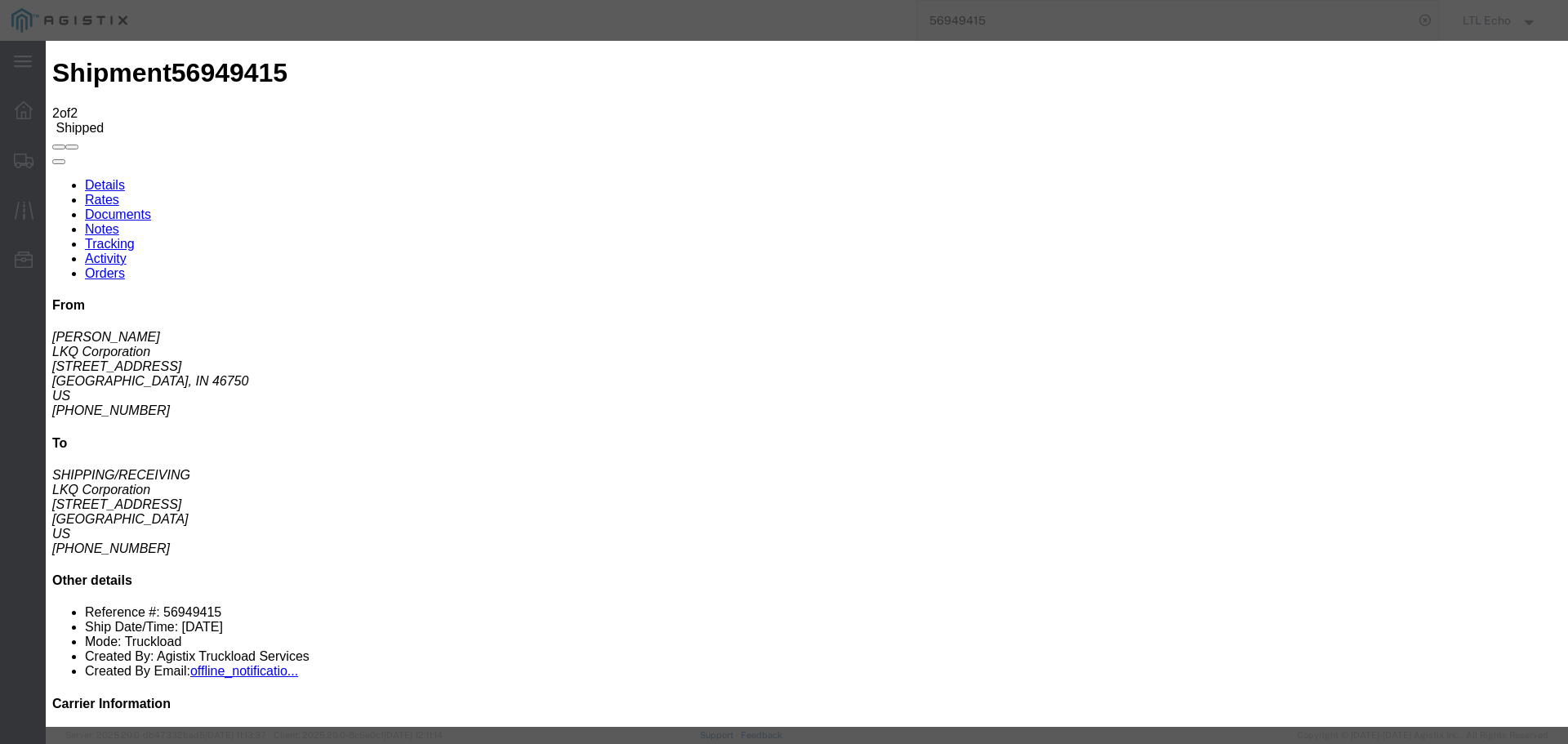
type input "[DATE]"
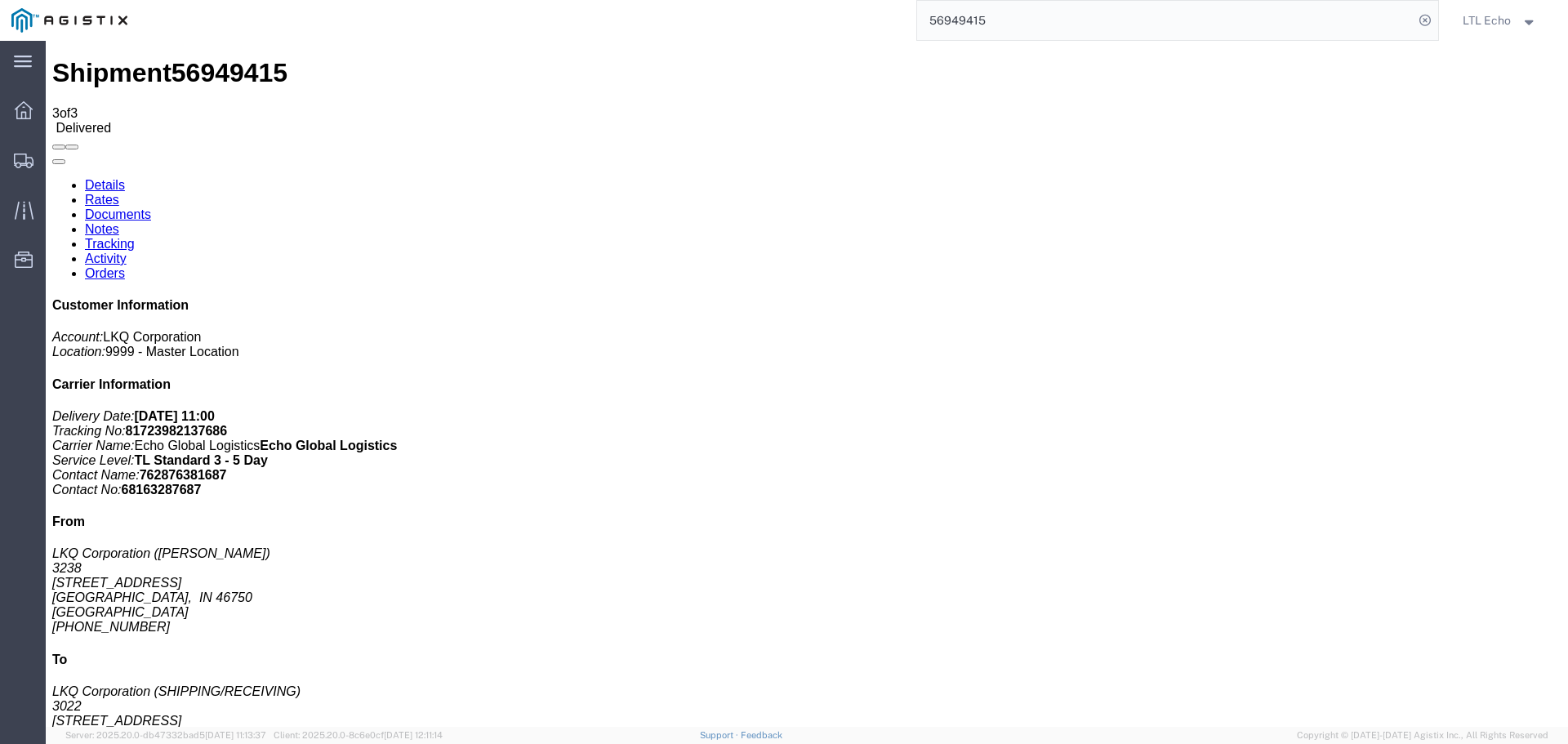
click at [951, 17] on input "56949415" at bounding box center [1165, 21] width 496 height 39
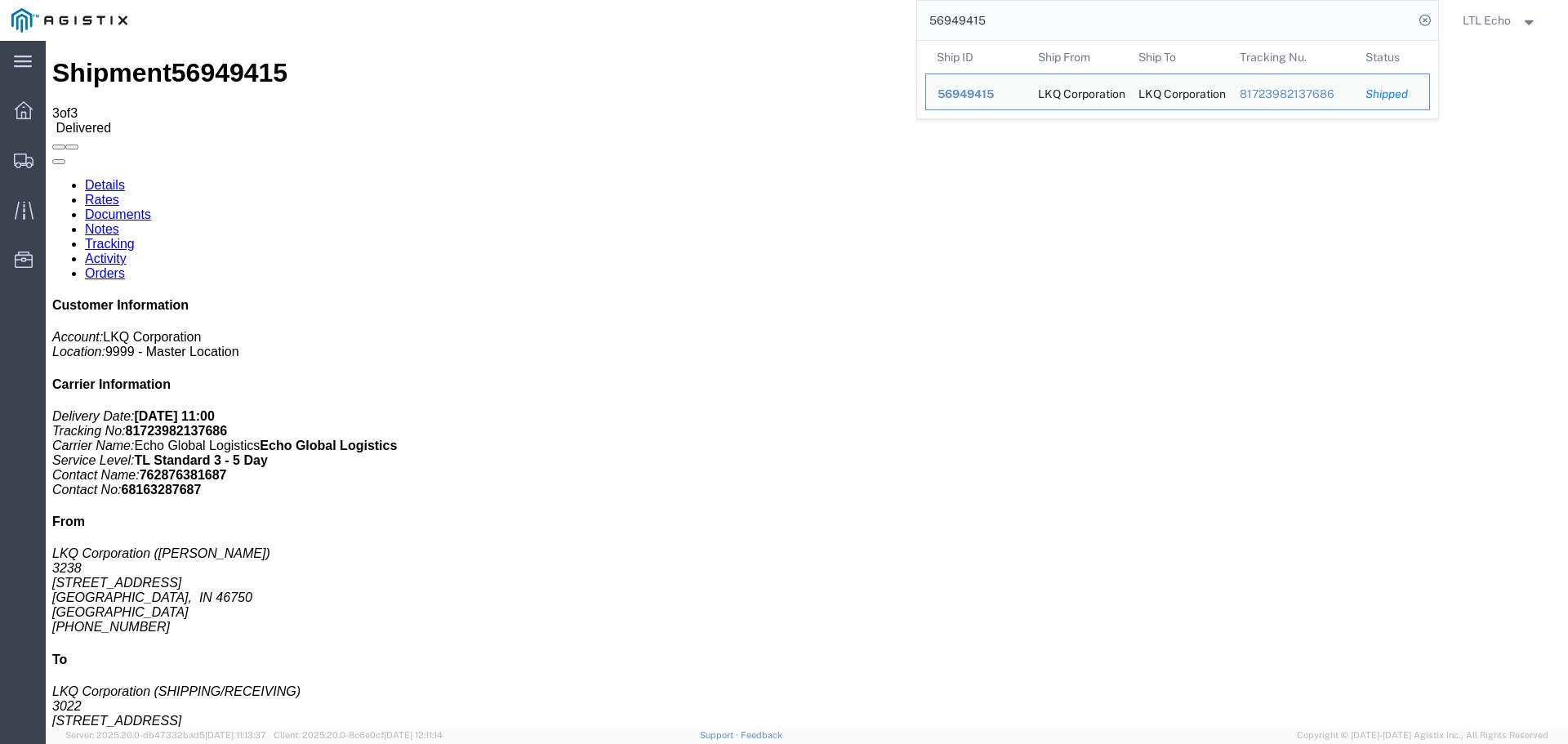
click at [951, 17] on input "56949415" at bounding box center [1165, 21] width 496 height 39
paste input "790117"
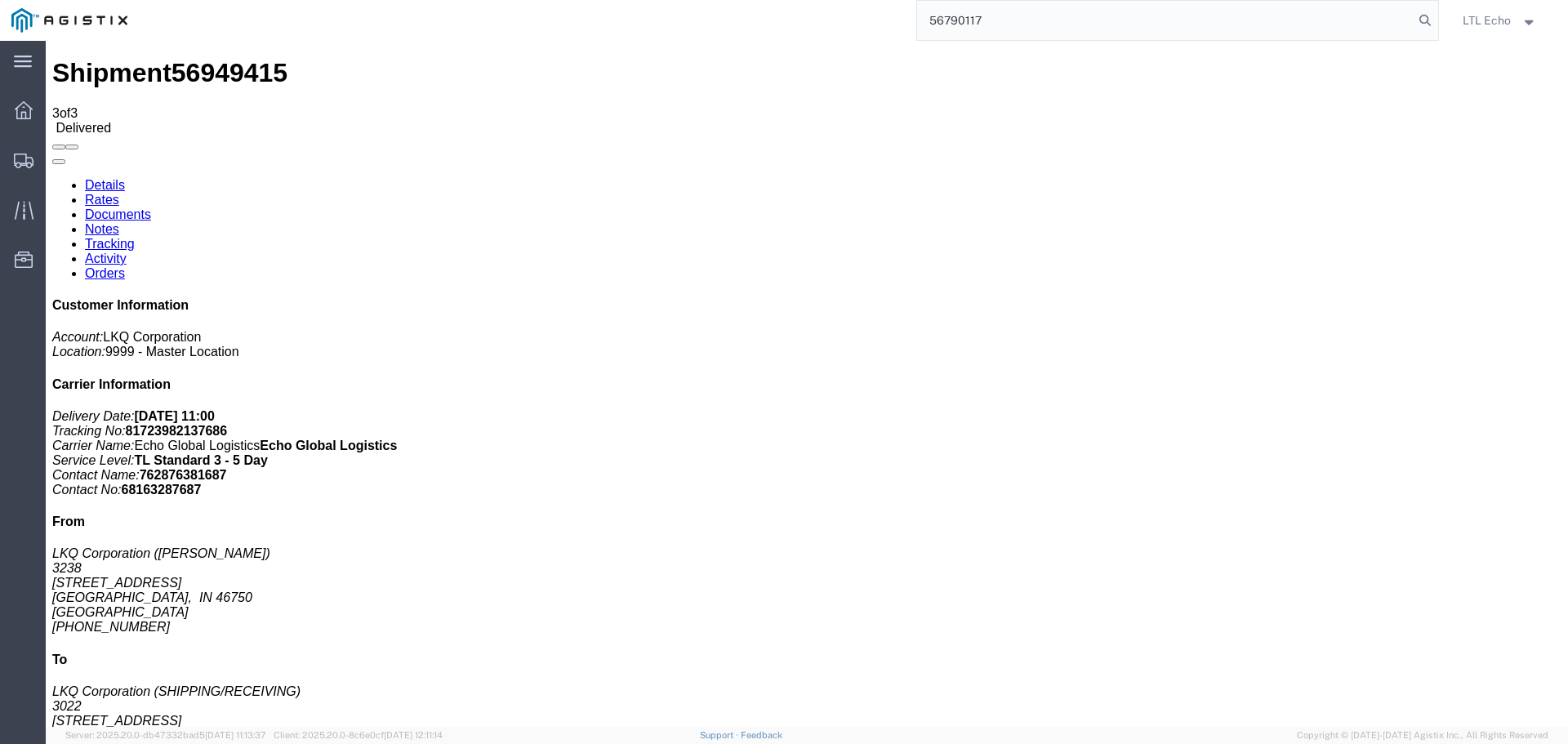
type input "56790117"
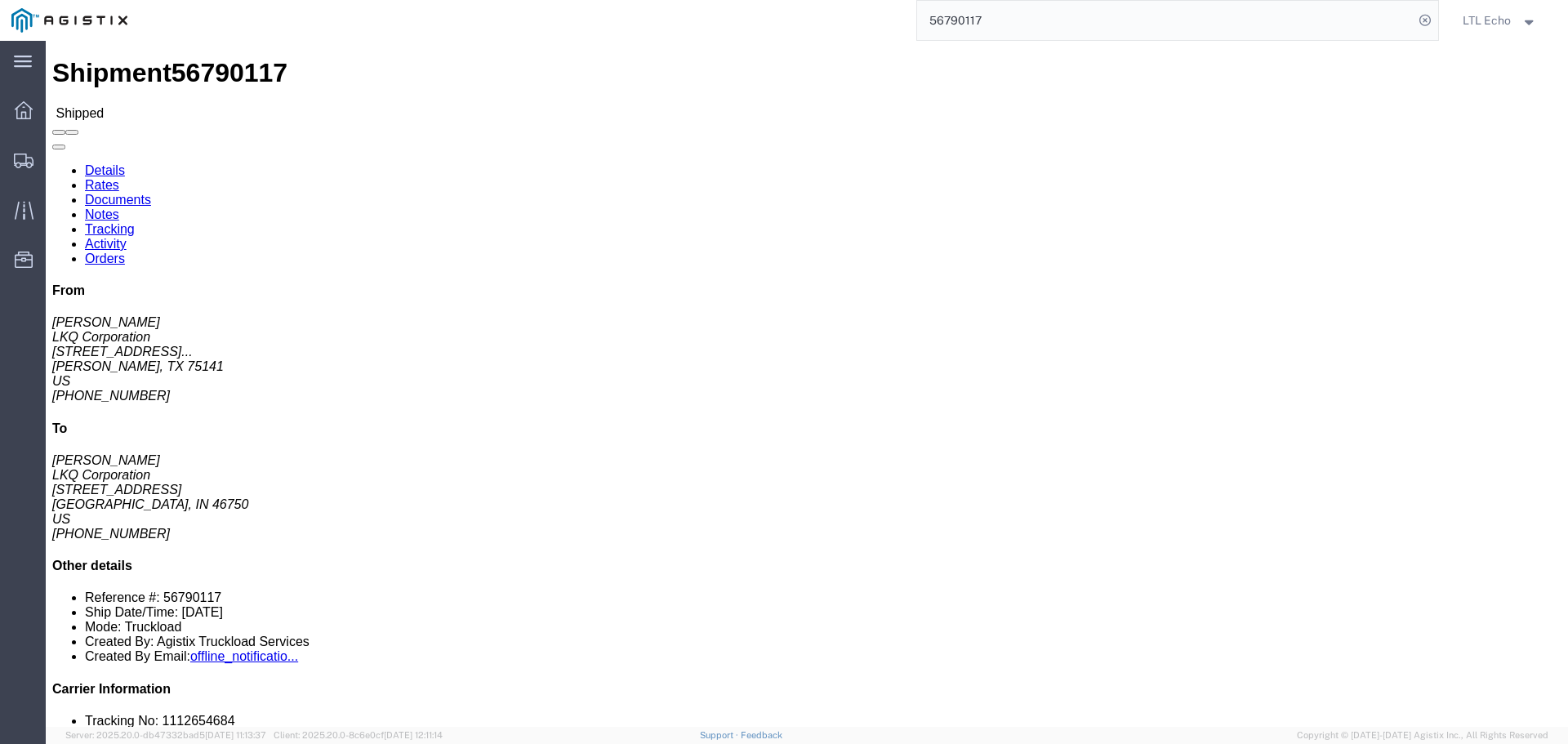
click link "Tracking"
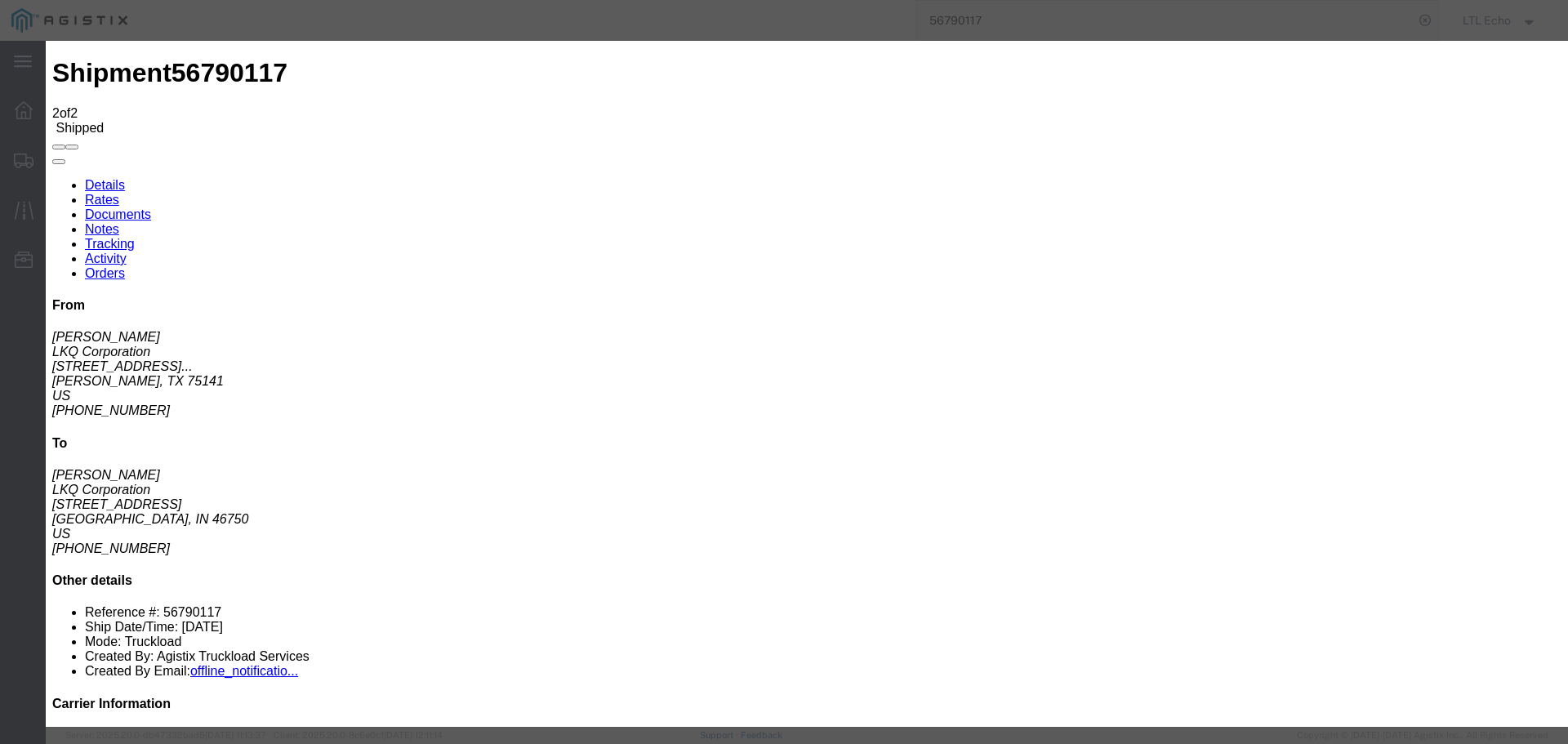
type input "[DATE]"
type input "11:00 AM"
select select "DELIVRED"
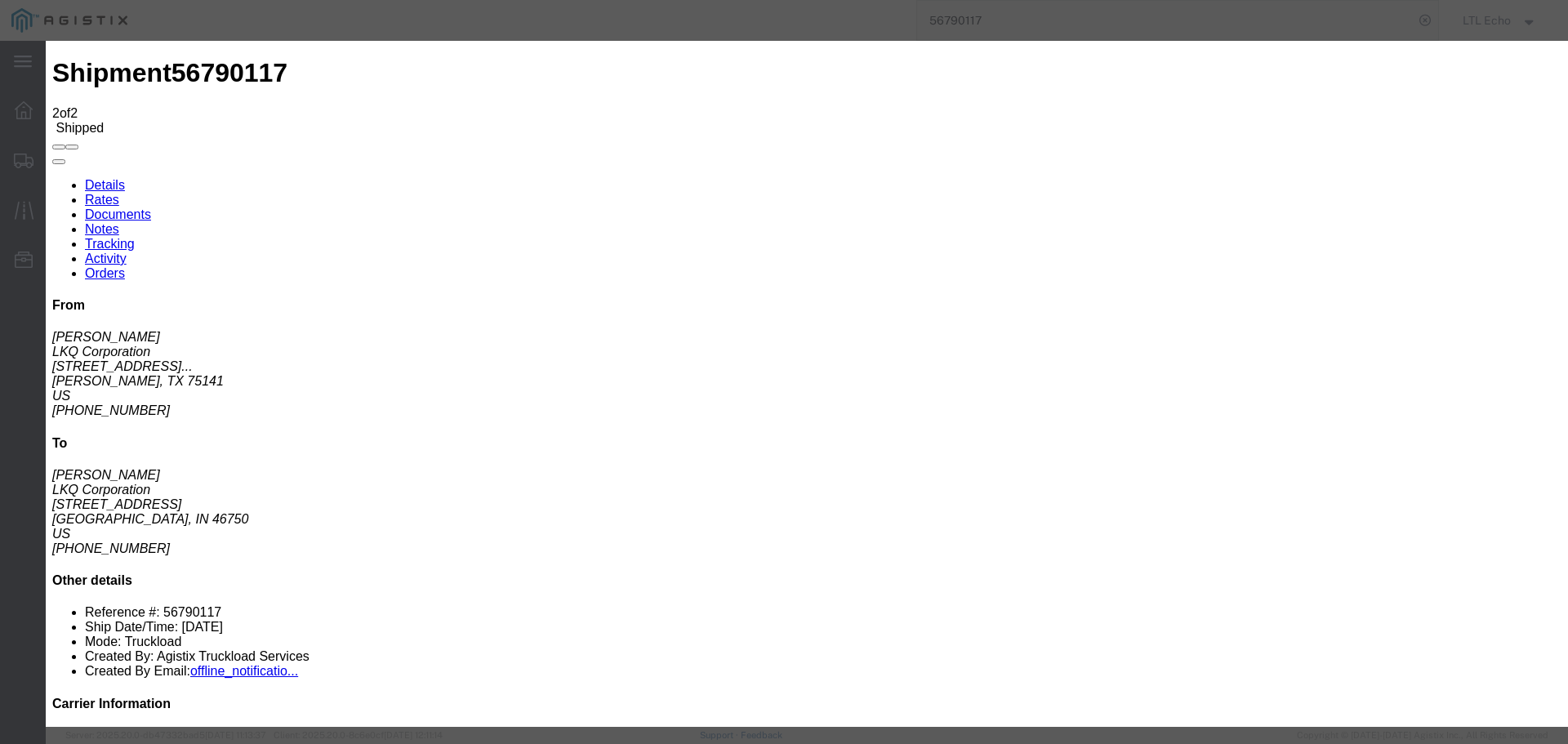
type input "[DATE]"
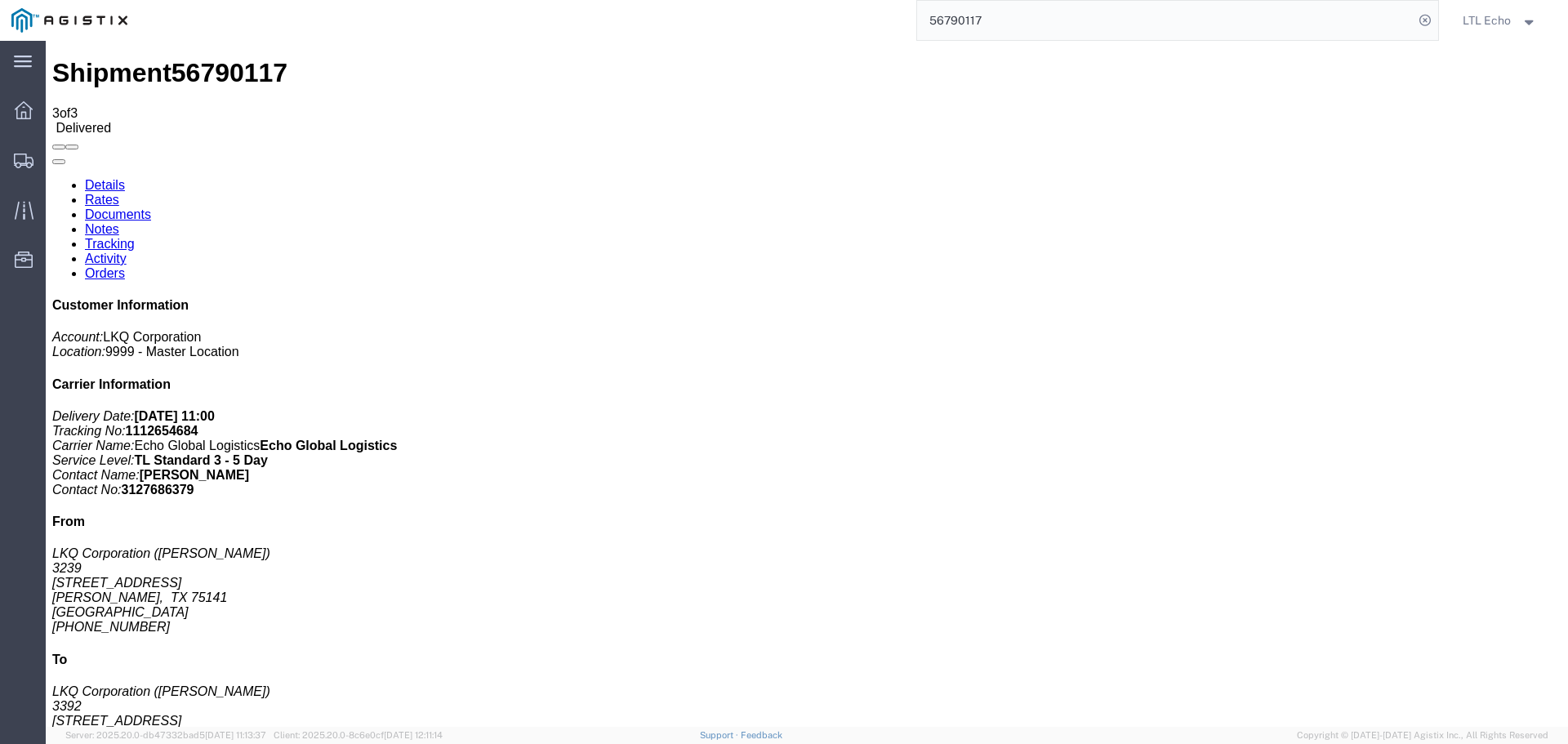
click at [970, 17] on input "56790117" at bounding box center [1165, 21] width 496 height 39
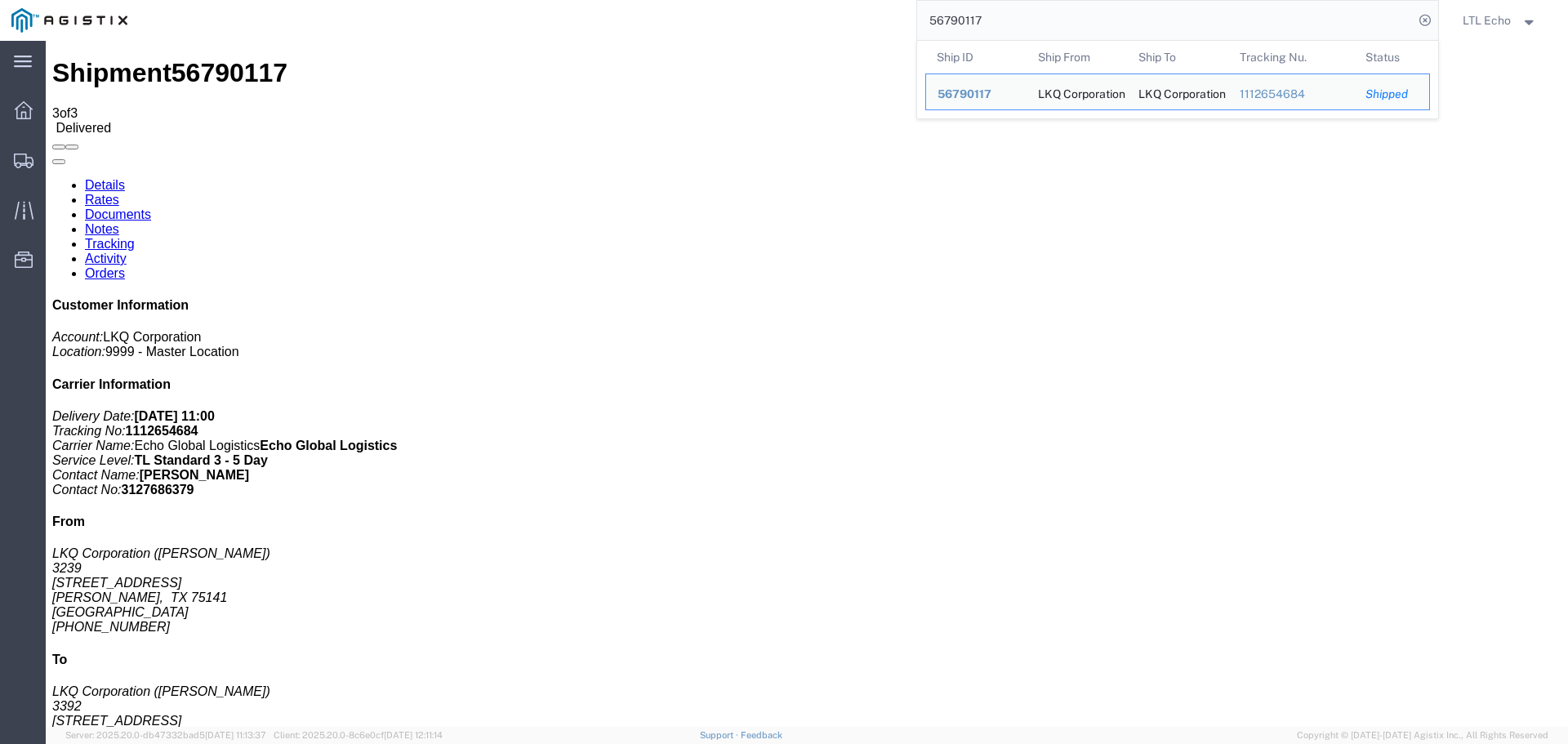
click at [970, 17] on input "56790117" at bounding box center [1165, 21] width 496 height 39
paste input "979633"
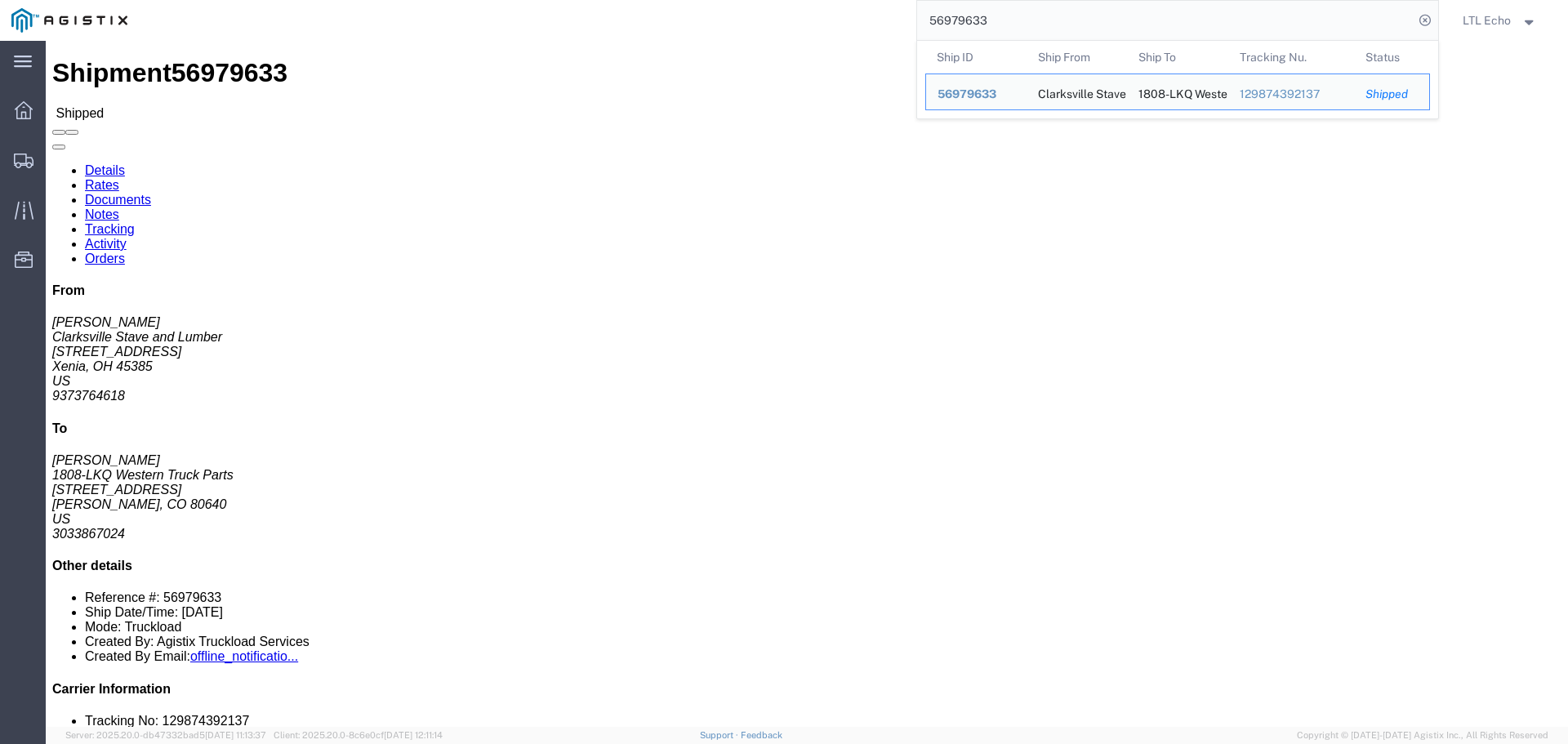
click at [966, 21] on input "56979633" at bounding box center [1165, 21] width 496 height 39
paste input "450"
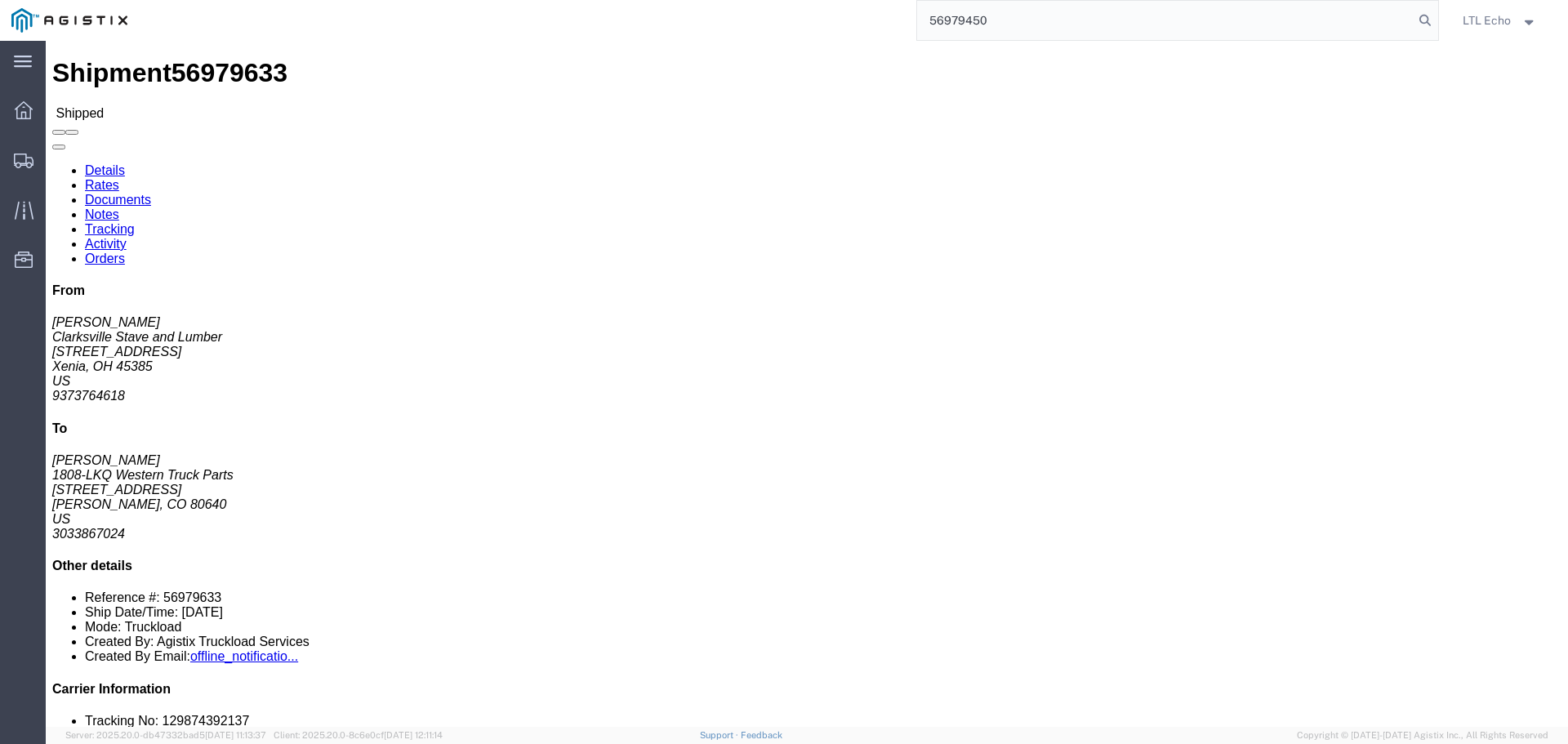
type input "56979450"
click link "Tracking"
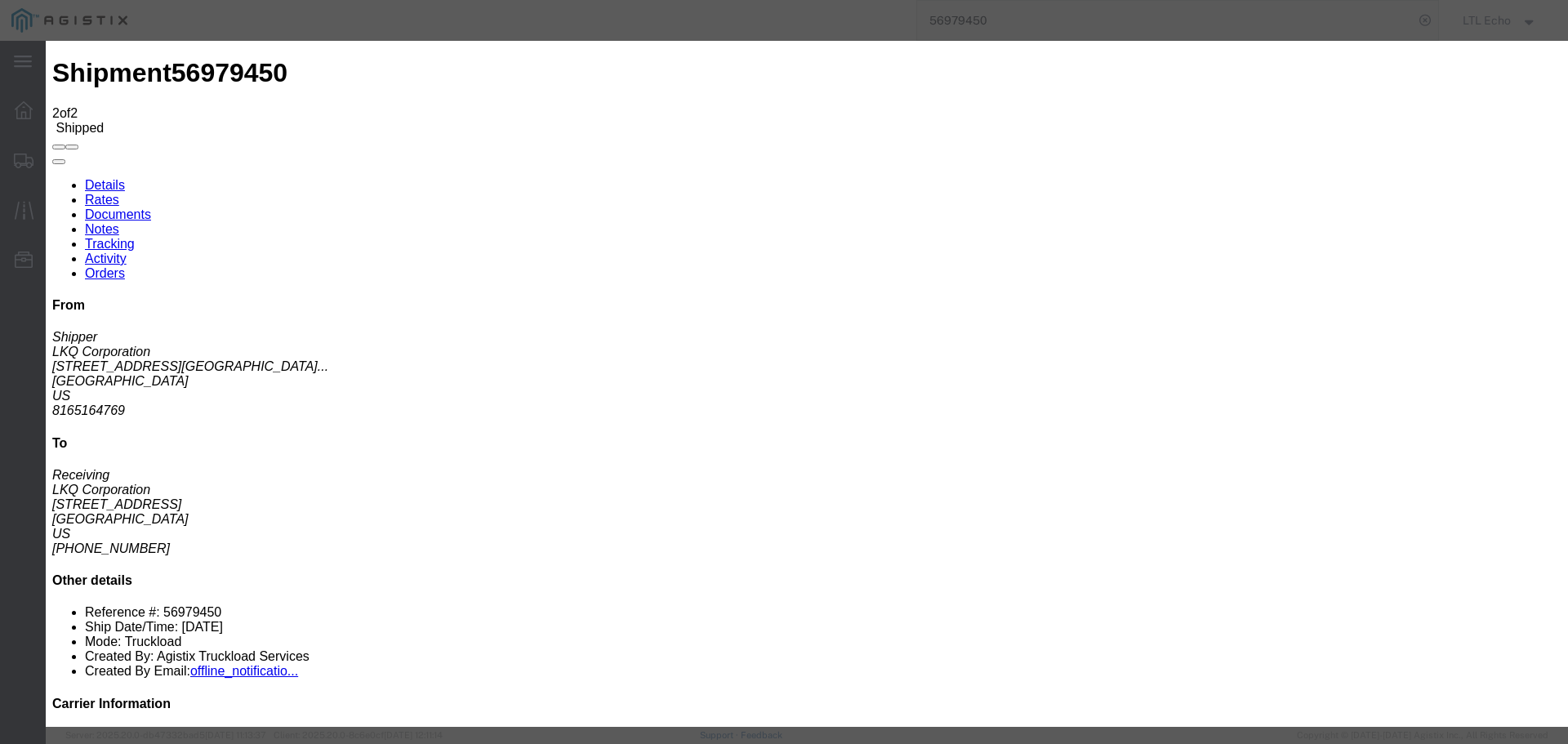
type input "[DATE]"
type input "11:00 AM"
select select "DELIVRED"
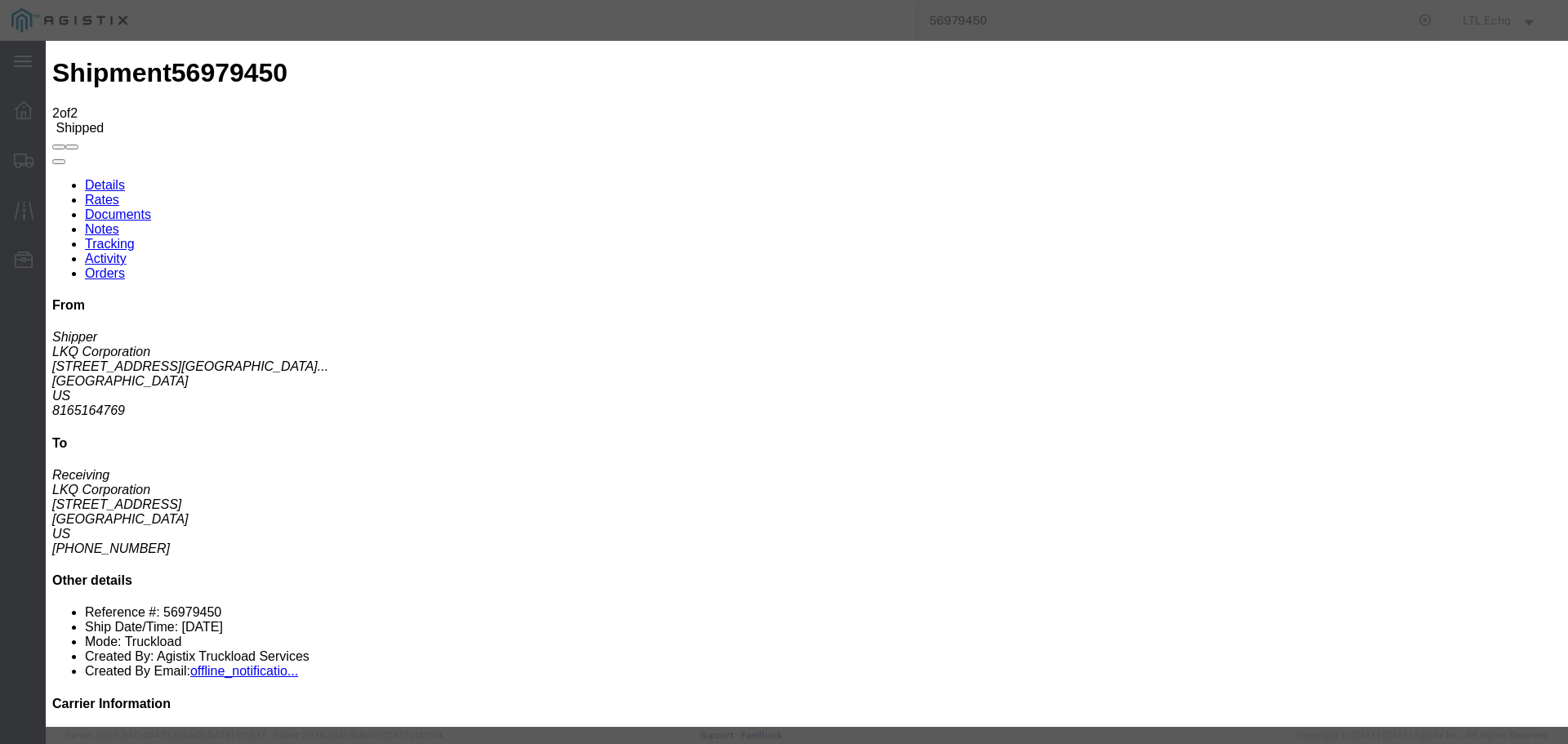
type input "[DATE]"
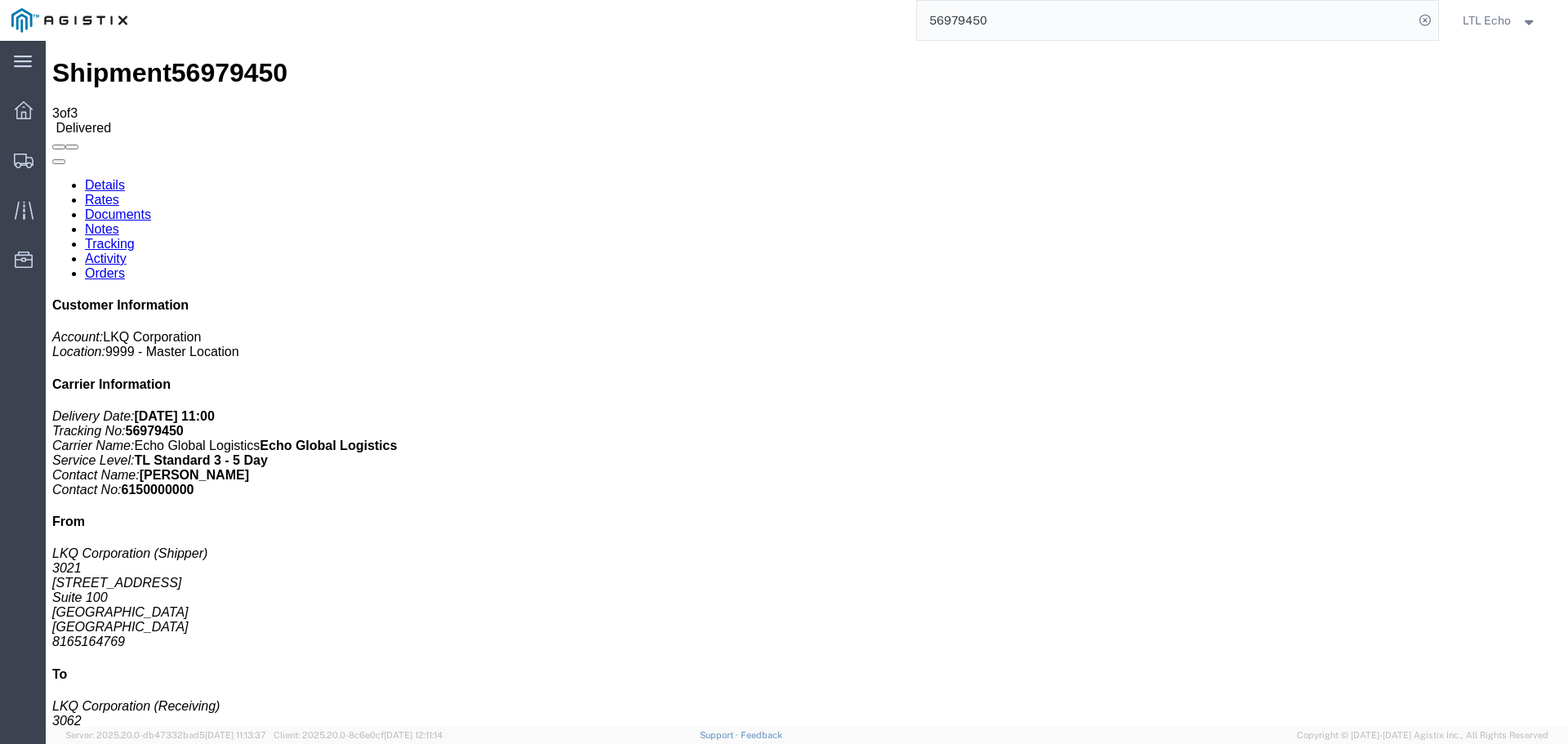
click at [959, 16] on input "56979450" at bounding box center [1165, 21] width 496 height 39
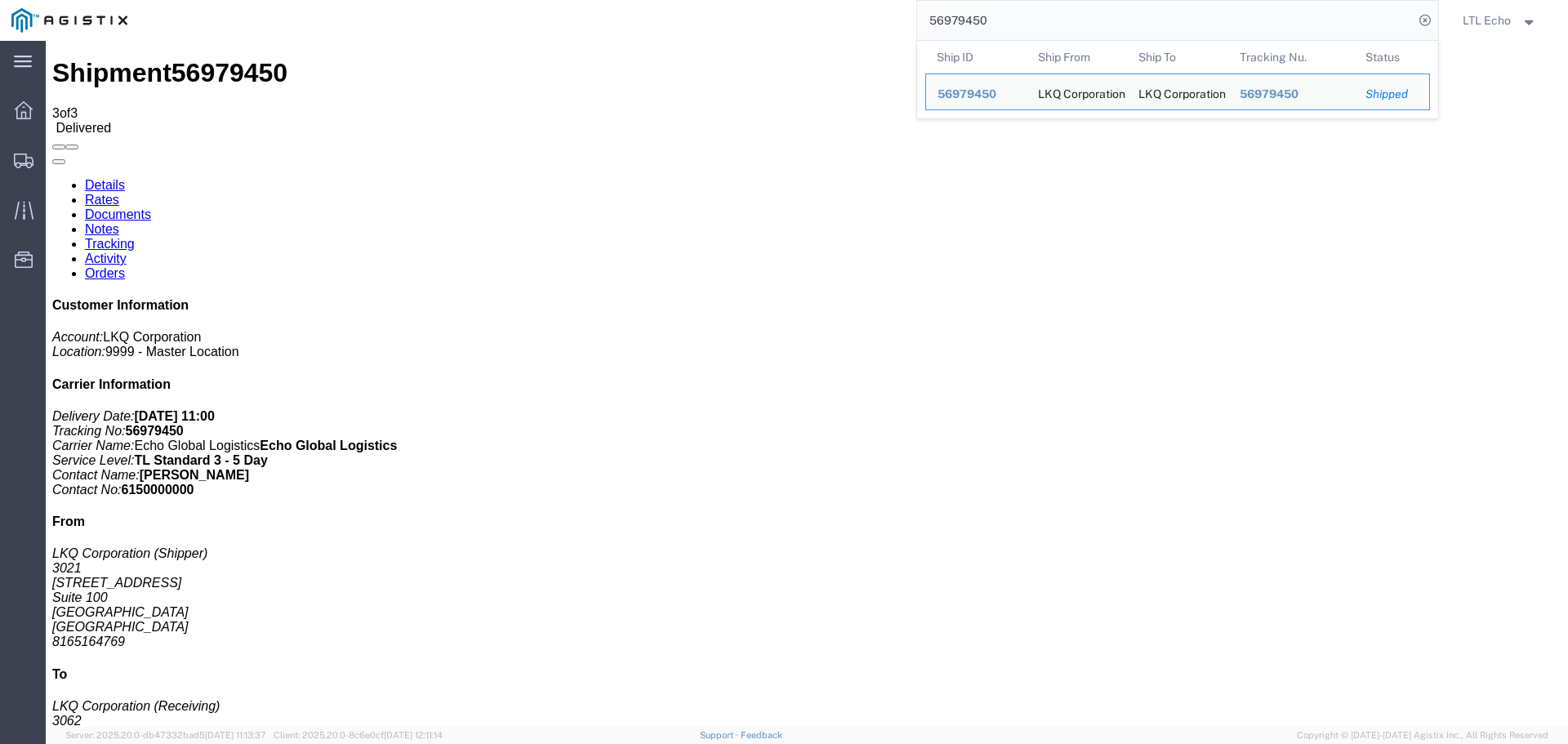
click at [959, 16] on input "56979450" at bounding box center [1165, 21] width 496 height 39
paste input "93757"
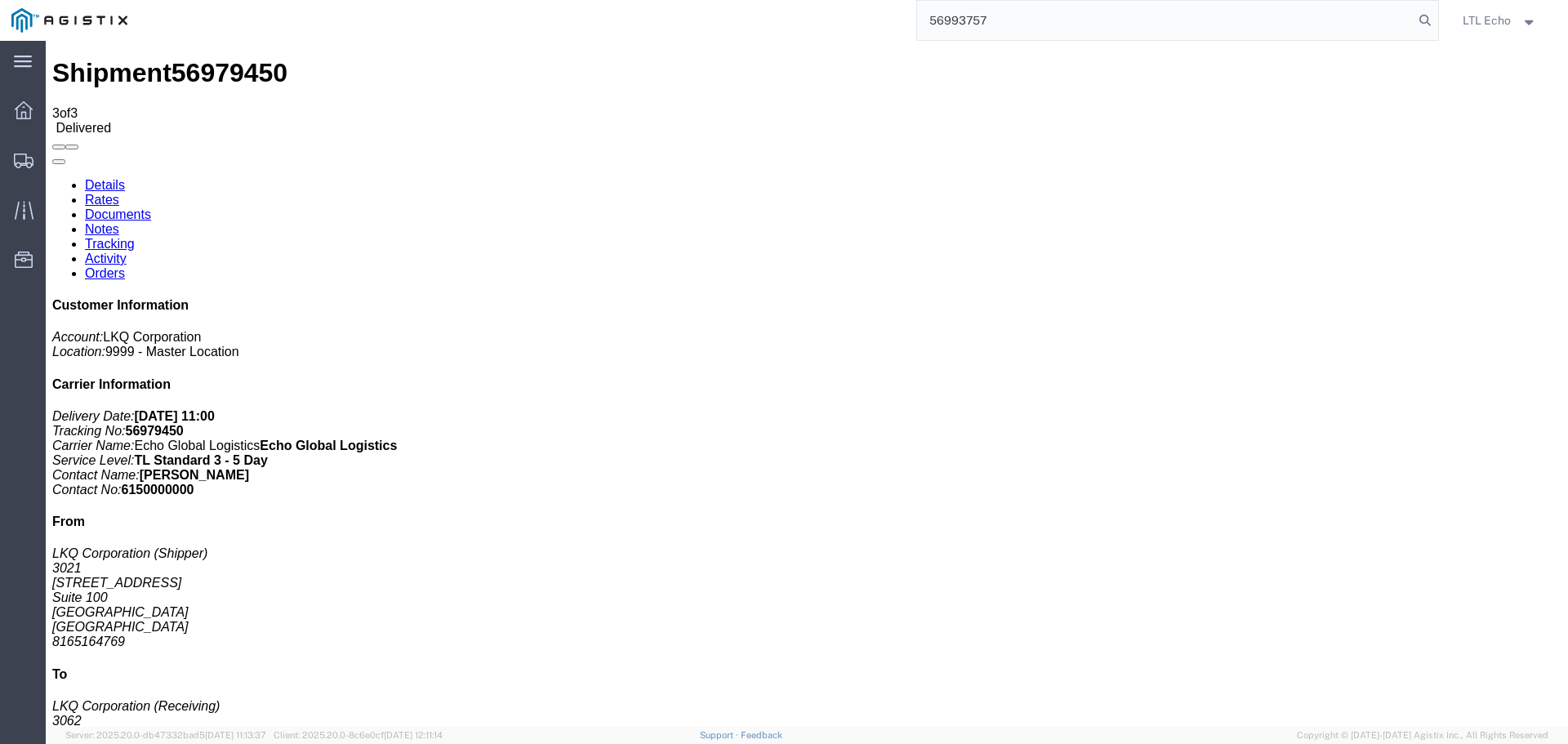
type input "56993757"
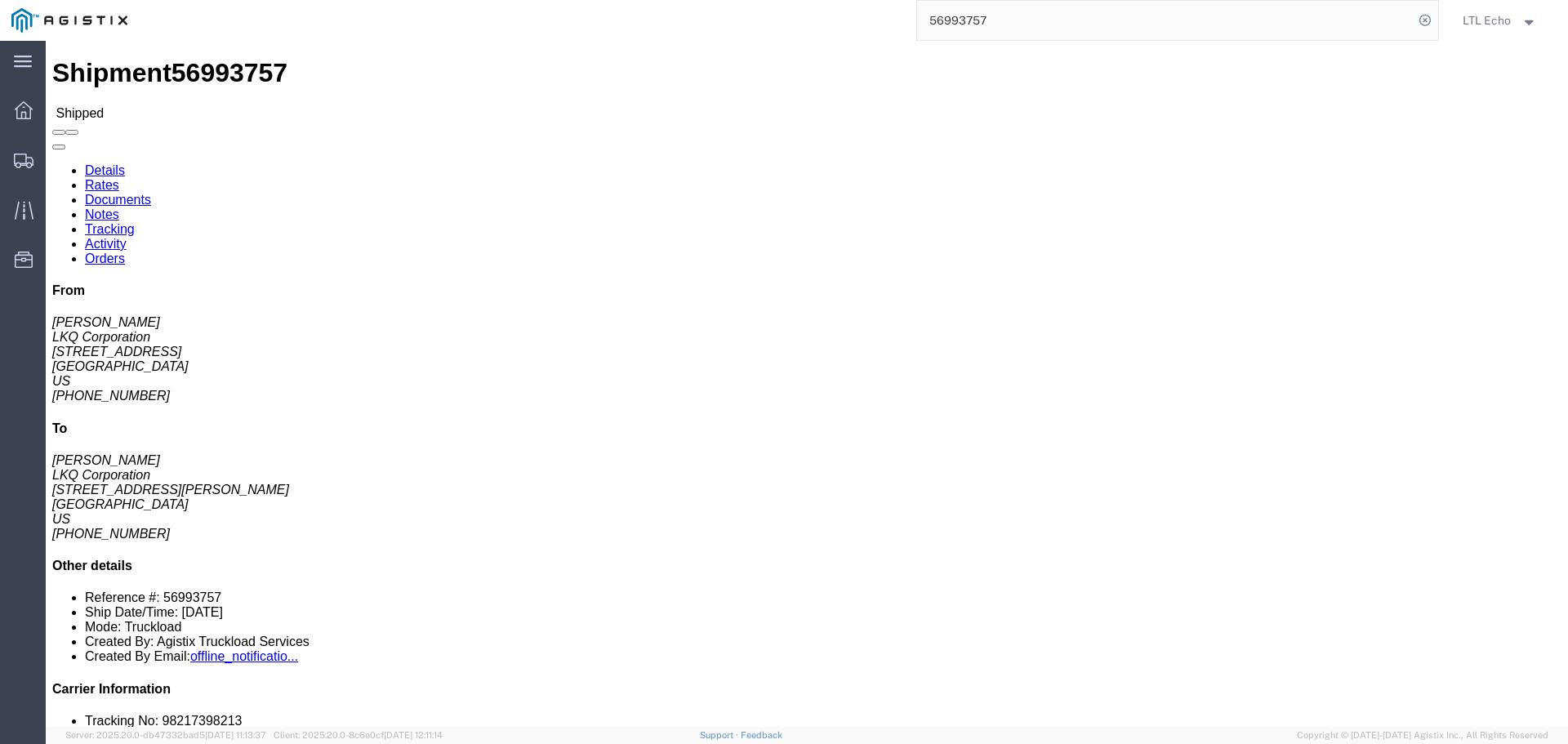
click link "Tracking"
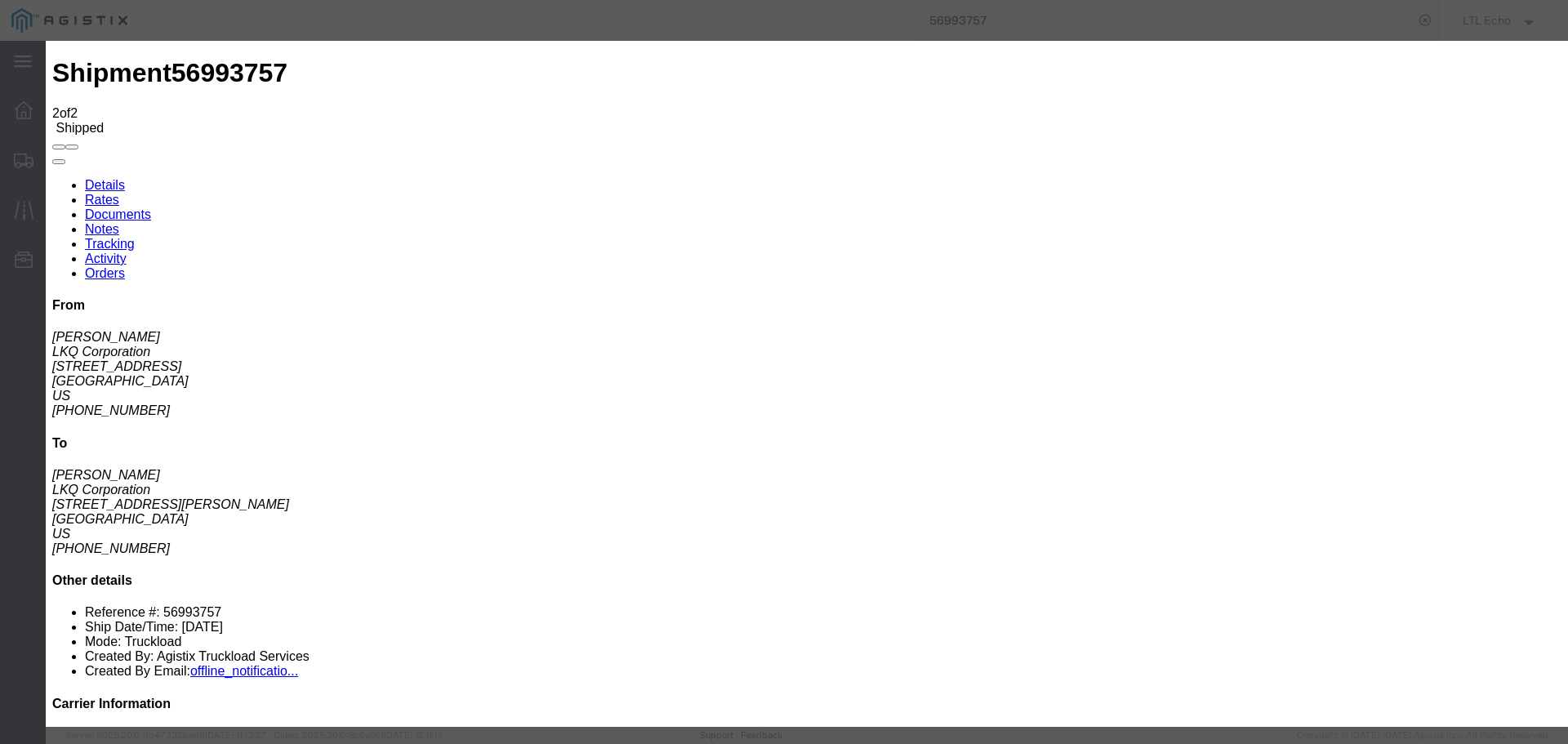
type input "[DATE]"
type input "11:00 AM"
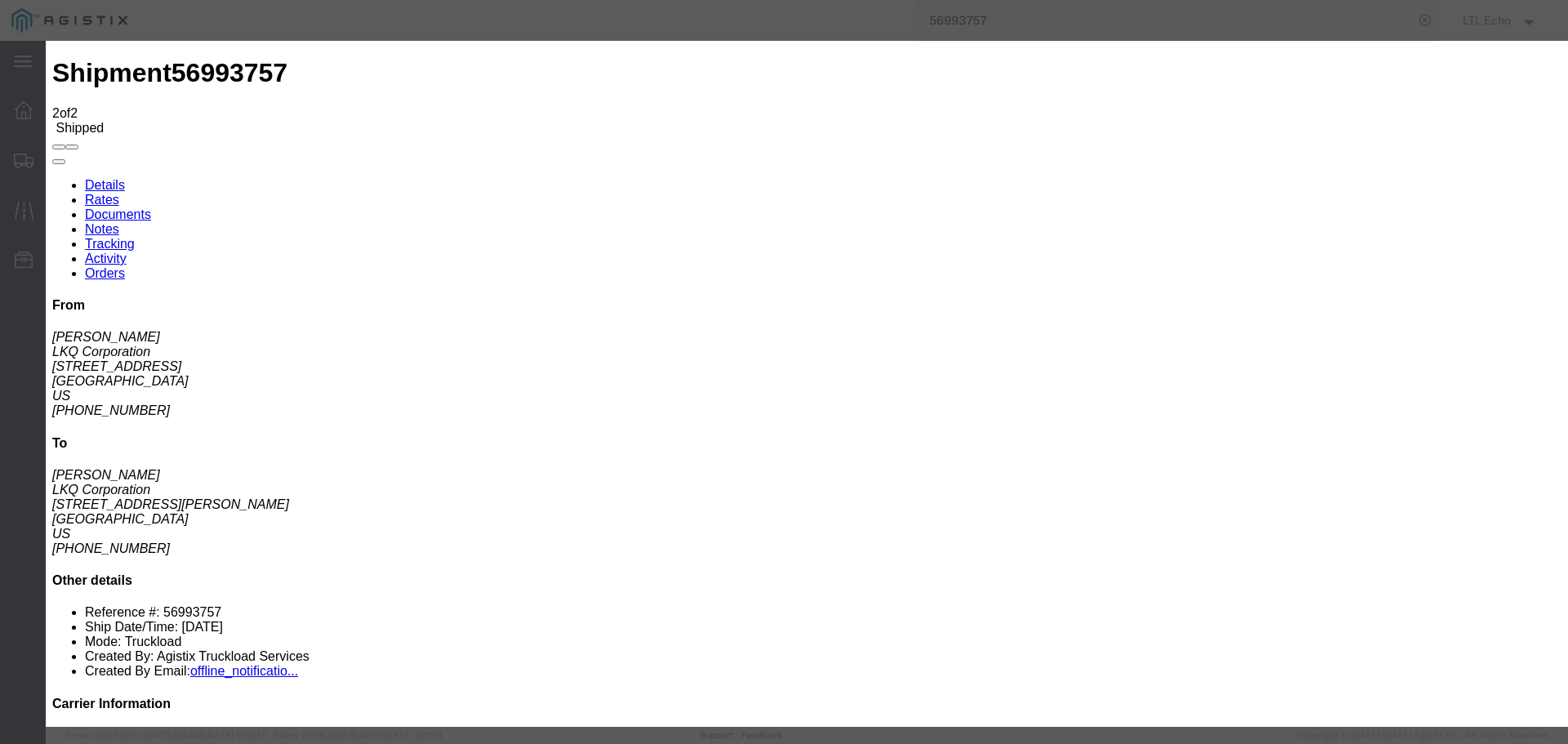
select select "DELIVRED"
type input "[DATE]"
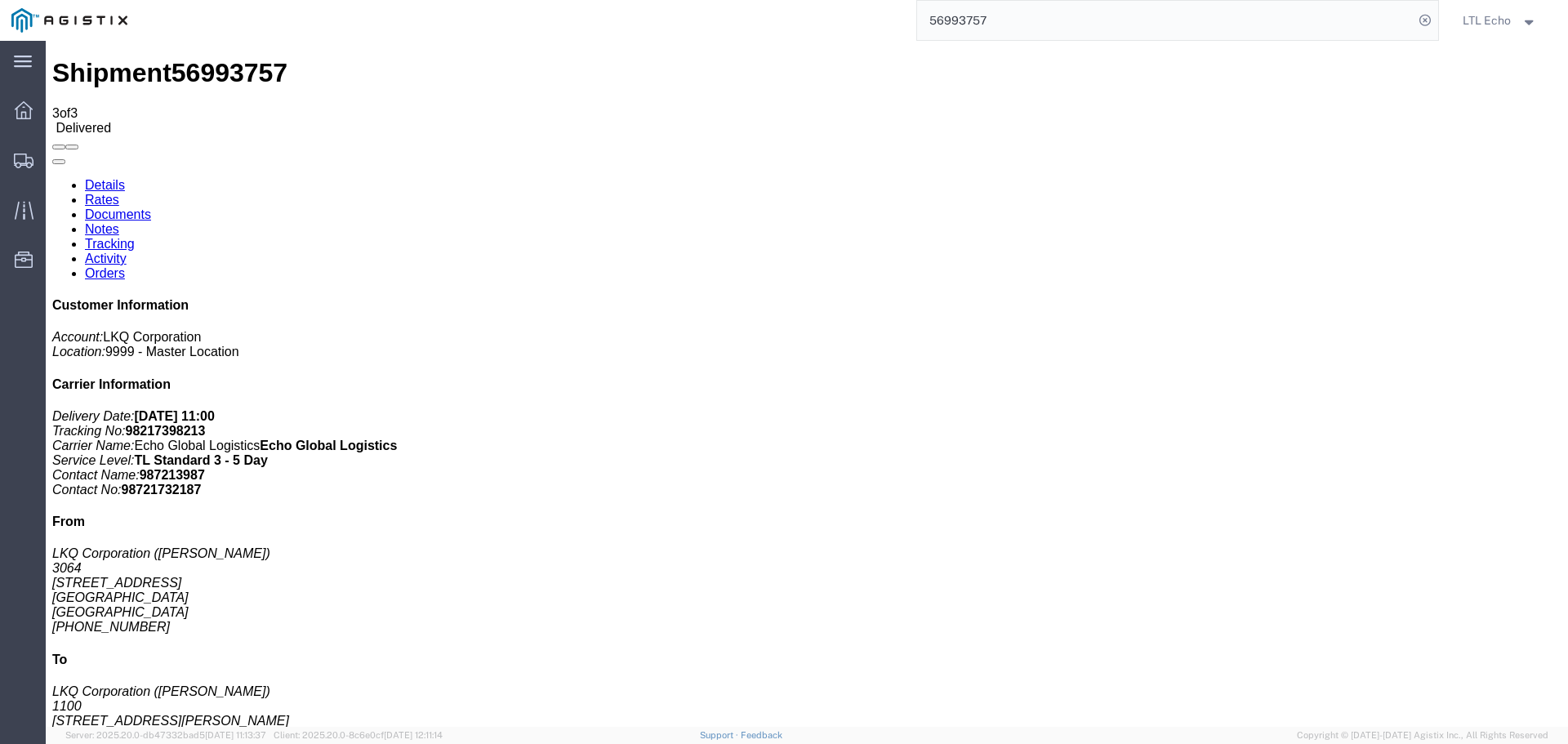
click at [963, 22] on input "56993757" at bounding box center [1165, 21] width 496 height 39
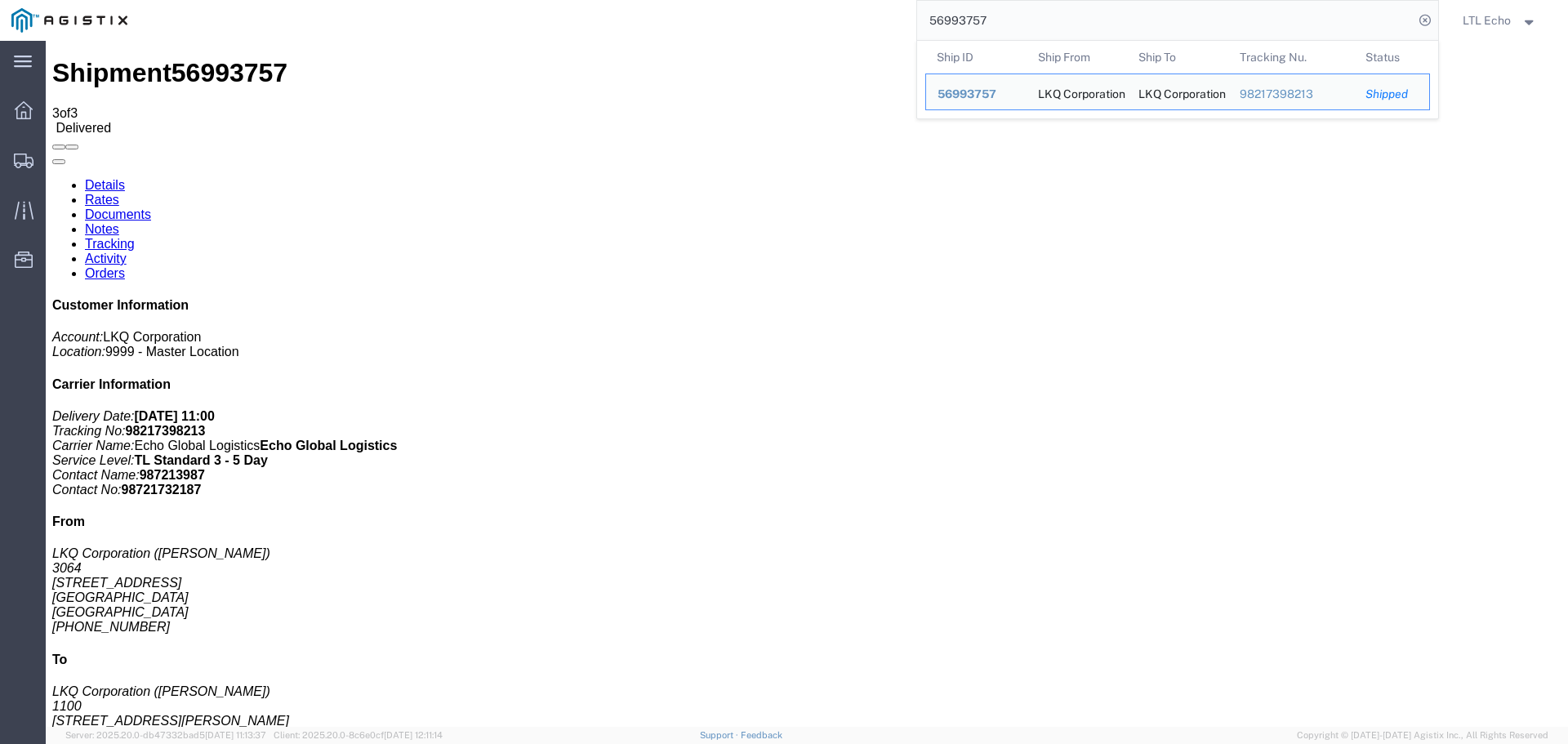
click at [963, 22] on input "56993757" at bounding box center [1165, 21] width 496 height 39
paste input "49415"
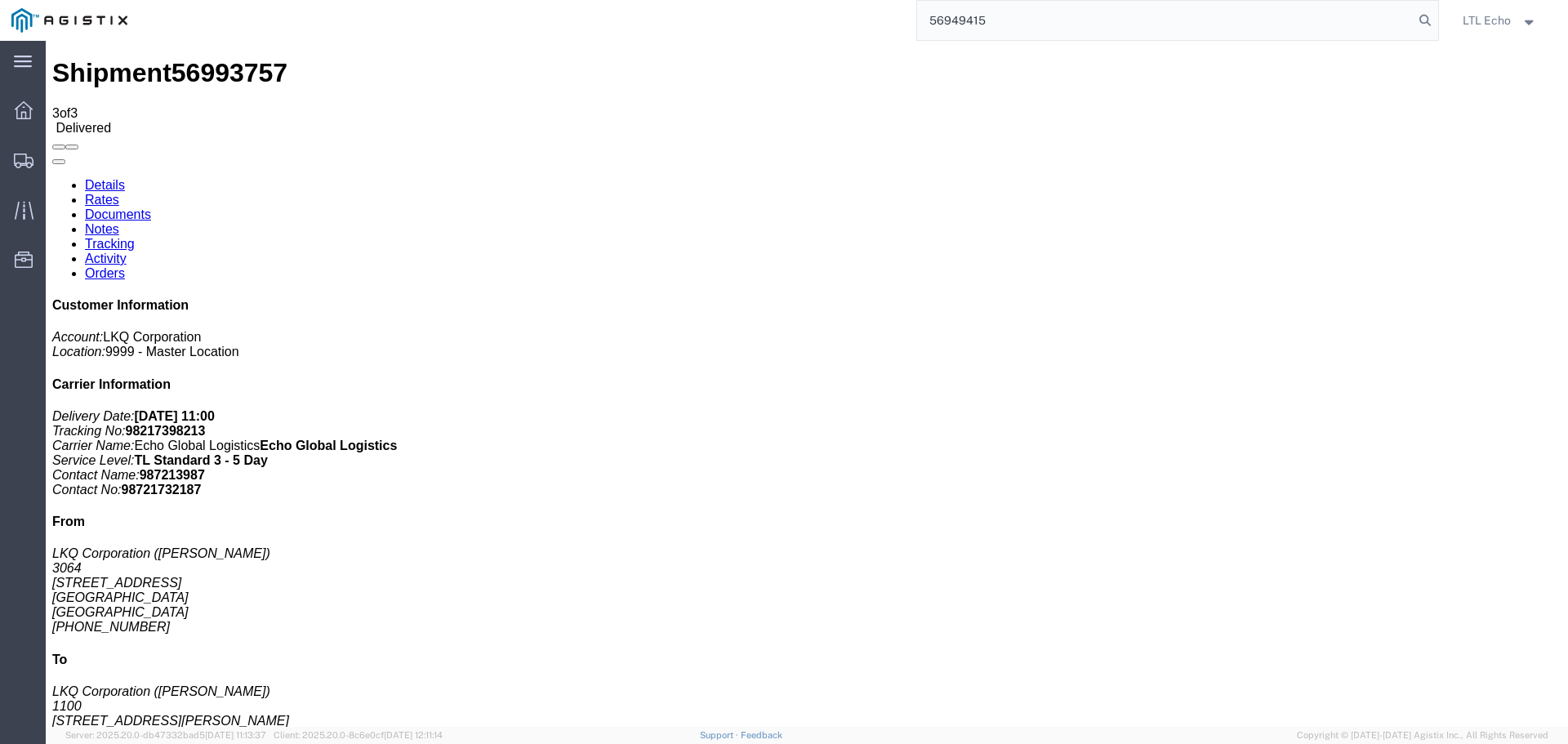
type input "56949415"
